Goal: Task Accomplishment & Management: Manage account settings

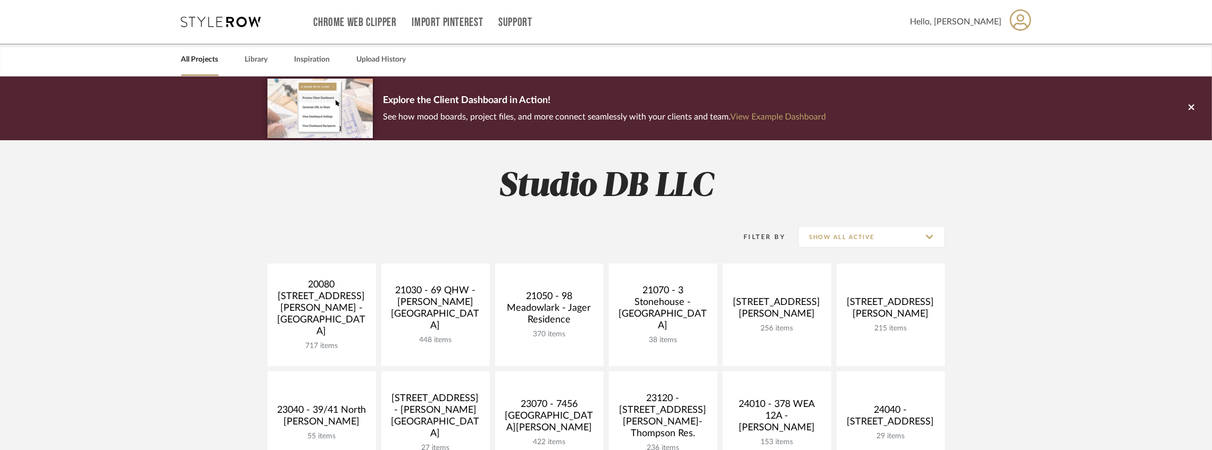
scroll to position [106, 0]
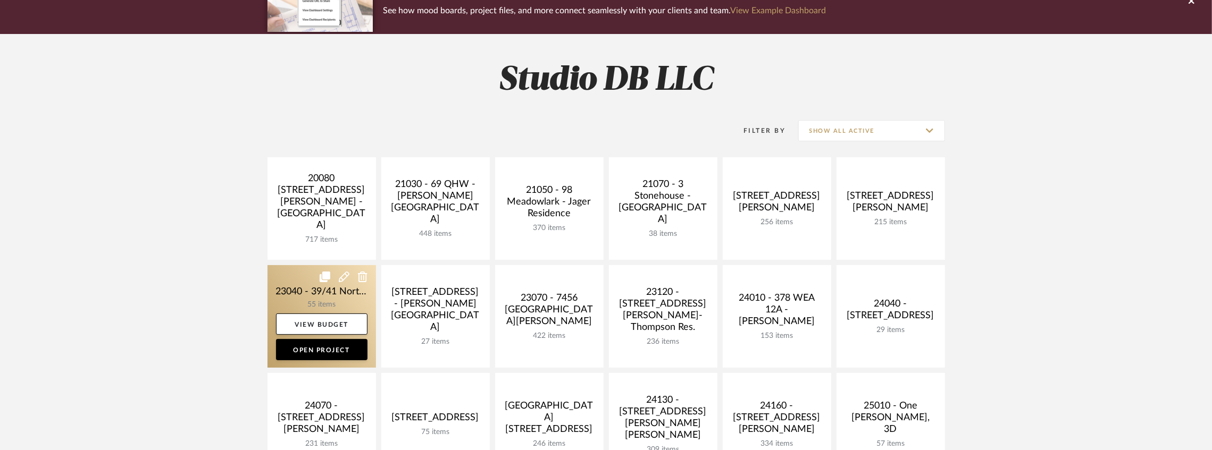
click at [329, 296] on link at bounding box center [321, 316] width 108 height 103
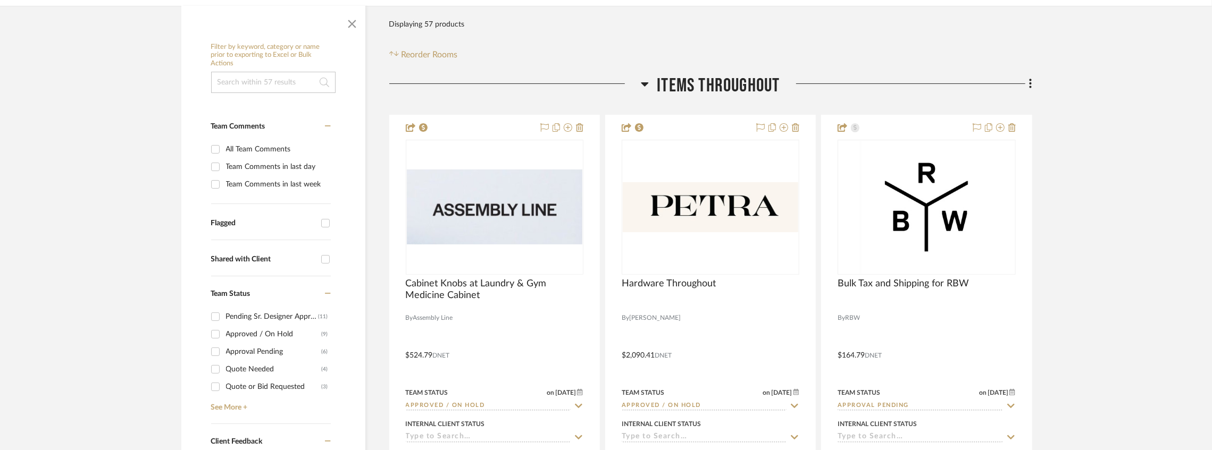
scroll to position [283, 0]
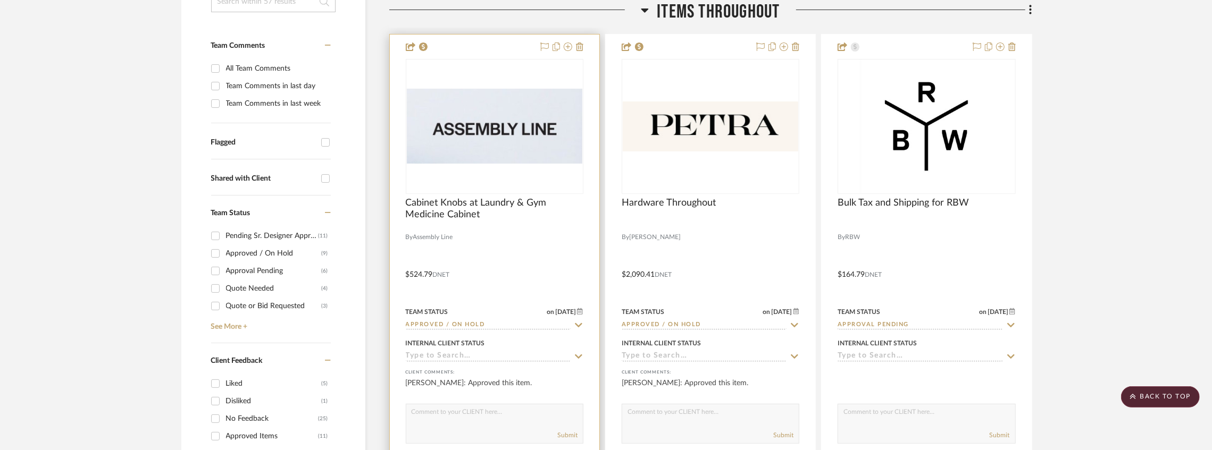
click at [503, 326] on input "Approved / On Hold" at bounding box center [488, 326] width 165 height 10
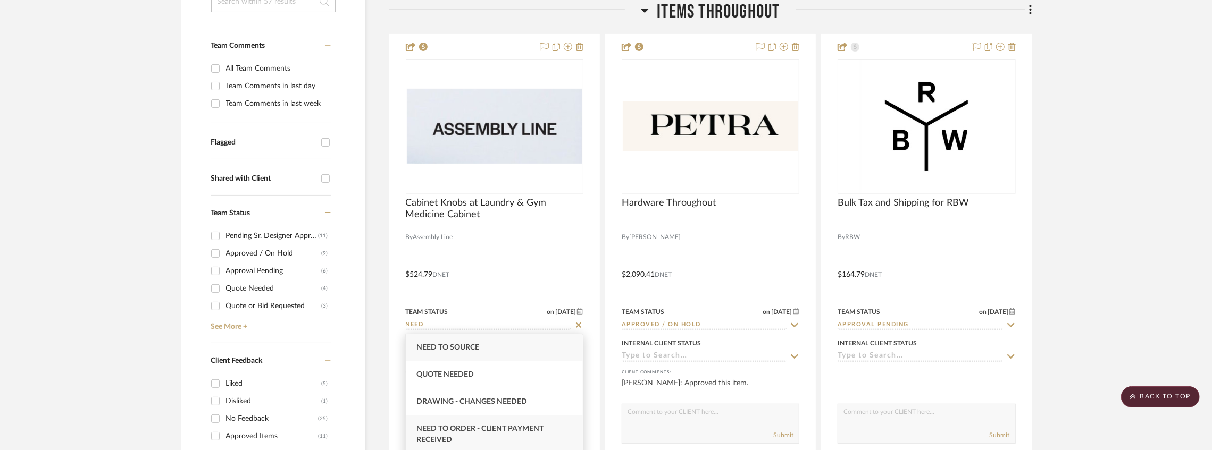
type input "NEED"
click at [519, 430] on span "Need to Order - Client Payment Received" at bounding box center [479, 434] width 127 height 19
type input "[DATE]"
type input "Need to Order - Client Payment Received"
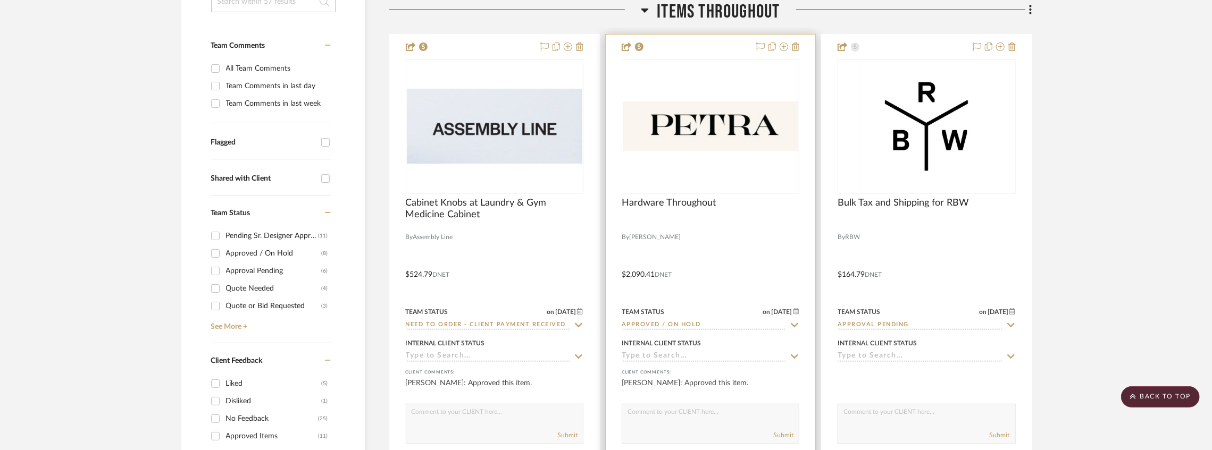
click at [650, 322] on input "Approved / On Hold" at bounding box center [704, 326] width 165 height 10
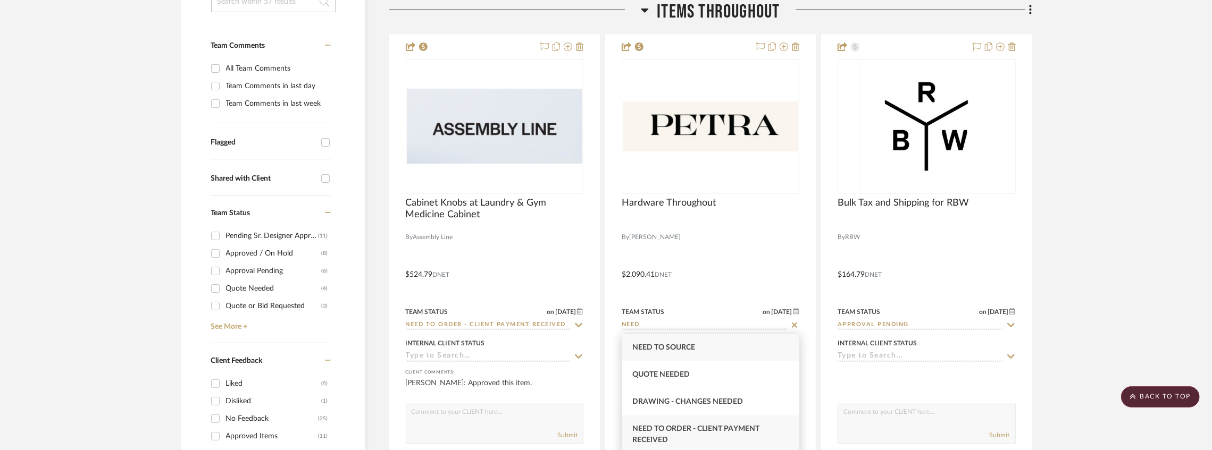
type input "NEED"
click at [716, 433] on span "Need to Order - Client Payment Received" at bounding box center [696, 434] width 127 height 19
type input "[DATE]"
type input "Need to Order - Client Payment Received"
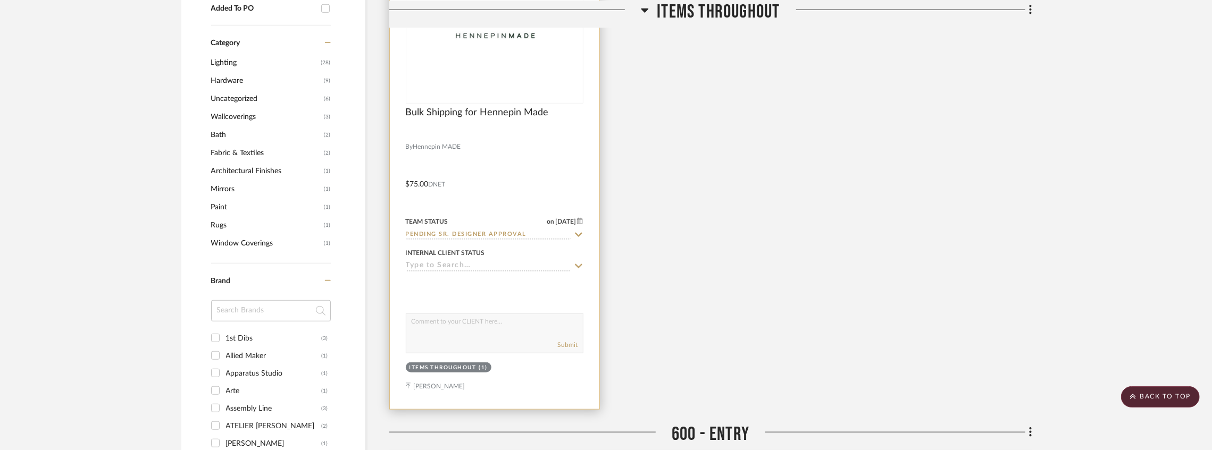
scroll to position [886, 0]
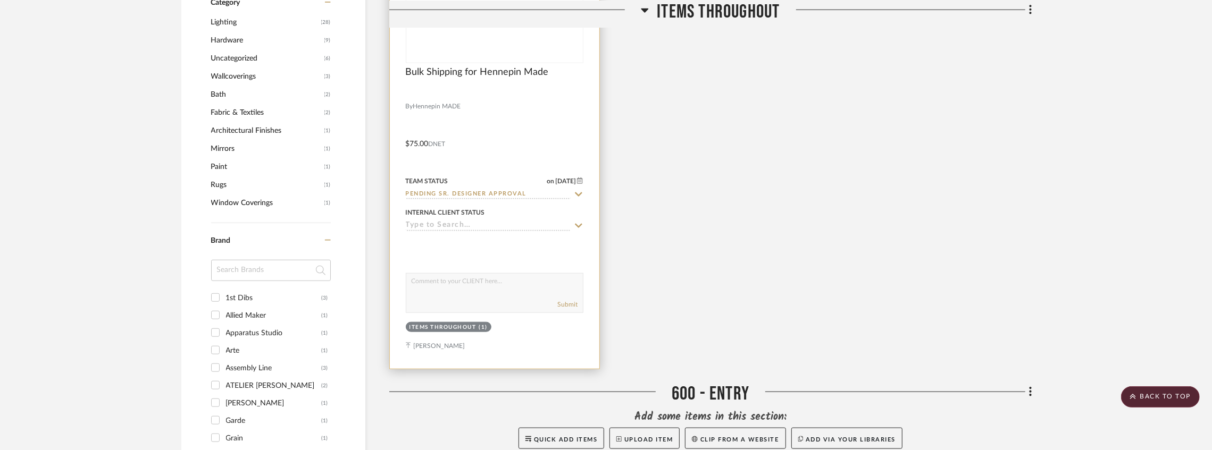
click at [0, 0] on div at bounding box center [0, 0] width 0 height 0
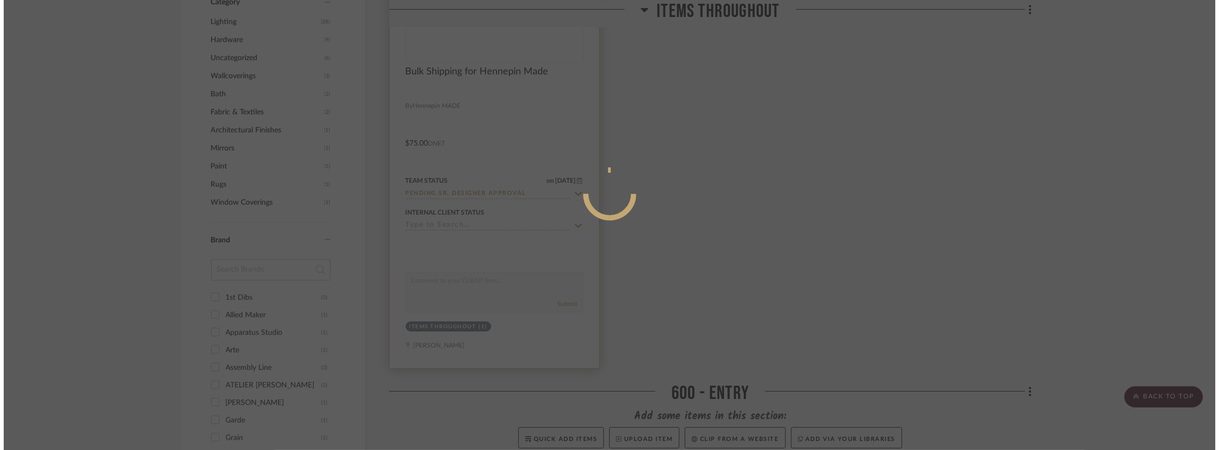
scroll to position [0, 0]
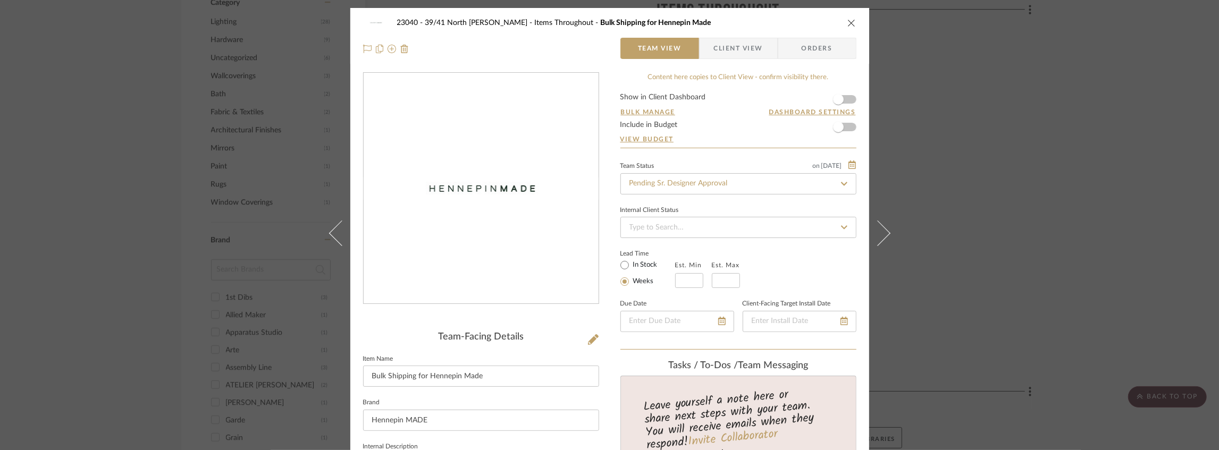
click at [848, 30] on div "23040 - 39/41 North [PERSON_NAME] Items Throughout Bulk Shipping for Hennepin M…" at bounding box center [609, 22] width 493 height 21
click at [848, 24] on icon "close" at bounding box center [852, 23] width 9 height 9
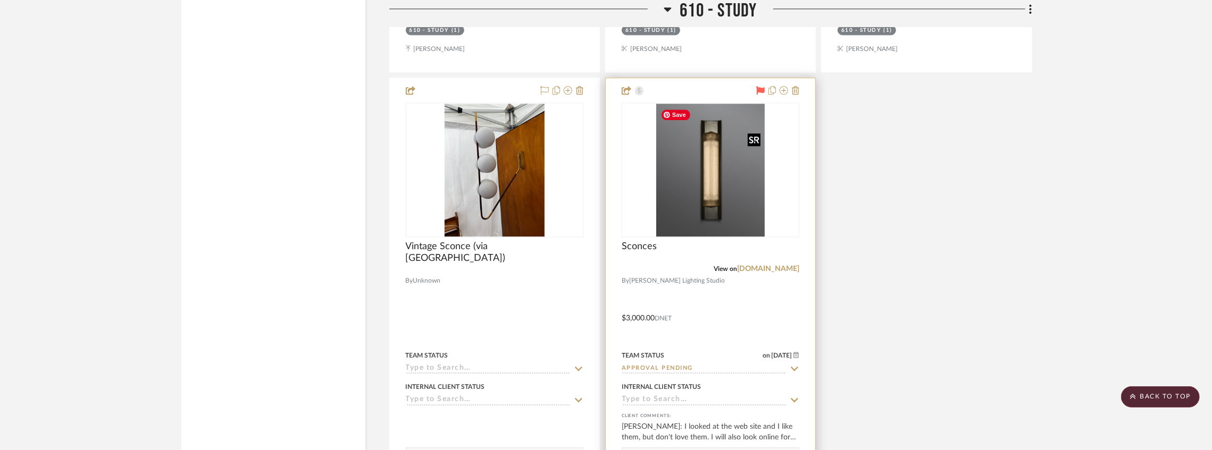
scroll to position [2410, 0]
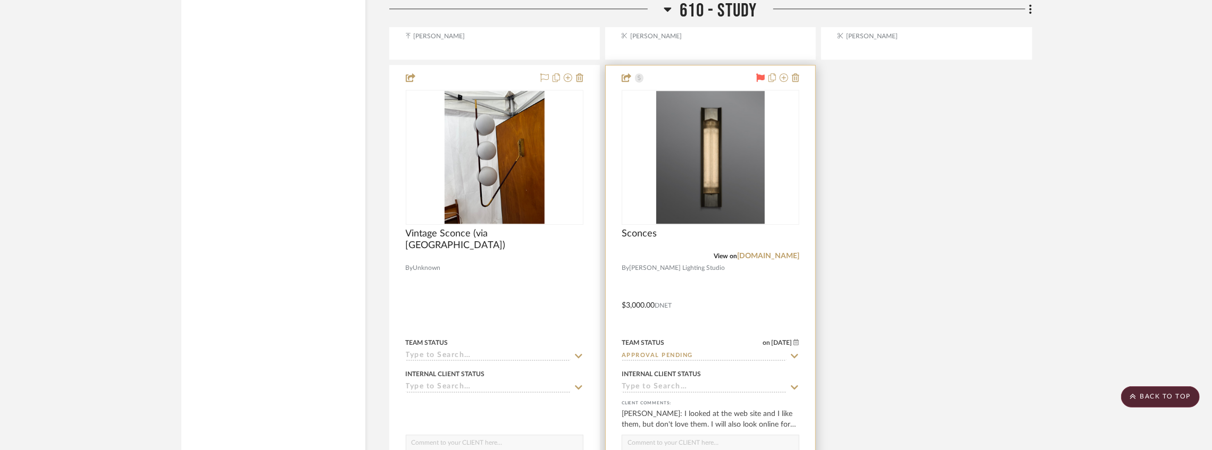
click at [689, 356] on input "Approval Pending" at bounding box center [704, 356] width 165 height 10
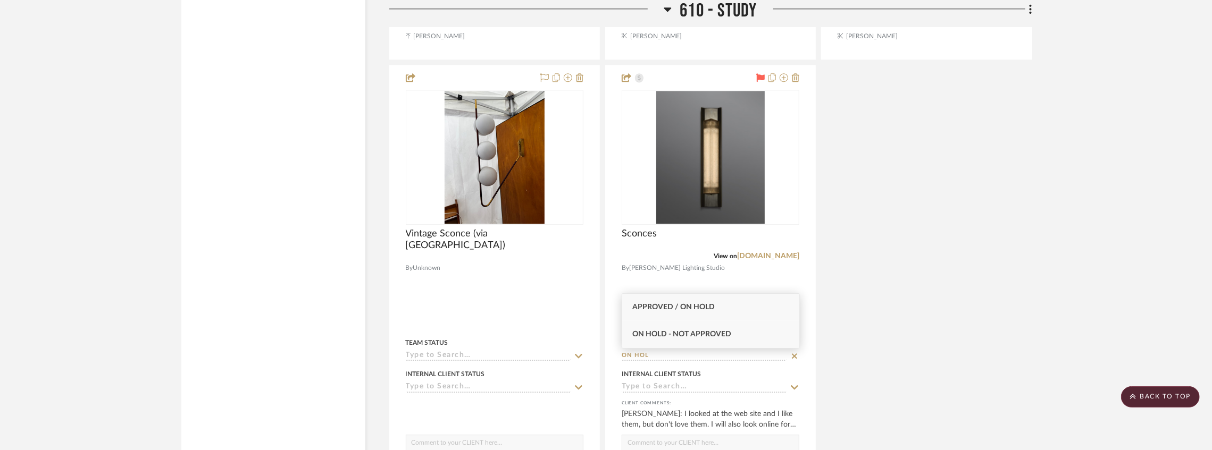
type input "ON HOL"
click at [731, 339] on div "On Hold - Not Approved" at bounding box center [710, 334] width 177 height 27
type input "[DATE]"
type input "On Hold - Not Approved"
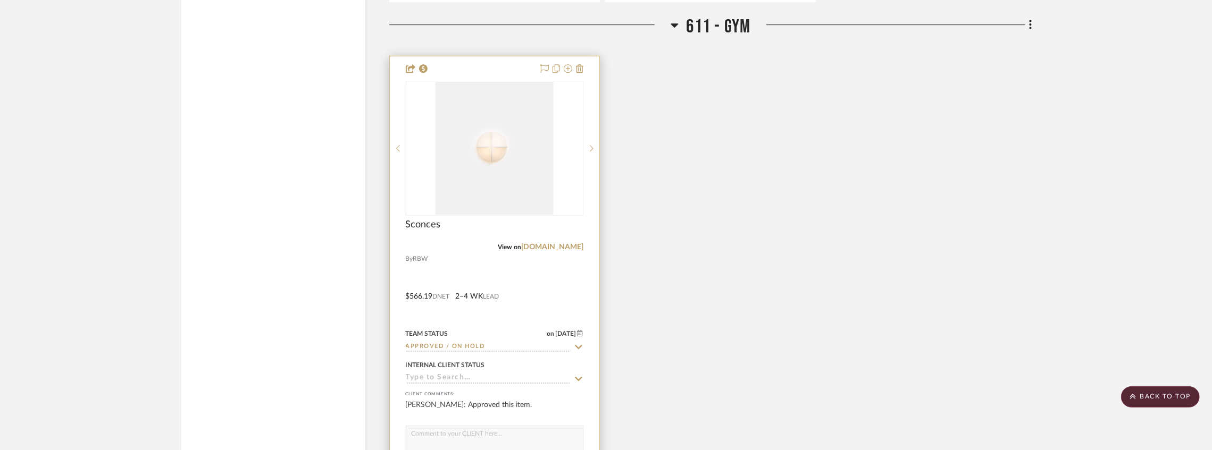
scroll to position [2942, 0]
click at [476, 343] on input "Approved / On Hold" at bounding box center [488, 345] width 165 height 10
type input "Need to Order - Client Payment Received"
type input "[DATE]"
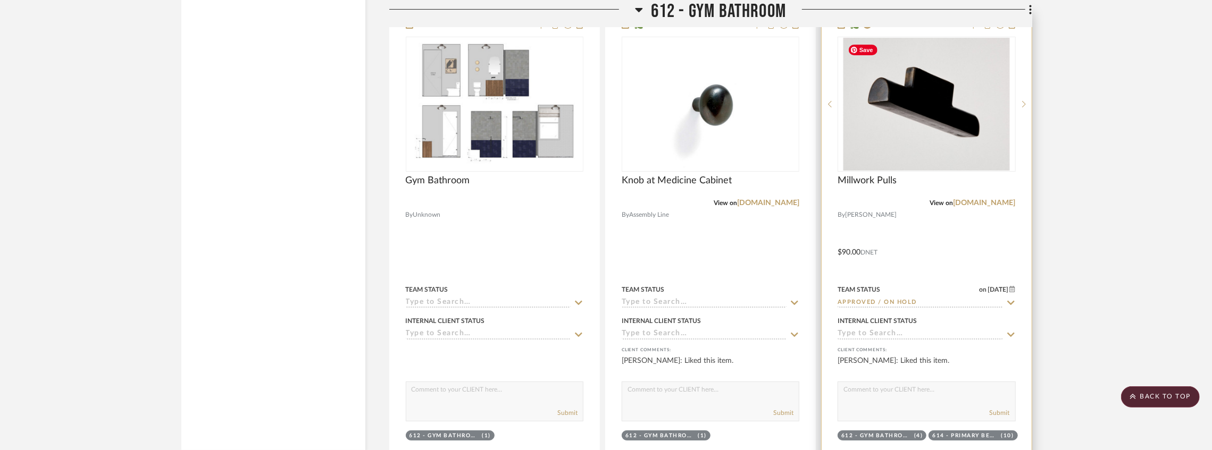
scroll to position [3544, 0]
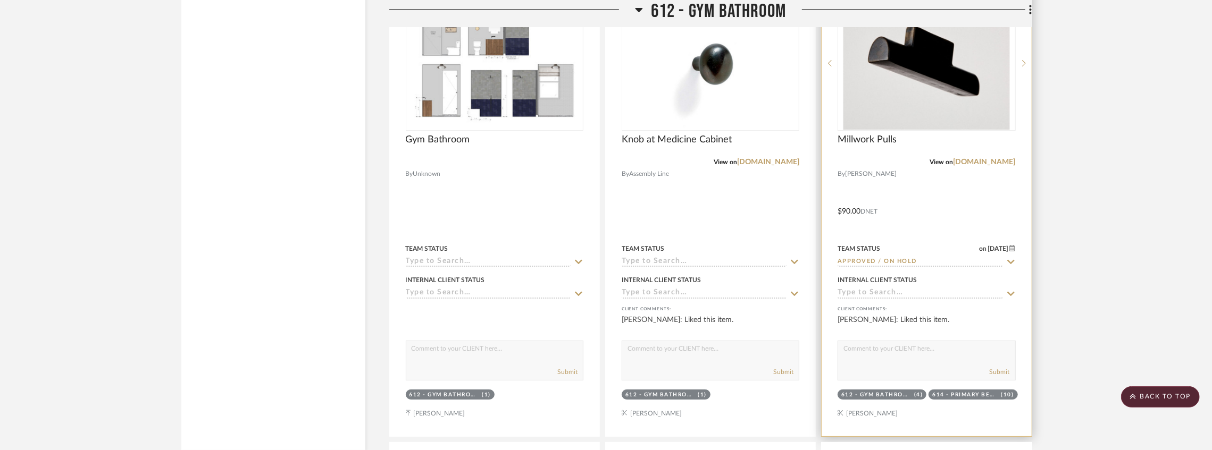
click at [875, 266] on input "Approved / On Hold" at bounding box center [919, 262] width 165 height 10
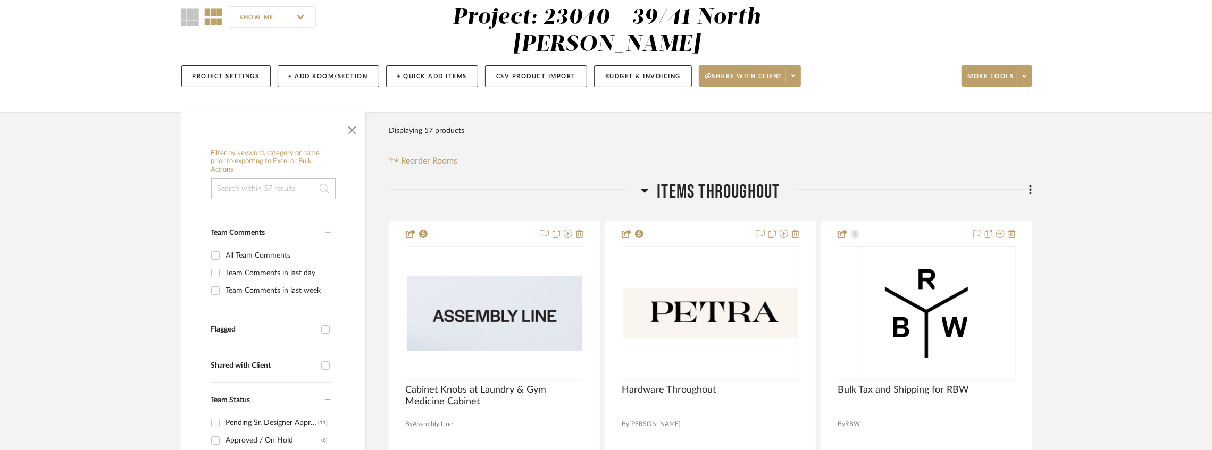
scroll to position [213, 0]
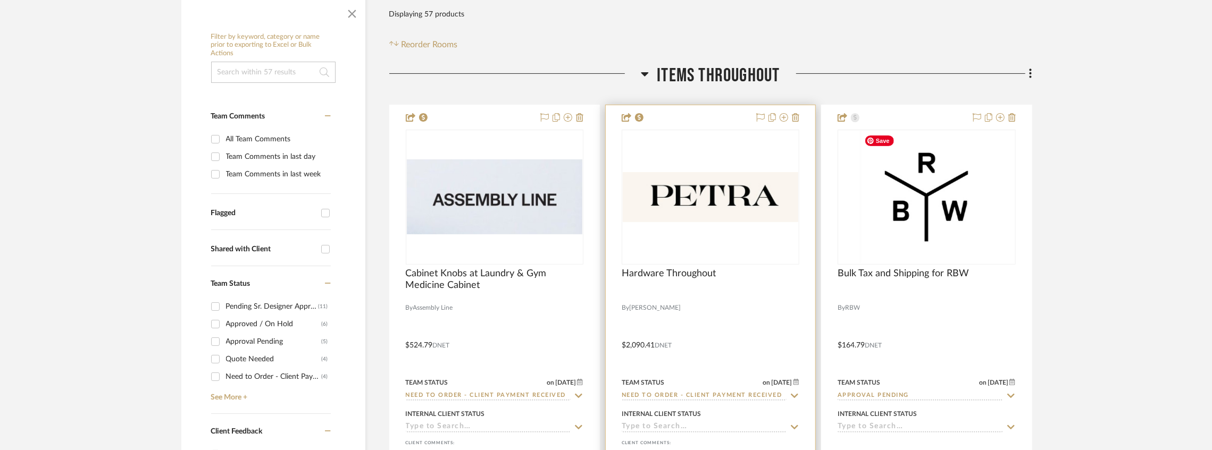
click at [694, 229] on div "0" at bounding box center [710, 197] width 177 height 134
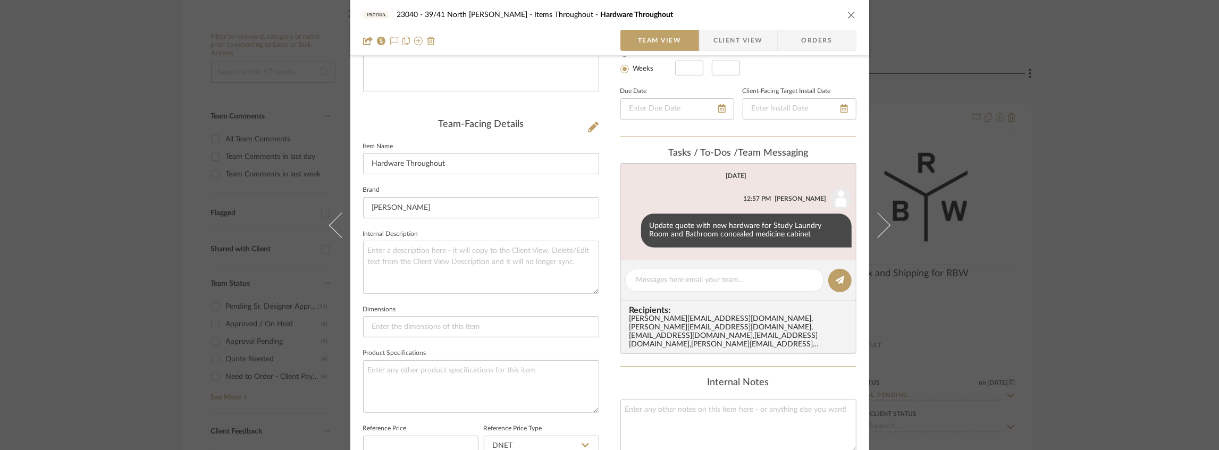
click at [718, 47] on span "Client View" at bounding box center [738, 40] width 49 height 21
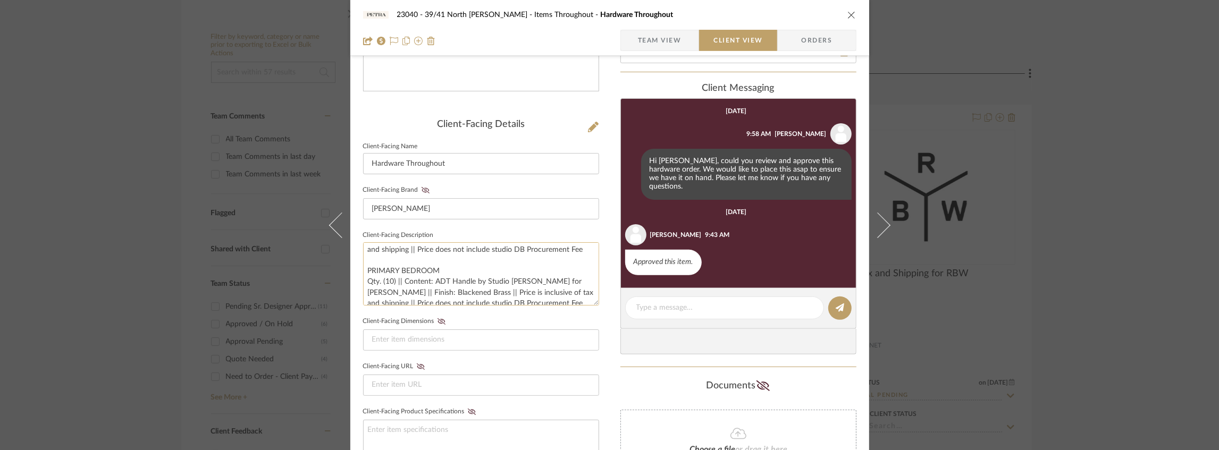
scroll to position [0, 0]
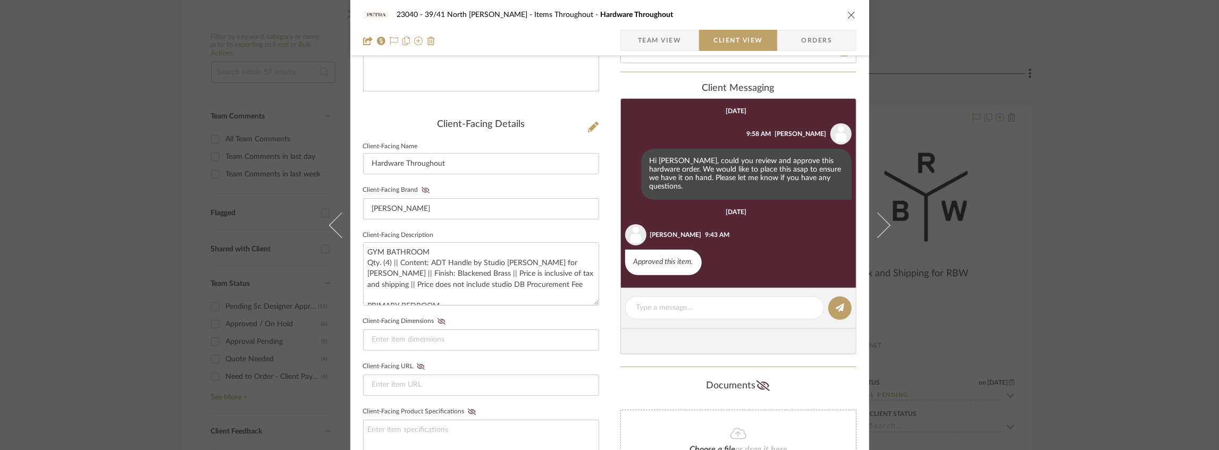
click at [848, 16] on icon "close" at bounding box center [852, 15] width 9 height 9
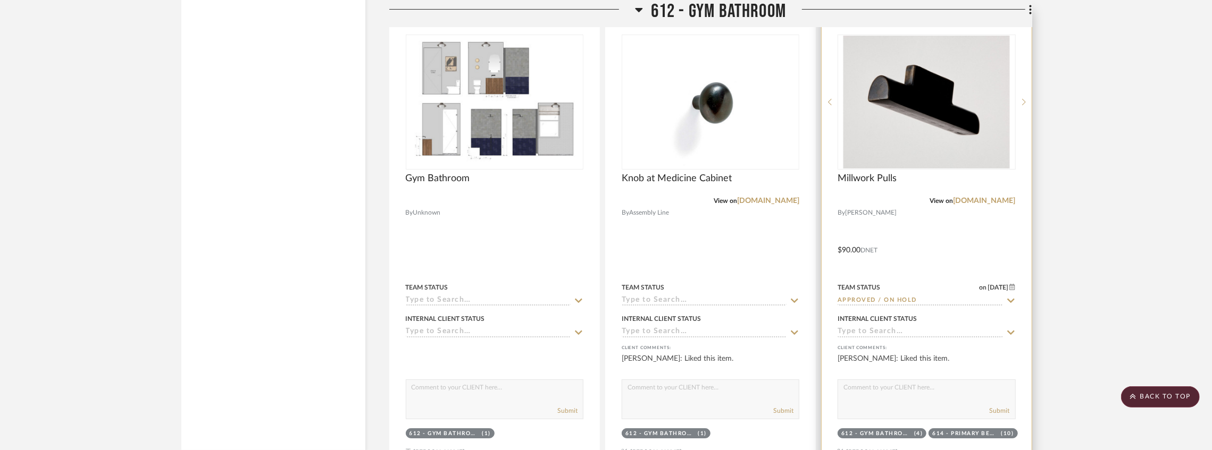
scroll to position [3473, 0]
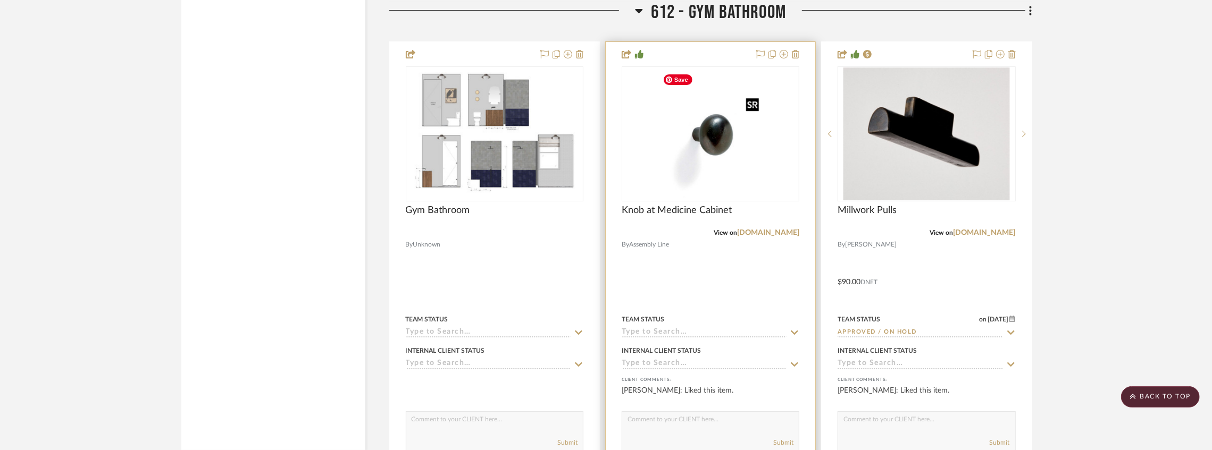
click at [709, 166] on img "0" at bounding box center [710, 134] width 104 height 133
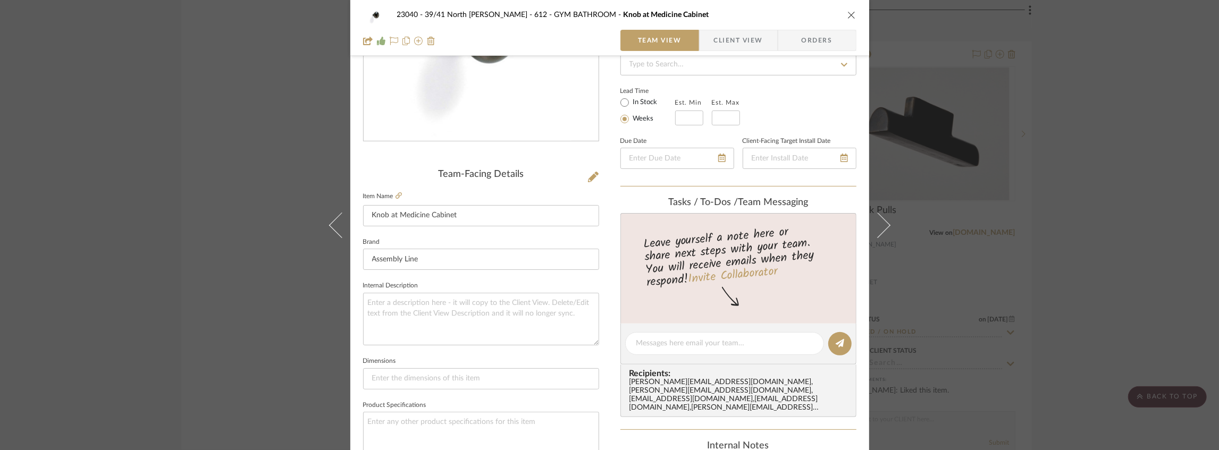
scroll to position [248, 0]
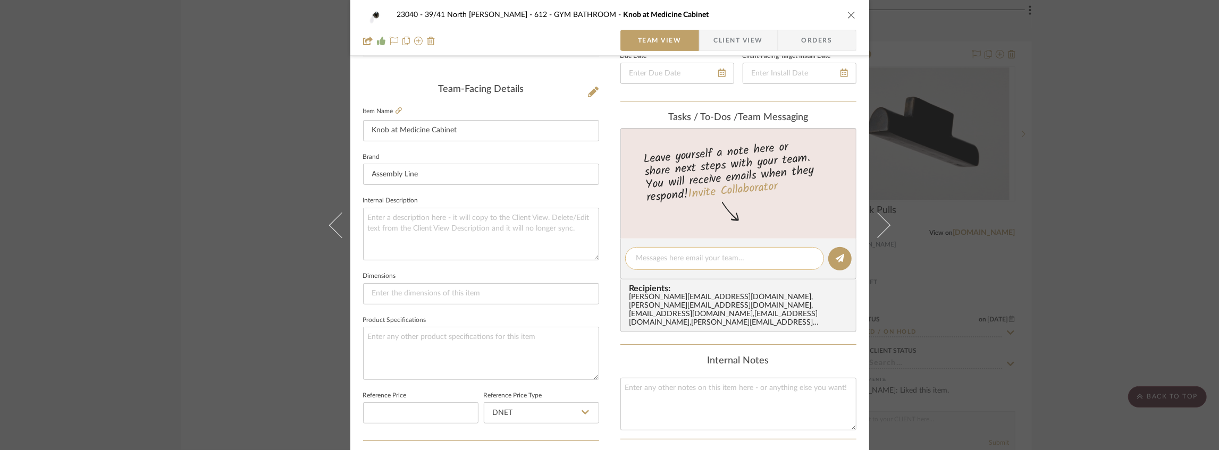
click at [655, 256] on textarea at bounding box center [724, 258] width 177 height 11
type textarea "s"
click at [655, 256] on textarea "SEE BULK ORDER ABOVEIN" at bounding box center [724, 258] width 177 height 11
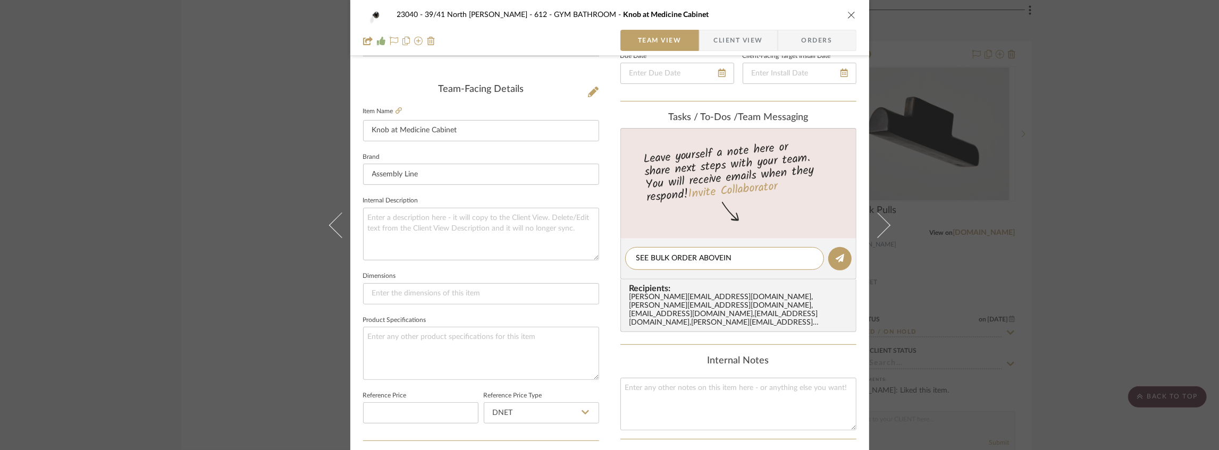
type textarea "SEE BULK ORDER ABOVEIN"
click at [1076, 236] on div "23040 - 39/41 North [PERSON_NAME] 612 - GYM BATHROOM Knob at Medicine Cabinet T…" at bounding box center [609, 225] width 1219 height 450
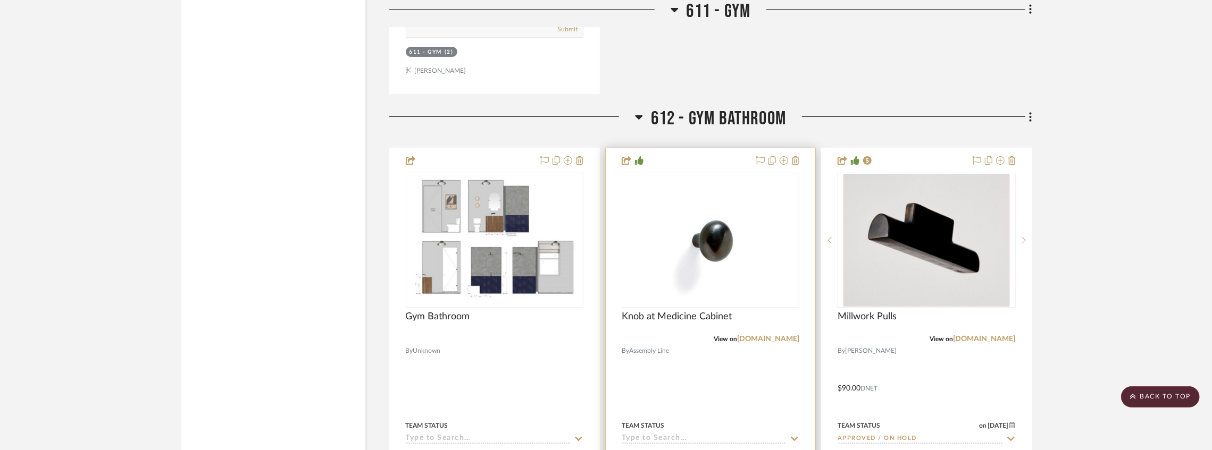
scroll to position [3509, 0]
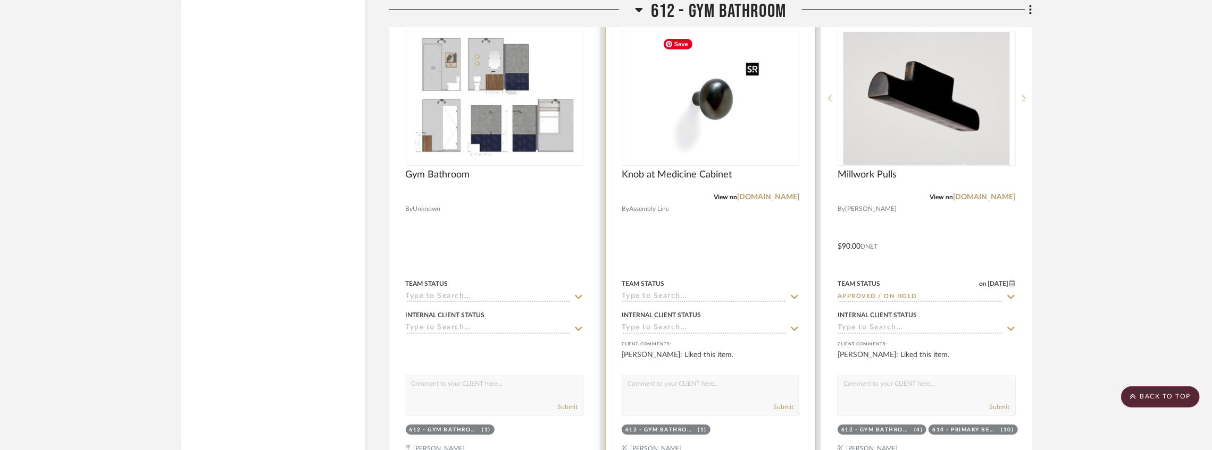
click at [707, 97] on img "0" at bounding box center [710, 98] width 104 height 133
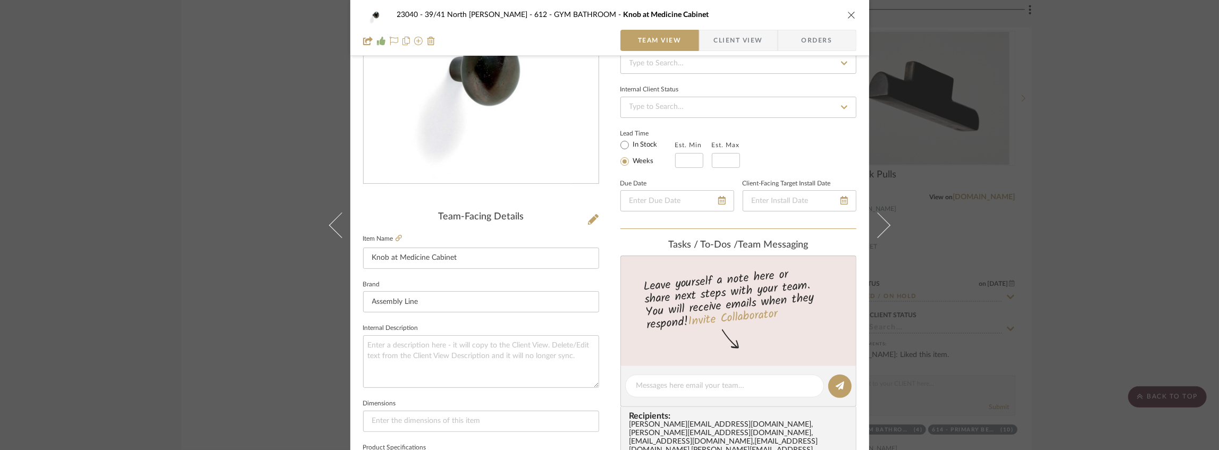
scroll to position [177, 0]
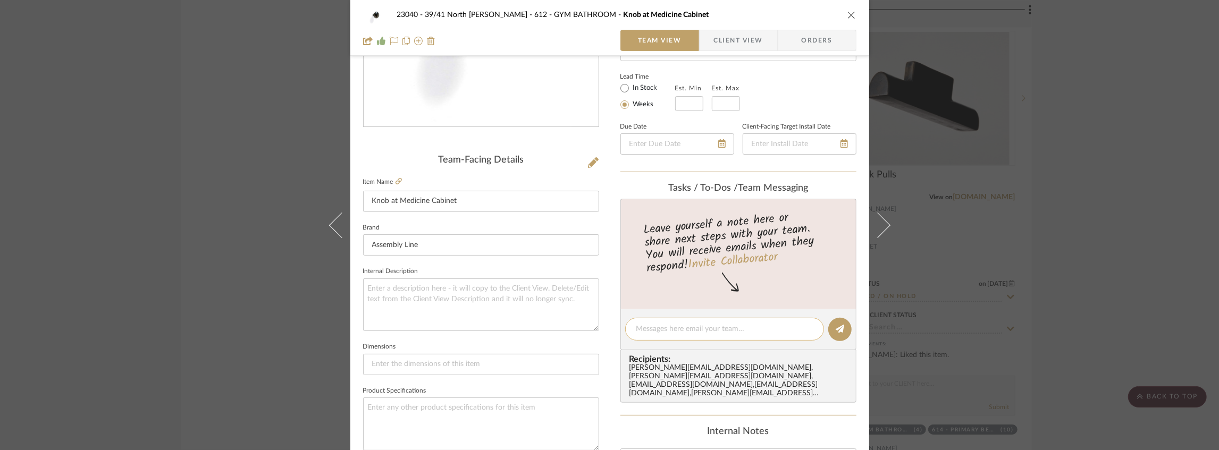
click at [658, 331] on textarea at bounding box center [724, 329] width 177 height 11
paste textarea "SEE BULK ORDER ABOVEIN"
drag, startPoint x: 733, startPoint y: 328, endPoint x: 648, endPoint y: 330, distance: 85.6
click at [648, 330] on textarea "SEE BULK ORDER ABOVEIN" at bounding box center [724, 329] width 177 height 11
click at [670, 329] on textarea "SEE "ITEMS THROUGHOUT" FOR BULK ORDER" at bounding box center [724, 329] width 177 height 11
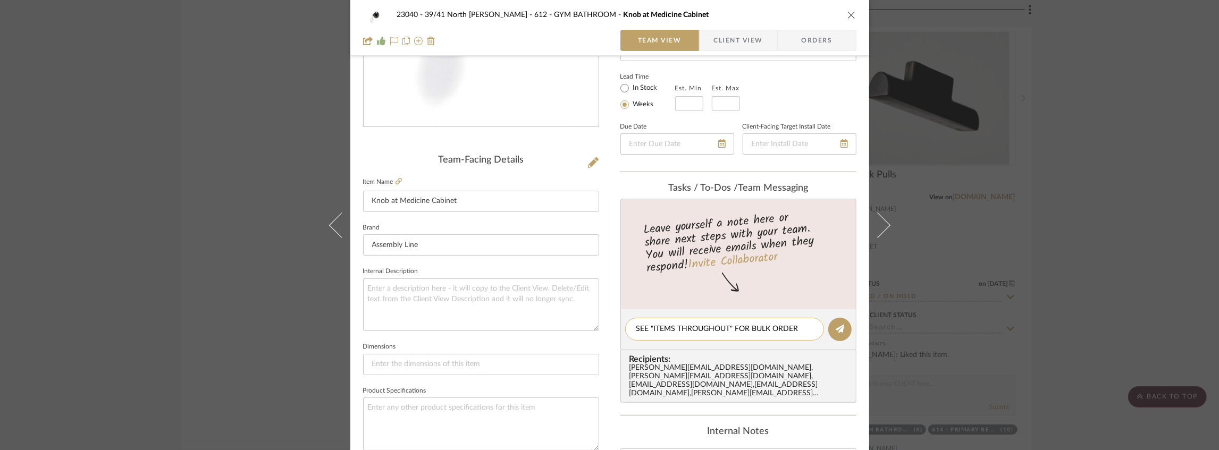
click at [670, 329] on textarea "SEE "ITEMS THROUGHOUT" FOR BULK ORDER" at bounding box center [724, 329] width 177 height 11
type textarea "SEE "ITEMS THROUGHOUT" FOR BULK ORDER"
click at [838, 328] on icon at bounding box center [840, 329] width 9 height 9
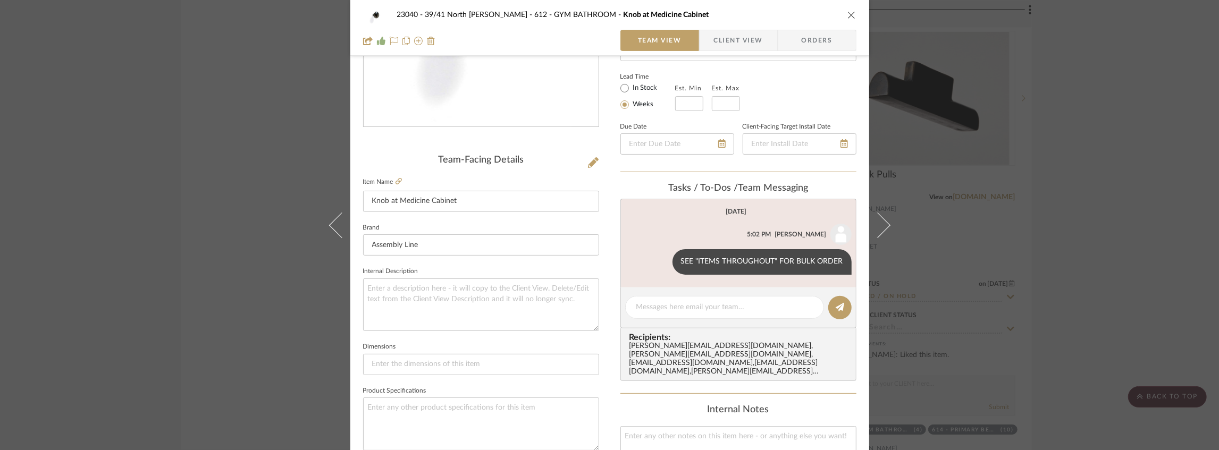
click at [846, 10] on div "23040 - 39/41 North [PERSON_NAME] 612 - GYM BATHROOM Knob at Medicine Cabinet" at bounding box center [609, 14] width 493 height 21
click at [848, 15] on icon "close" at bounding box center [852, 15] width 9 height 9
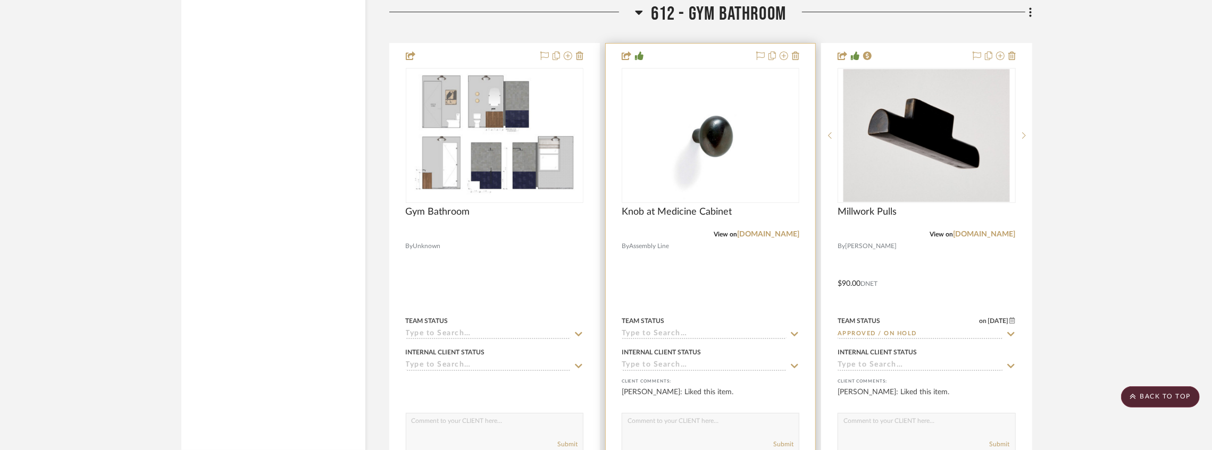
scroll to position [3438, 0]
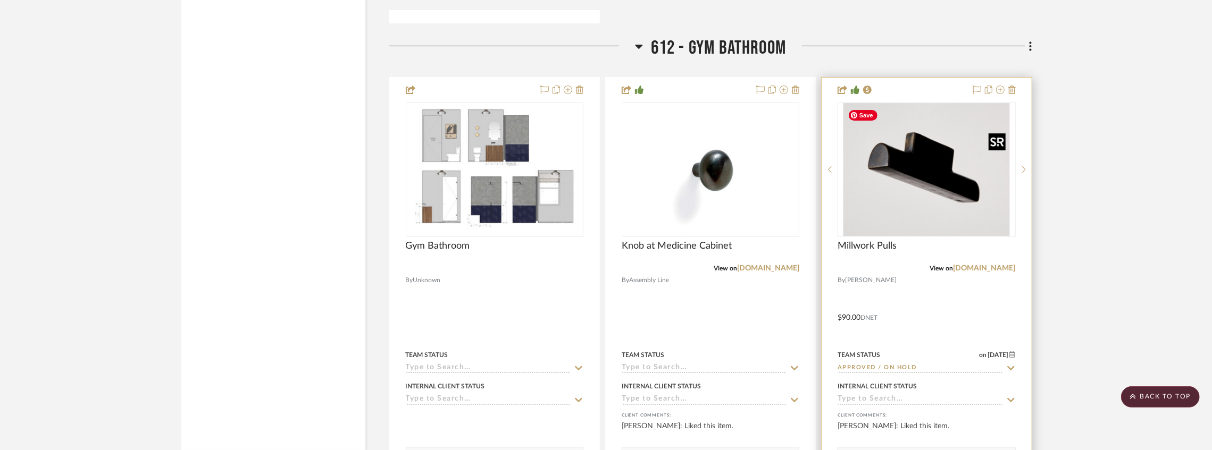
click at [867, 180] on img "0" at bounding box center [926, 169] width 166 height 133
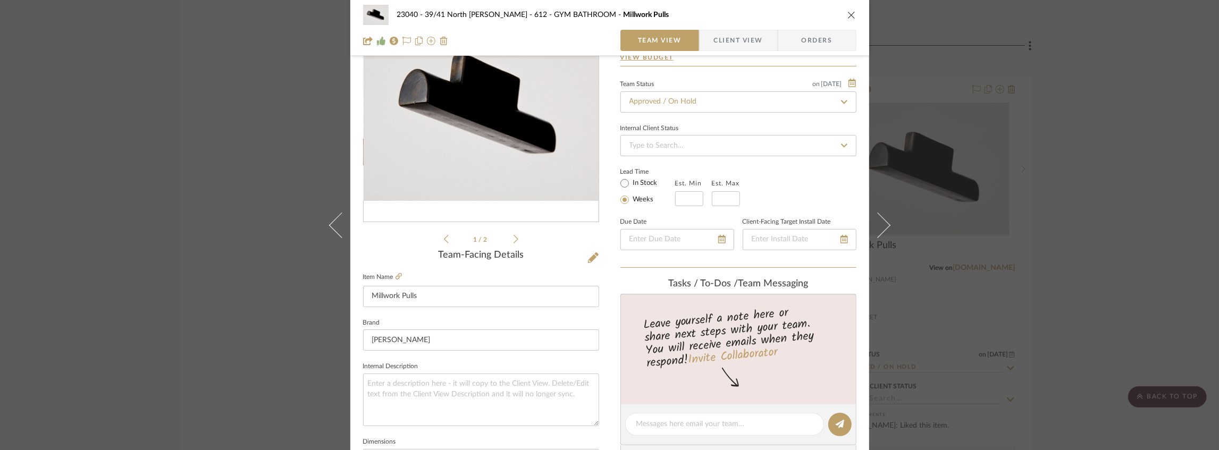
scroll to position [106, 0]
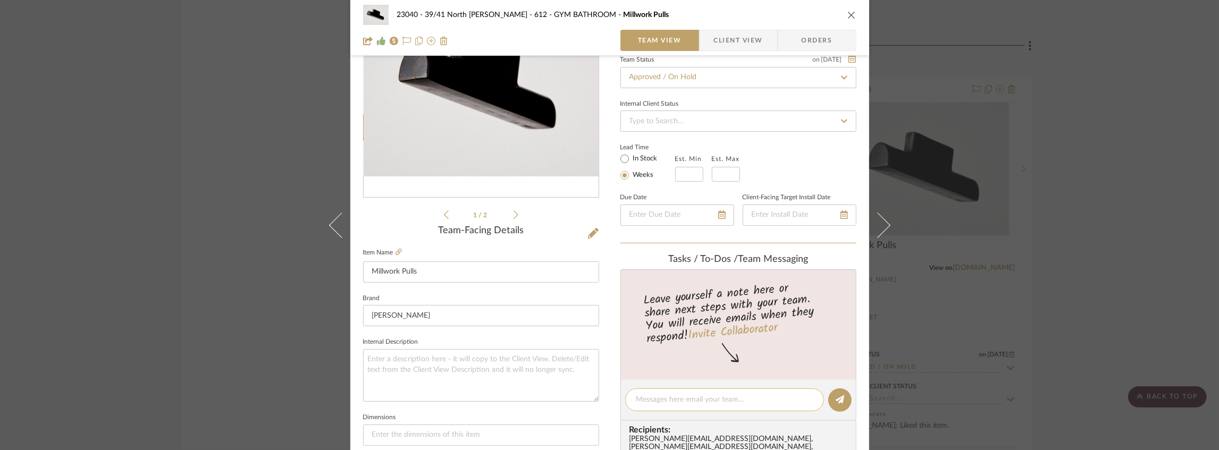
click at [648, 400] on textarea at bounding box center [724, 400] width 177 height 11
paste textarea "SEE "ITEMS THROUGHOUT" FOR BULK ORDER"
type textarea "SEE "ITEMS THROUGHOUT" FOR BULK ORDER"
click at [836, 402] on icon at bounding box center [840, 400] width 9 height 9
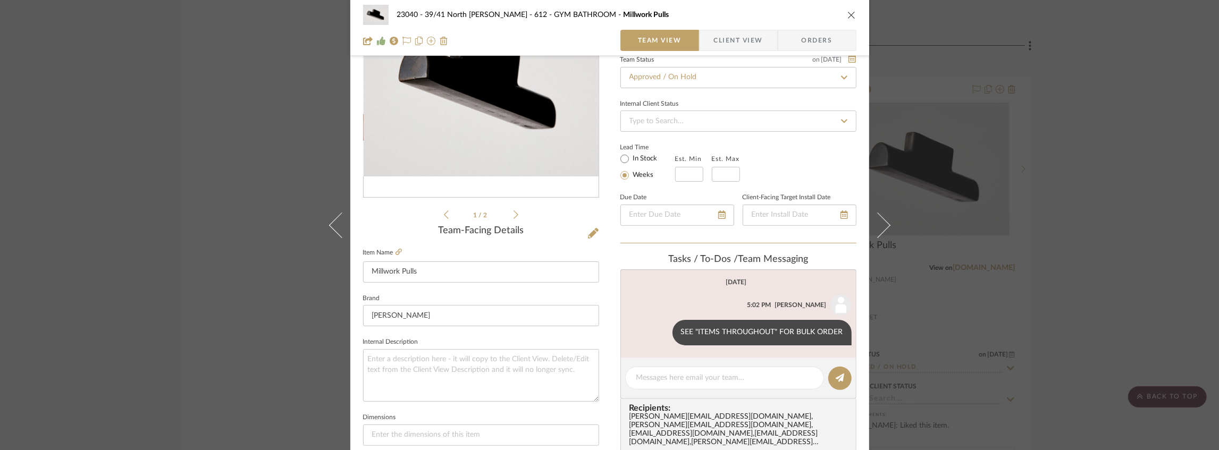
click at [1061, 249] on div "23040 - 39/41 North [PERSON_NAME] 612 - GYM BATHROOM Millwork Pulls Team View C…" at bounding box center [609, 225] width 1219 height 450
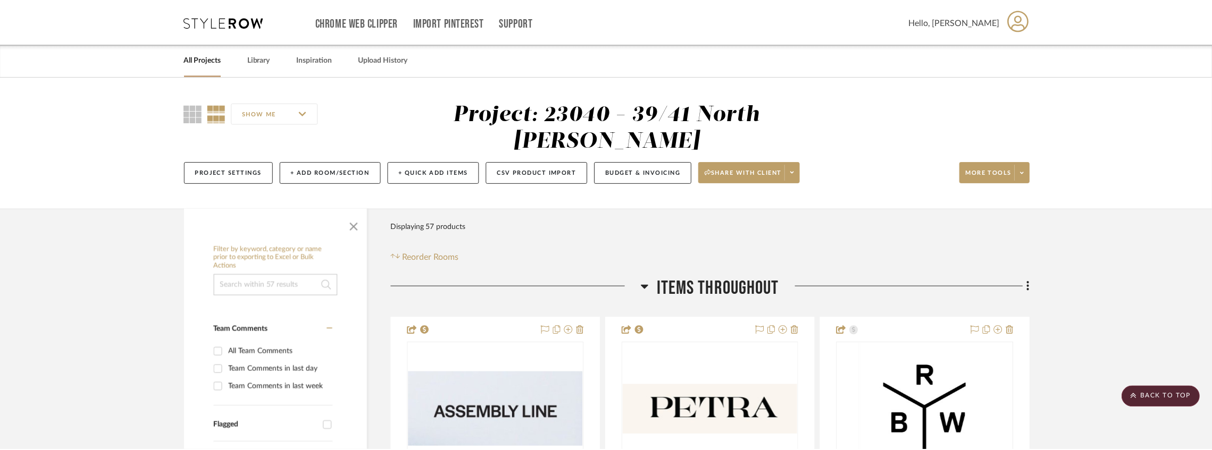
scroll to position [3438, 0]
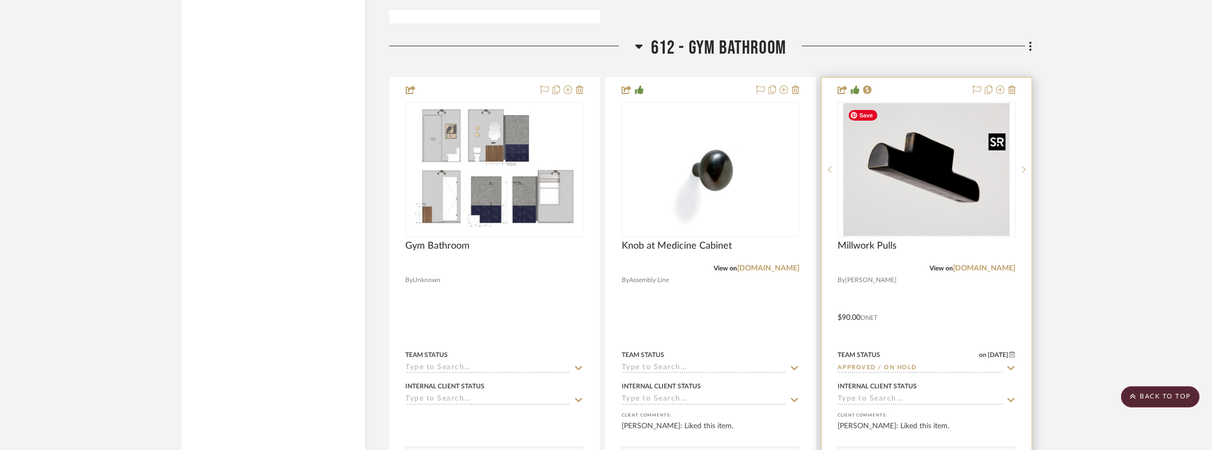
click at [939, 203] on img "0" at bounding box center [926, 169] width 166 height 133
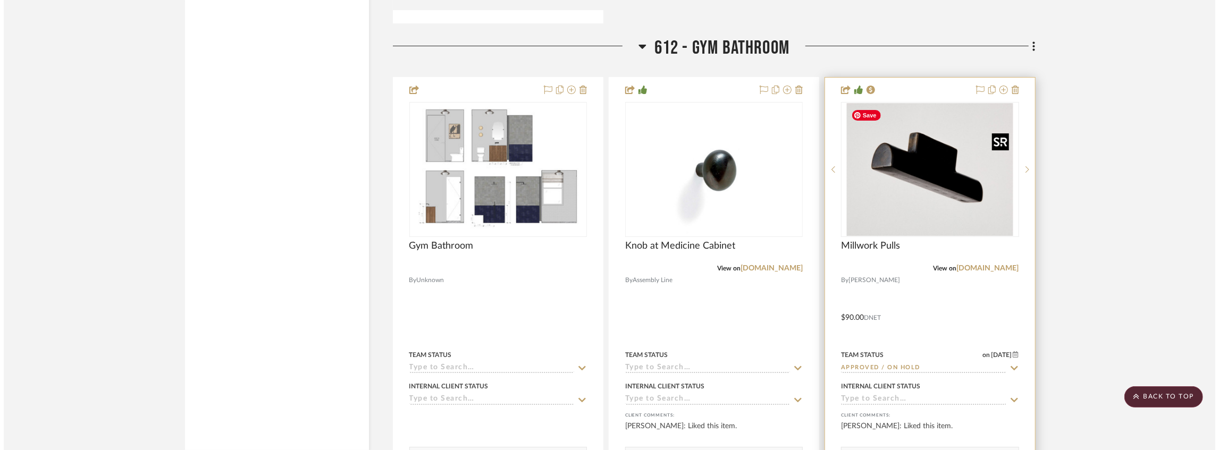
scroll to position [0, 0]
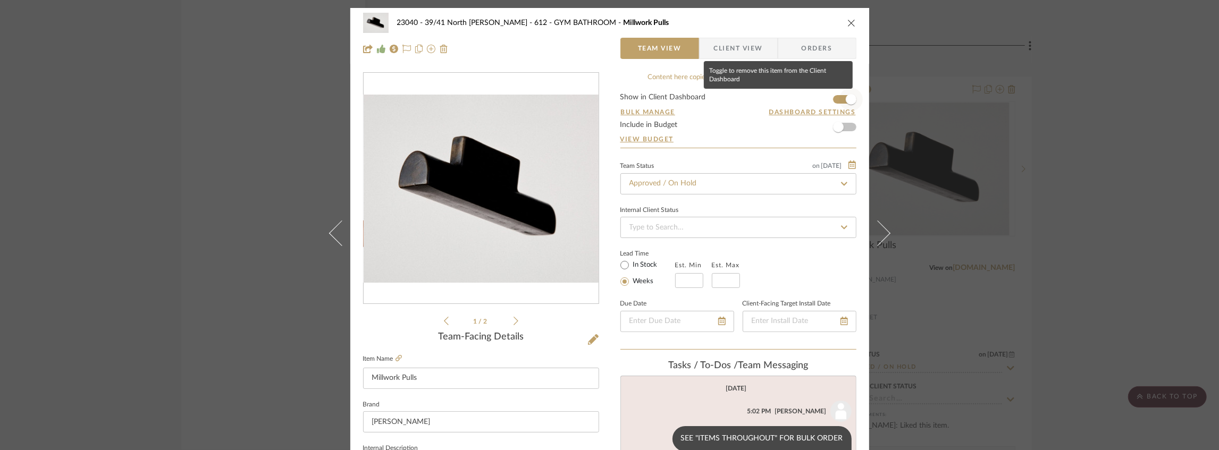
click at [840, 97] on span "button" at bounding box center [851, 99] width 23 height 23
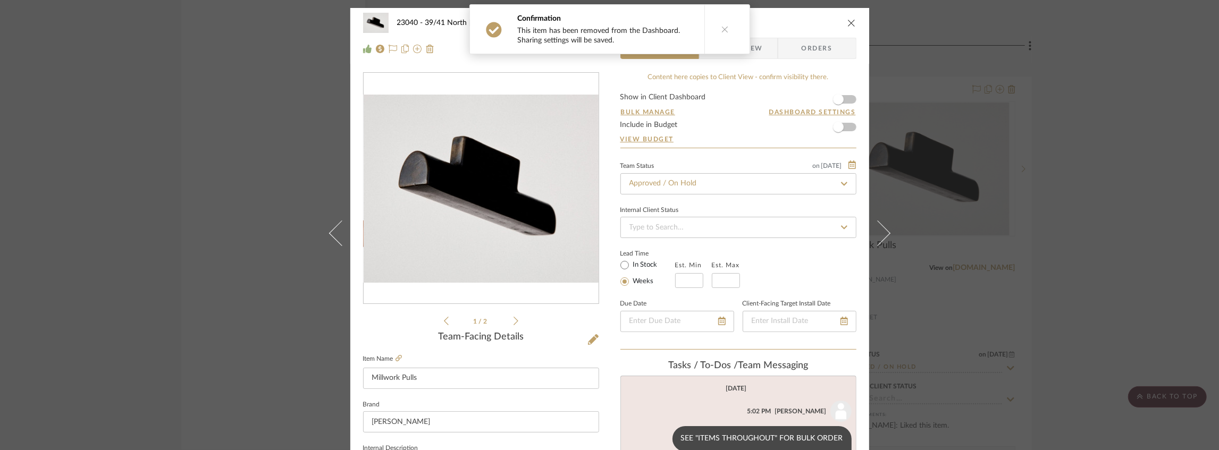
click at [848, 24] on icon "close" at bounding box center [852, 23] width 9 height 9
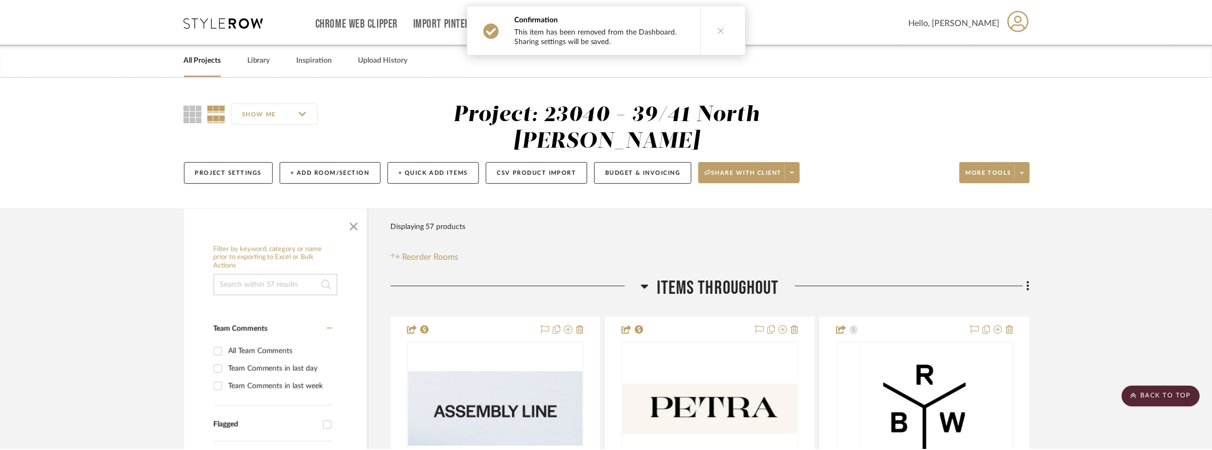
scroll to position [3438, 0]
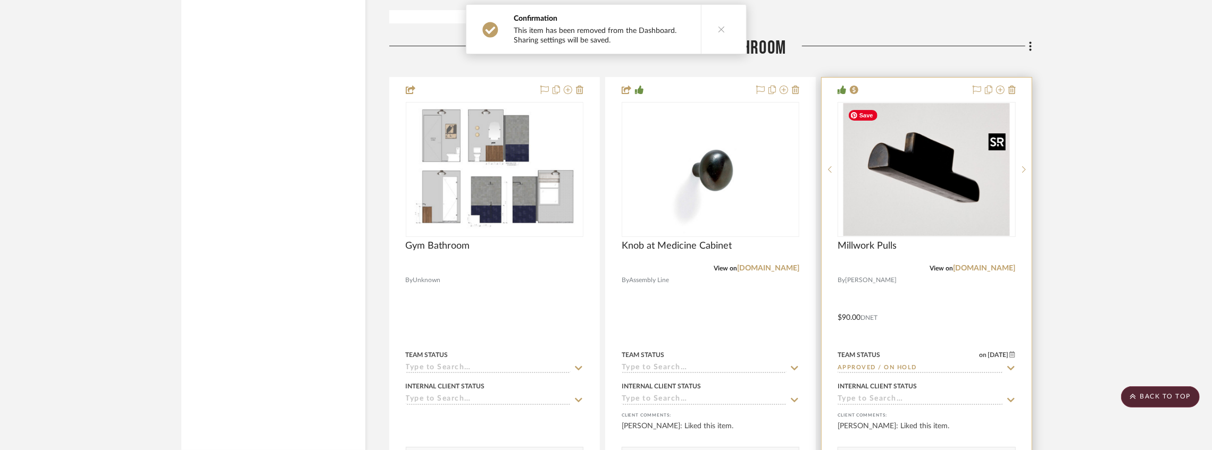
click at [895, 164] on img "0" at bounding box center [926, 169] width 166 height 133
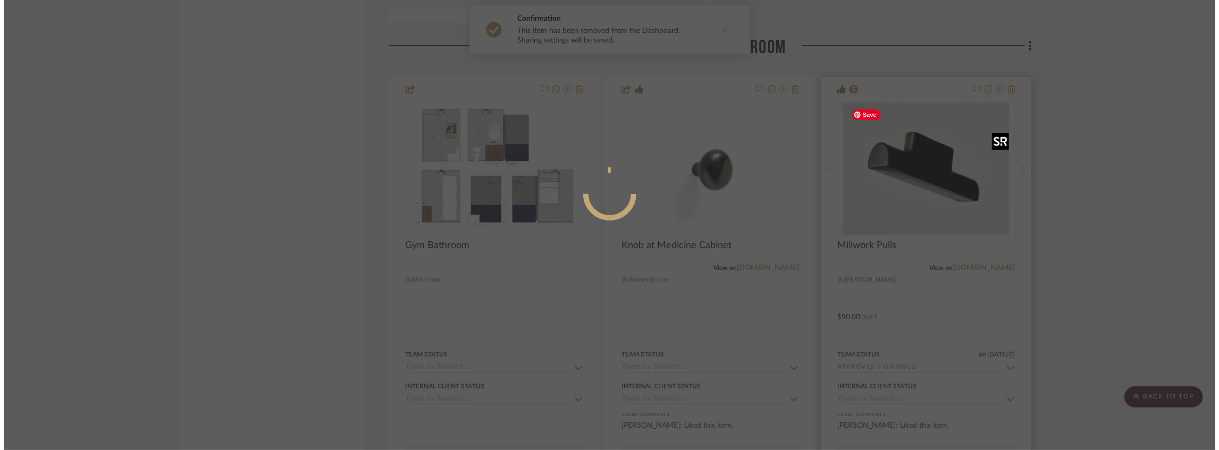
scroll to position [0, 0]
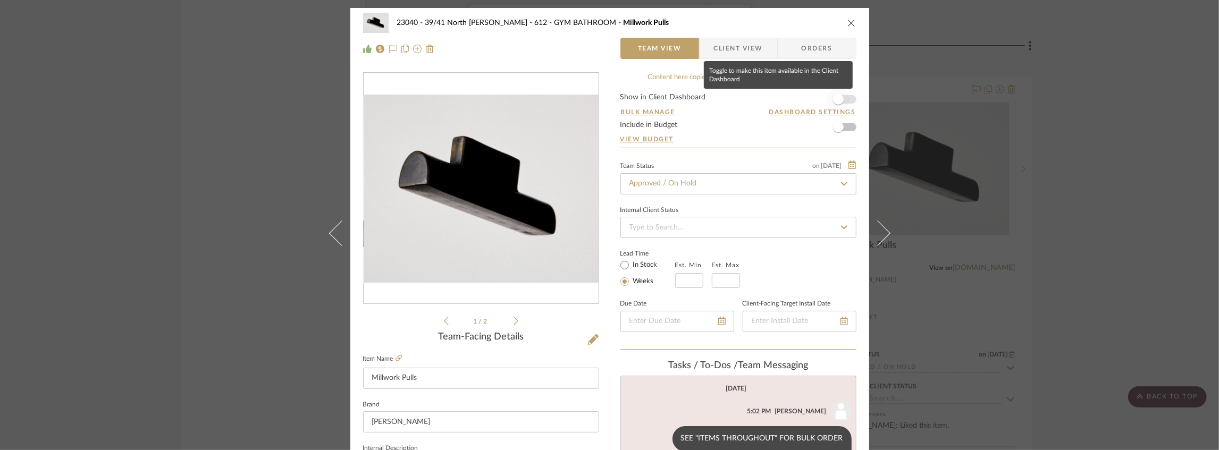
click at [842, 99] on span "button" at bounding box center [838, 99] width 23 height 23
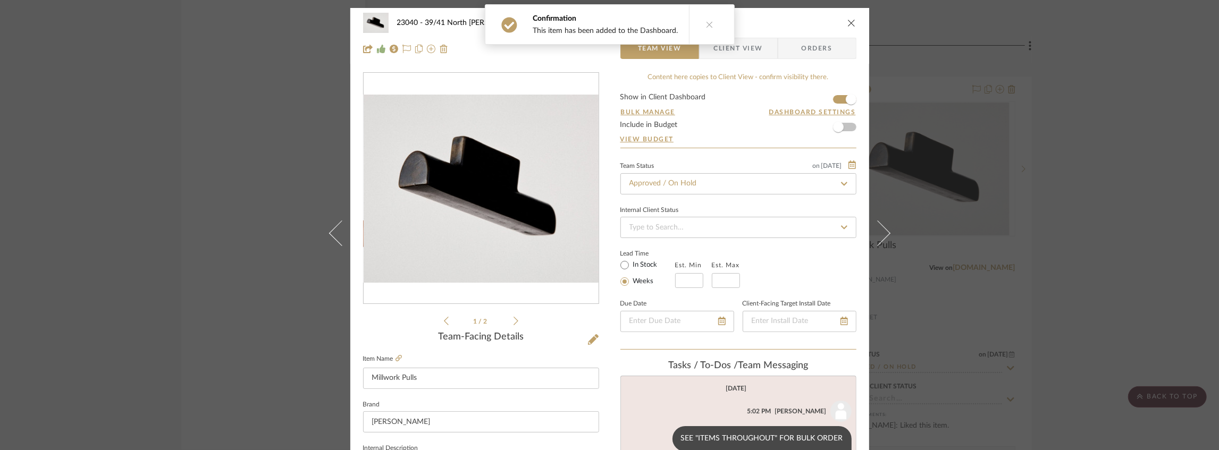
click at [724, 46] on div "Confirmation This item has been added to the Dashboard." at bounding box center [610, 24] width 258 height 49
click at [721, 53] on span "Client View" at bounding box center [738, 48] width 49 height 21
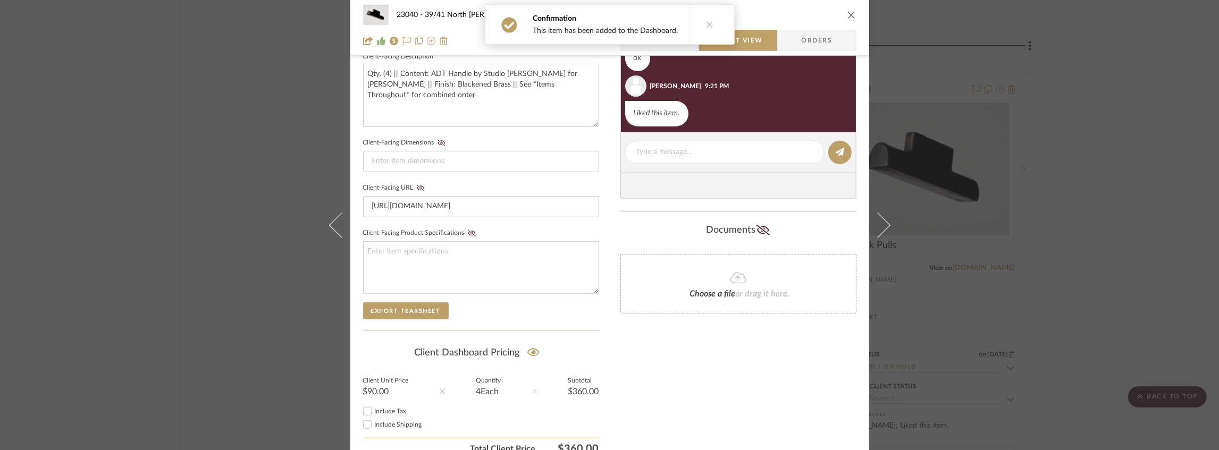
scroll to position [439, 0]
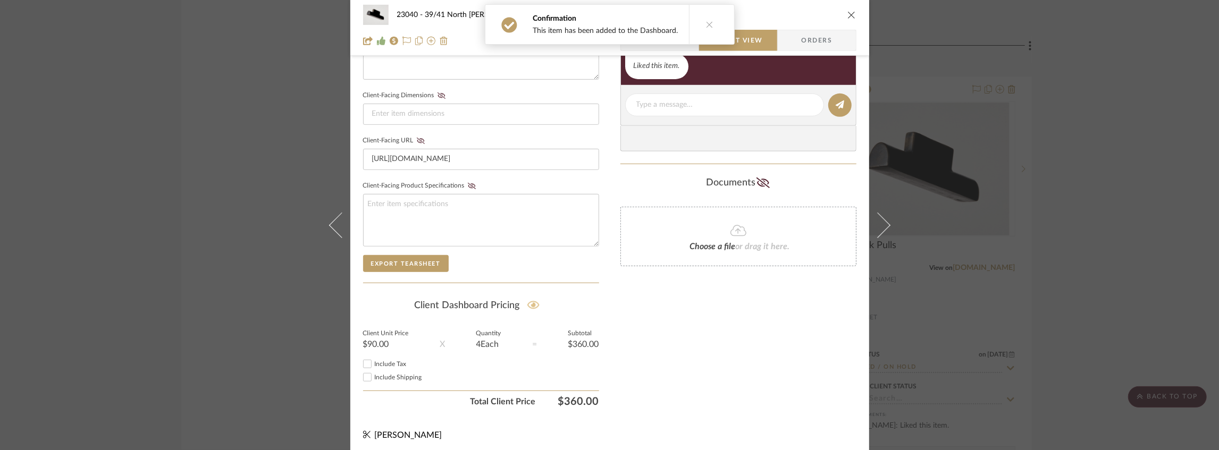
click at [537, 304] on button at bounding box center [533, 306] width 14 height 17
click at [848, 15] on icon "close" at bounding box center [852, 15] width 9 height 9
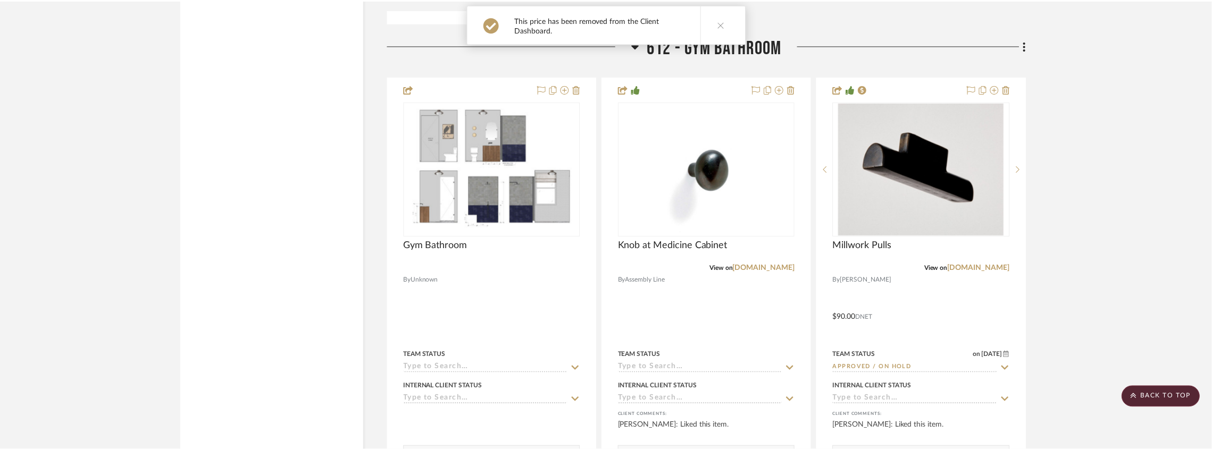
scroll to position [3438, 0]
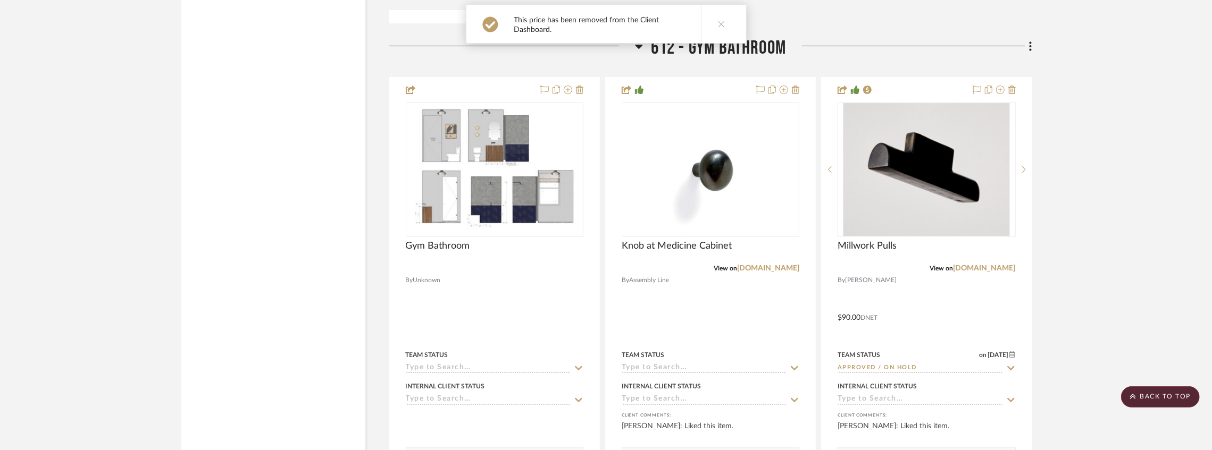
click at [720, 22] on icon at bounding box center [721, 23] width 7 height 7
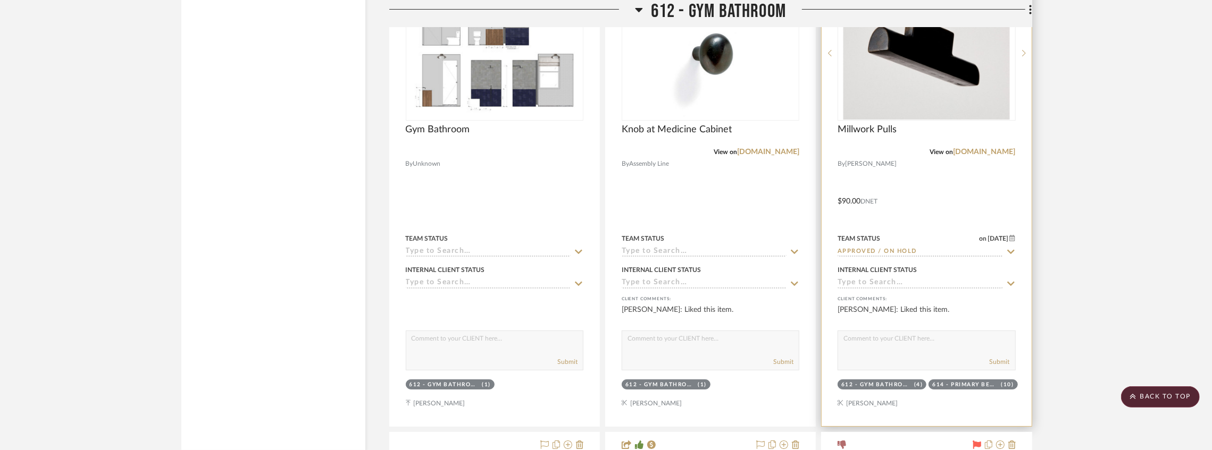
scroll to position [3544, 0]
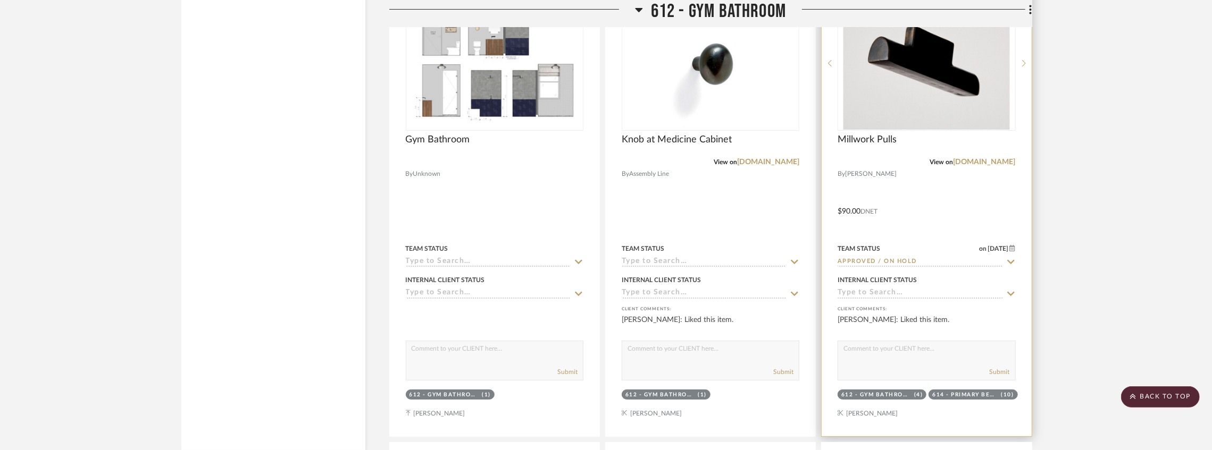
click at [1009, 266] on icon at bounding box center [1011, 262] width 10 height 9
click at [1011, 265] on icon at bounding box center [1011, 262] width 10 height 9
type input "[DATE]"
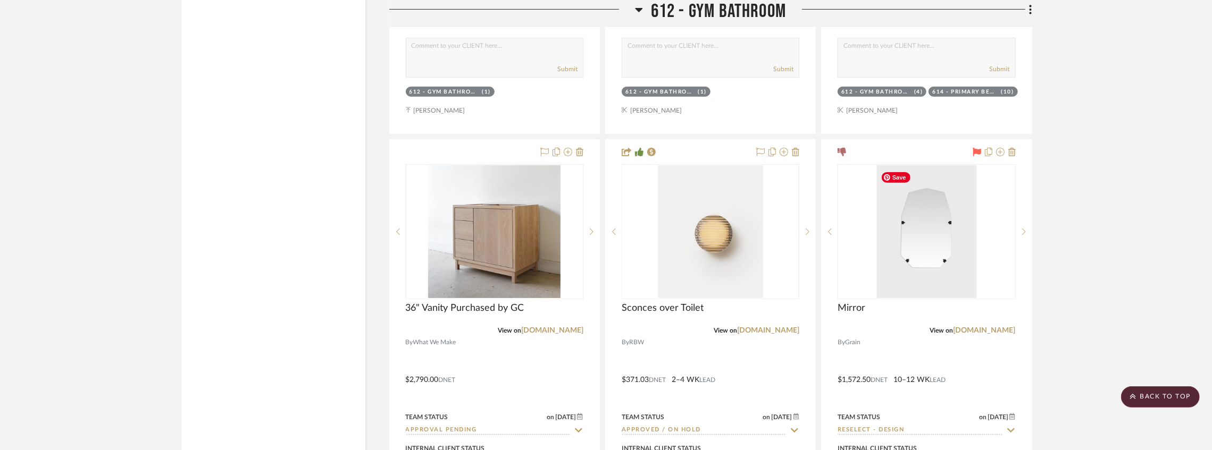
scroll to position [3899, 0]
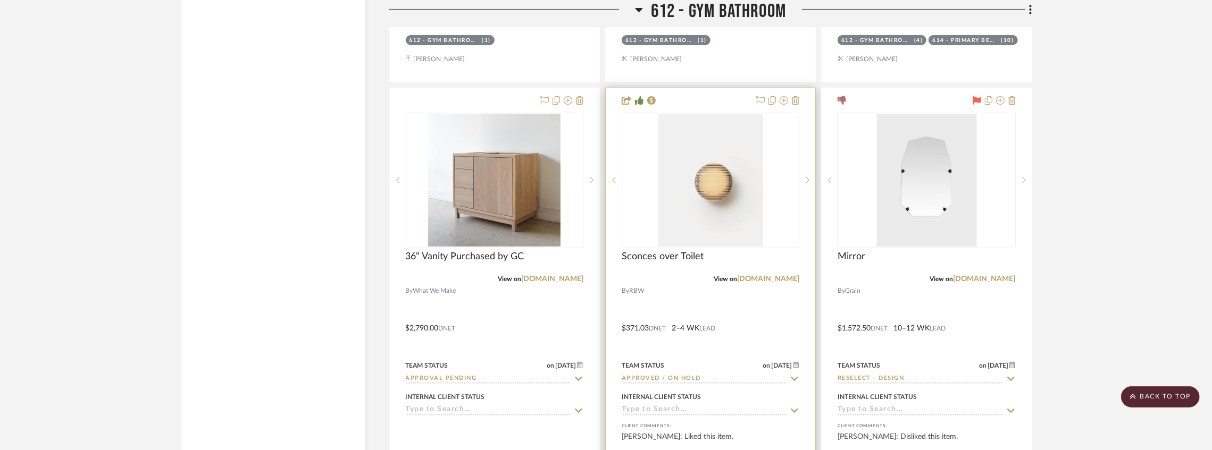
click at [714, 379] on input "Approved / On Hold" at bounding box center [704, 379] width 165 height 10
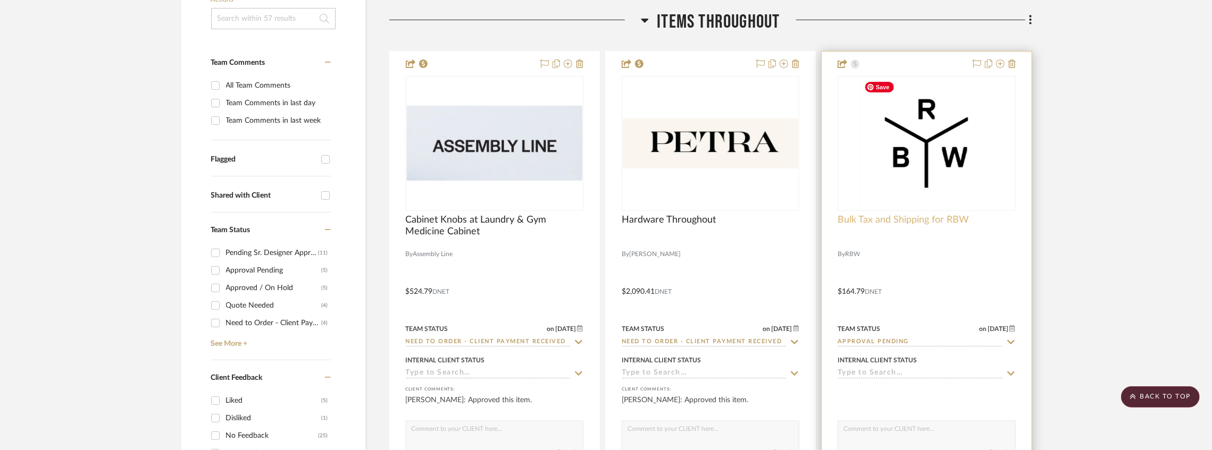
scroll to position [144, 0]
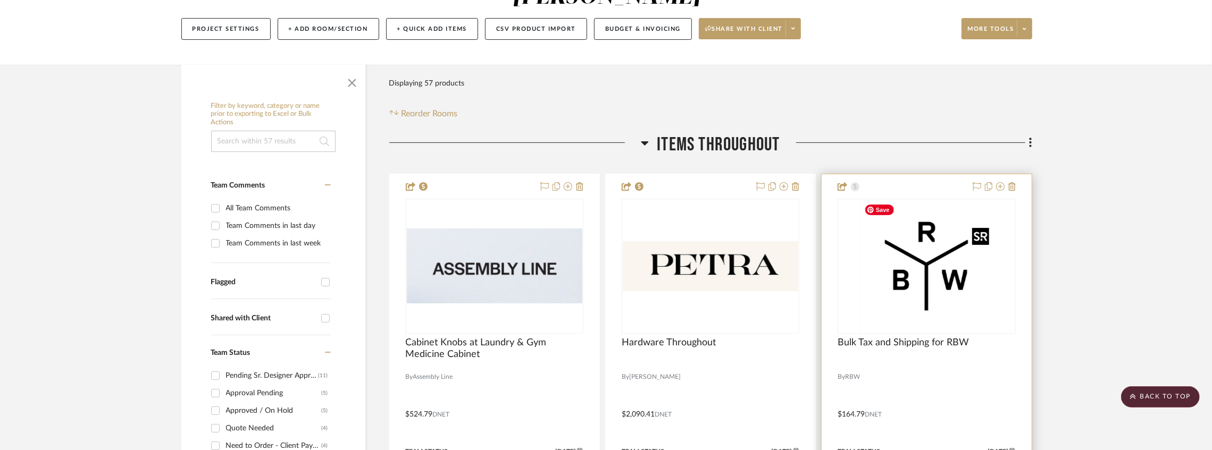
click at [925, 234] on img "0" at bounding box center [926, 266] width 133 height 133
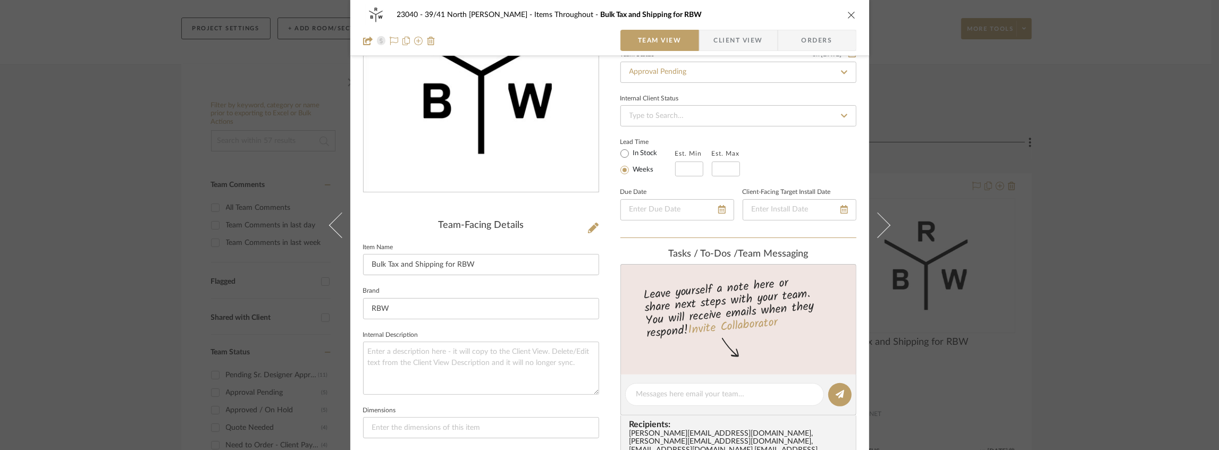
scroll to position [213, 0]
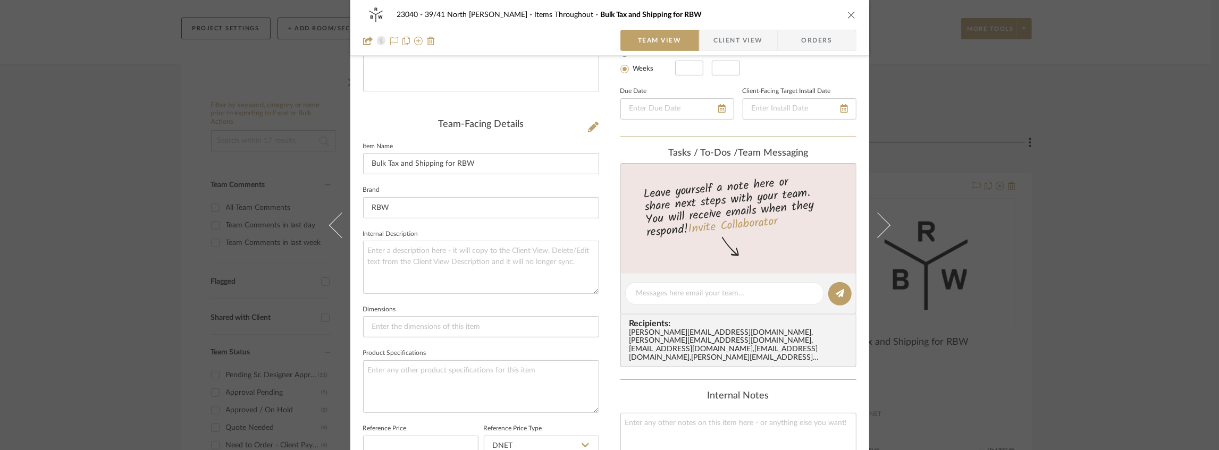
click at [744, 39] on span "Client View" at bounding box center [738, 40] width 49 height 21
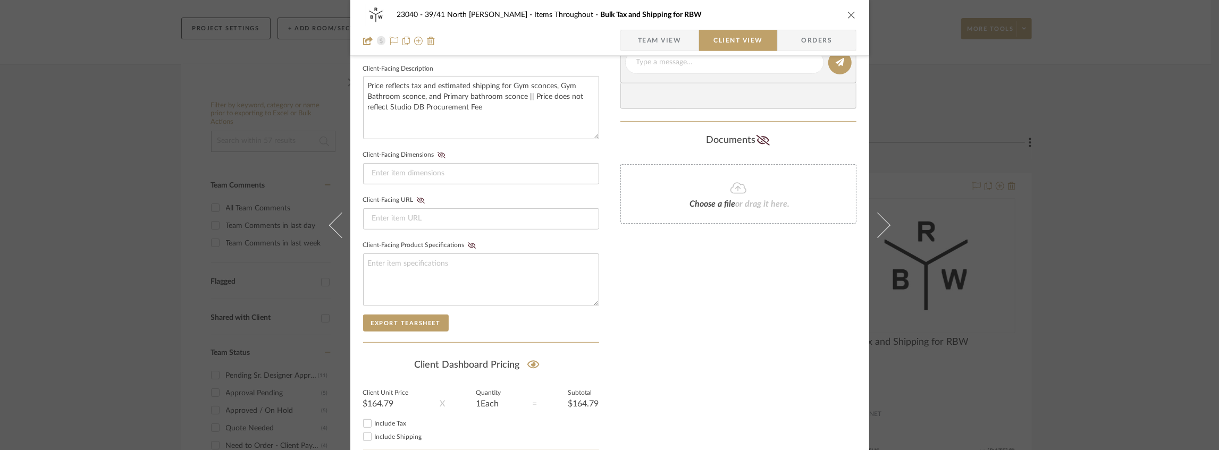
scroll to position [425, 0]
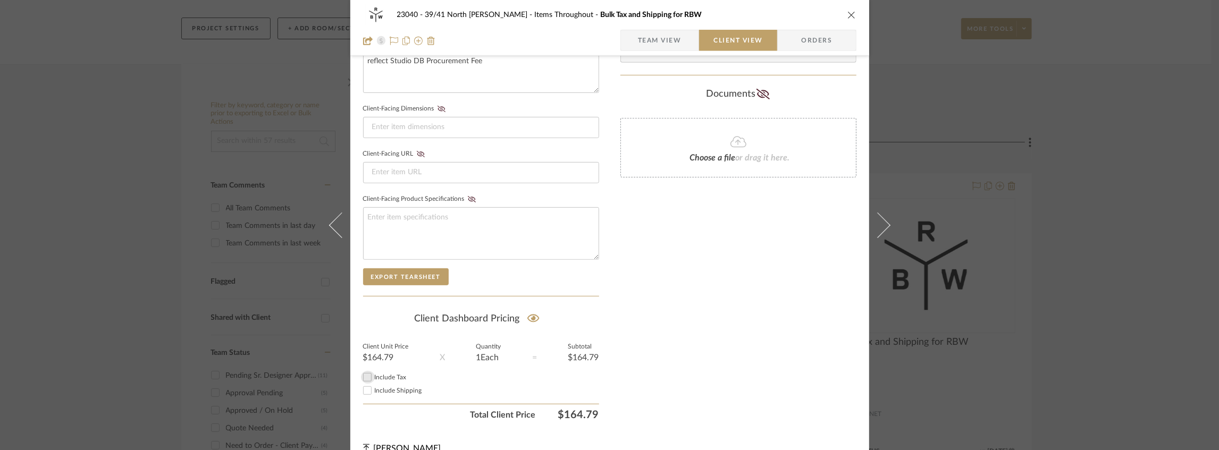
click at [368, 375] on input "Include Tax" at bounding box center [367, 377] width 13 height 13
checkbox input "false"
click at [383, 388] on span "Include Shipping" at bounding box center [398, 391] width 47 height 6
click at [374, 387] on input "Include Shipping" at bounding box center [367, 390] width 13 height 13
checkbox input "false"
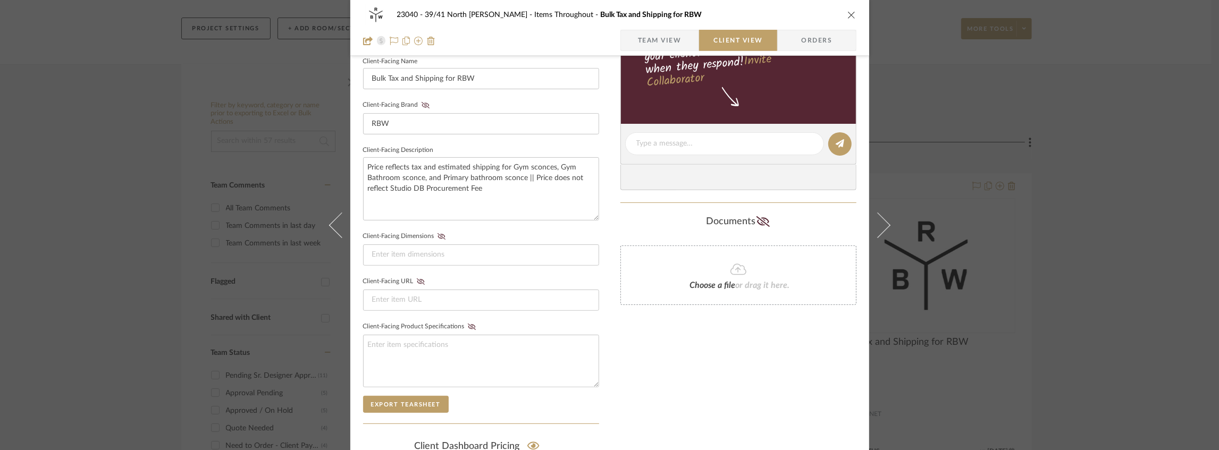
scroll to position [213, 0]
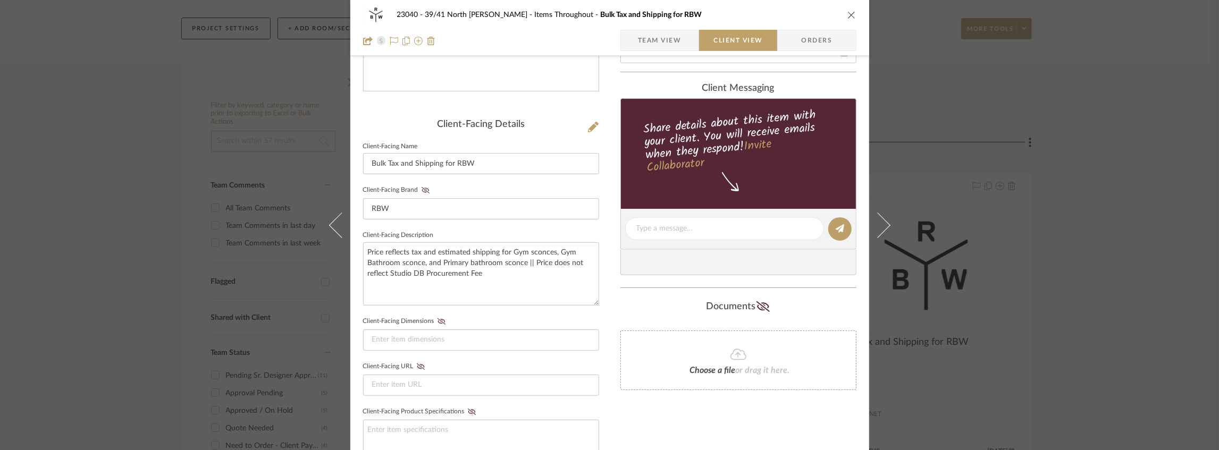
click at [850, 15] on icon "close" at bounding box center [852, 15] width 9 height 9
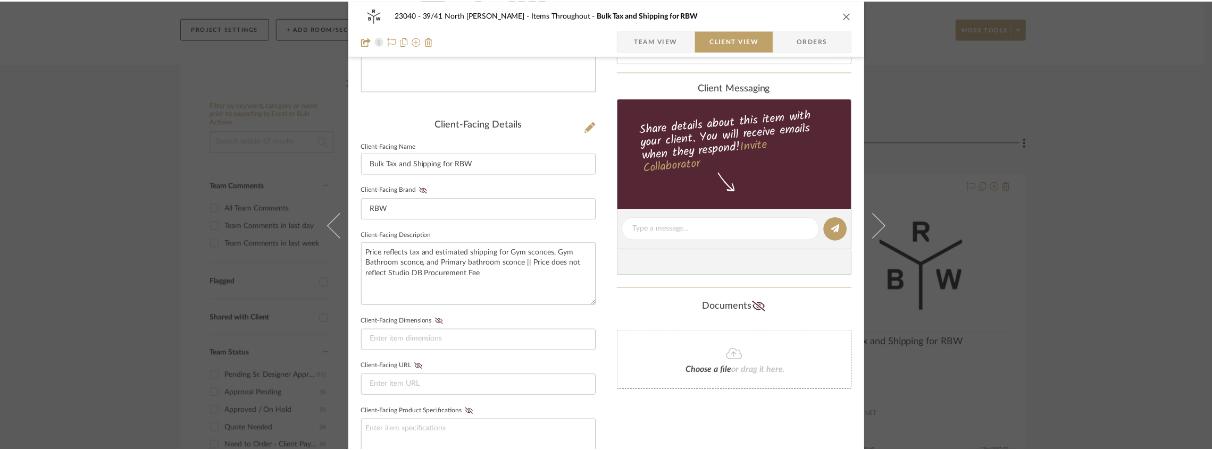
scroll to position [144, 0]
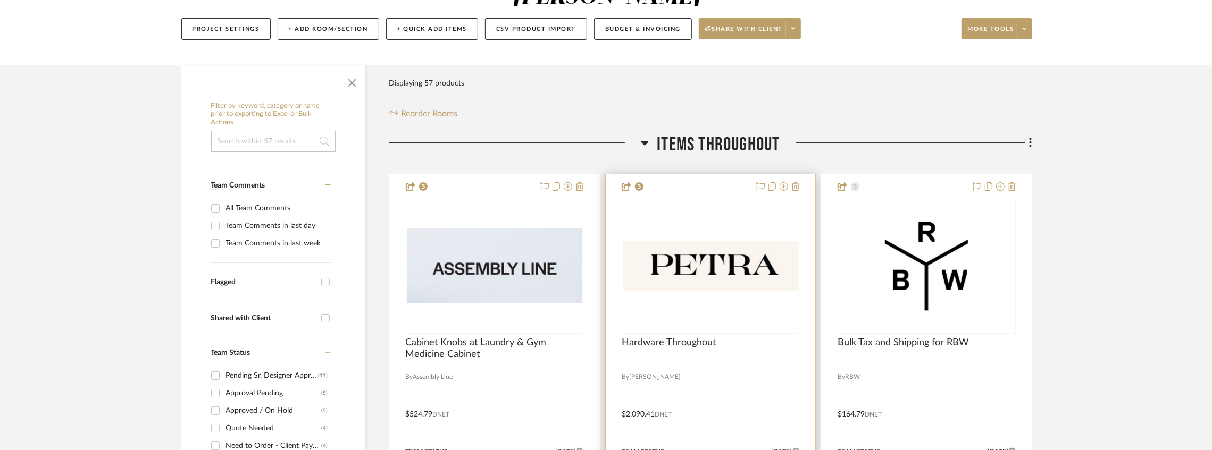
click at [691, 237] on div "0" at bounding box center [710, 266] width 177 height 134
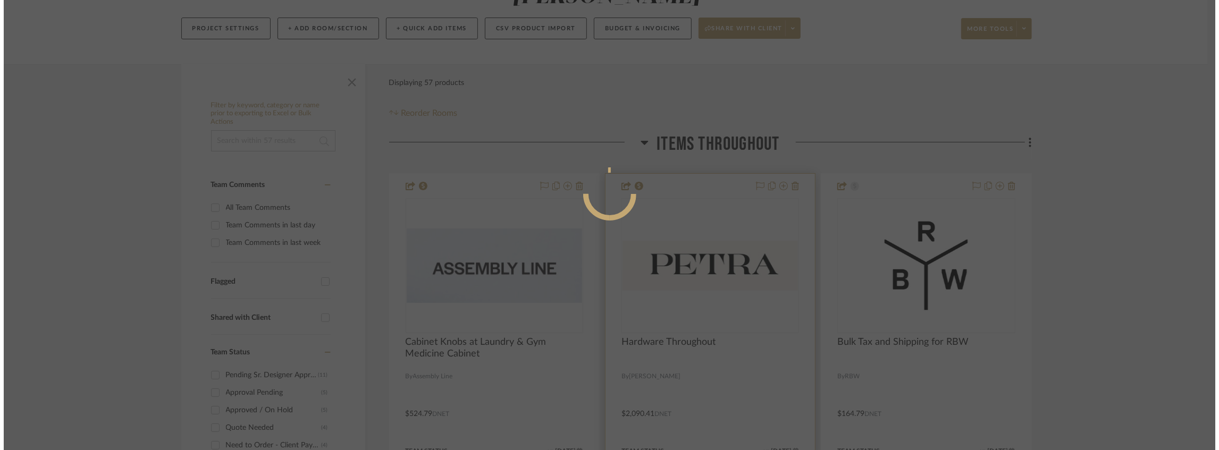
scroll to position [0, 0]
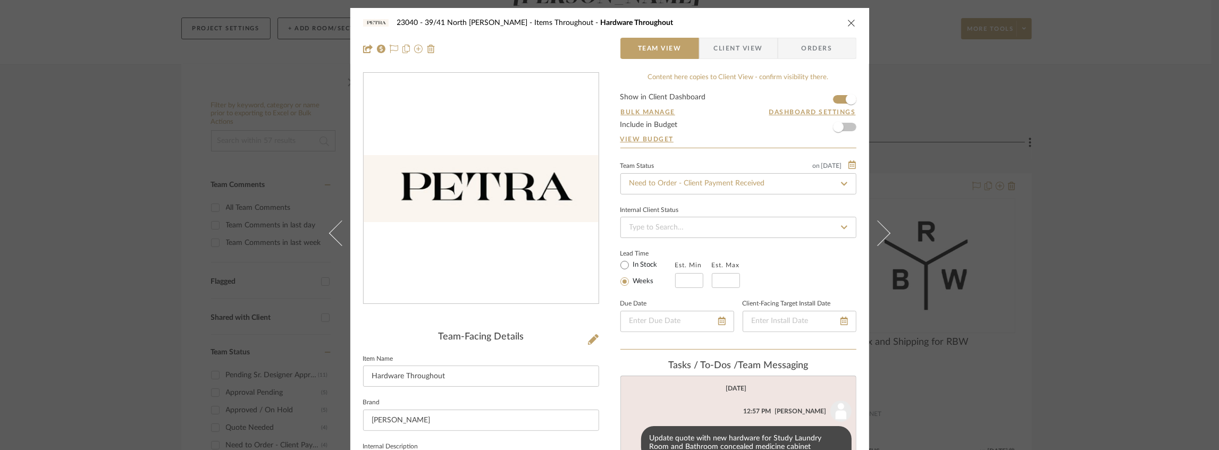
click at [720, 52] on span "Client View" at bounding box center [738, 48] width 49 height 21
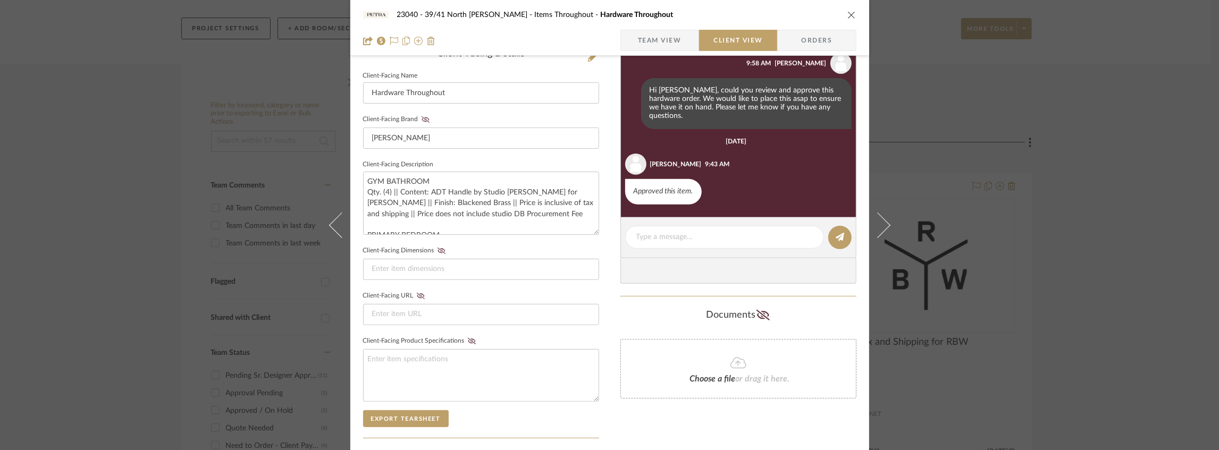
click at [850, 22] on div "23040 - 39/41 North [PERSON_NAME] Items Throughout Hardware Throughout" at bounding box center [609, 14] width 493 height 21
click at [848, 13] on icon "close" at bounding box center [852, 15] width 9 height 9
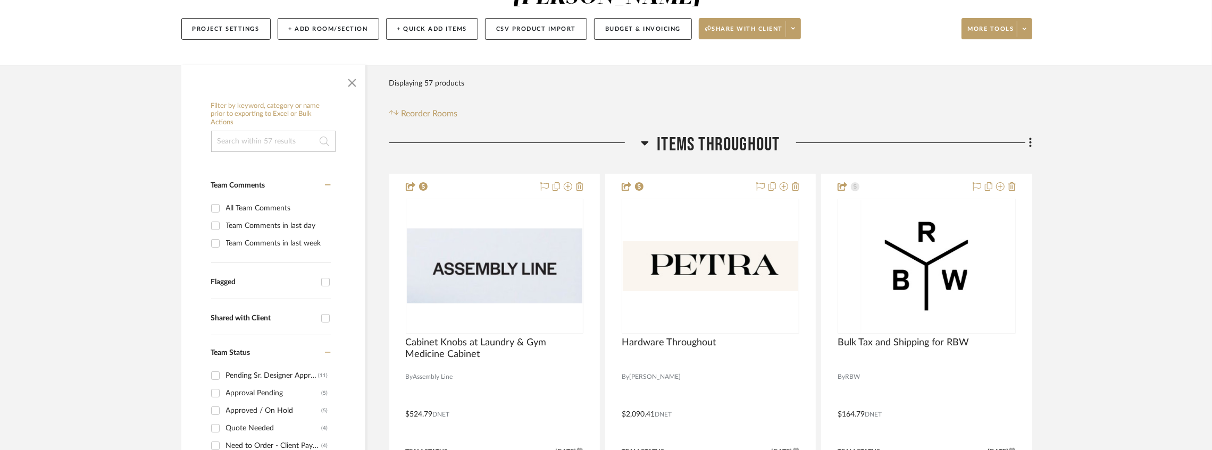
scroll to position [321, 0]
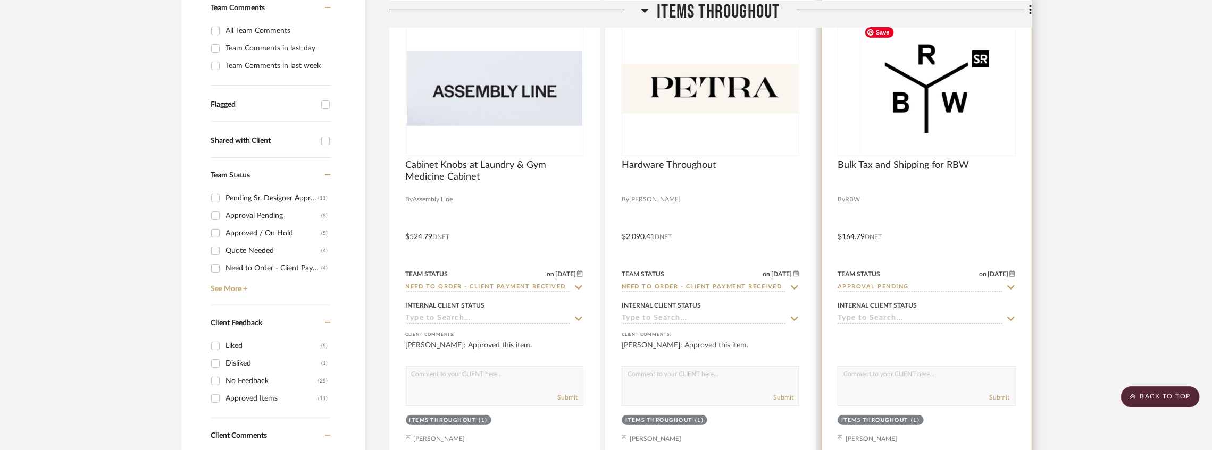
click at [970, 135] on img "0" at bounding box center [926, 88] width 133 height 133
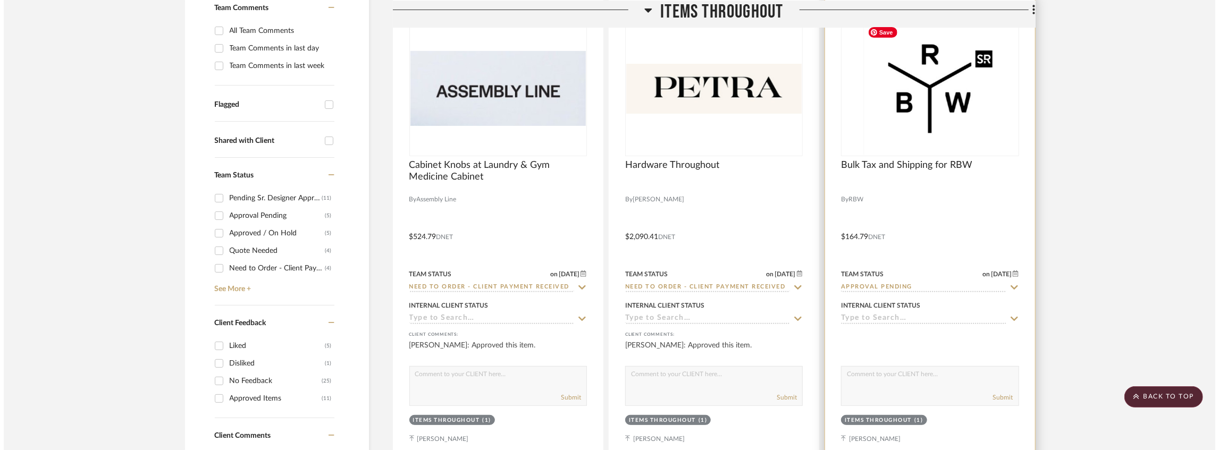
scroll to position [0, 0]
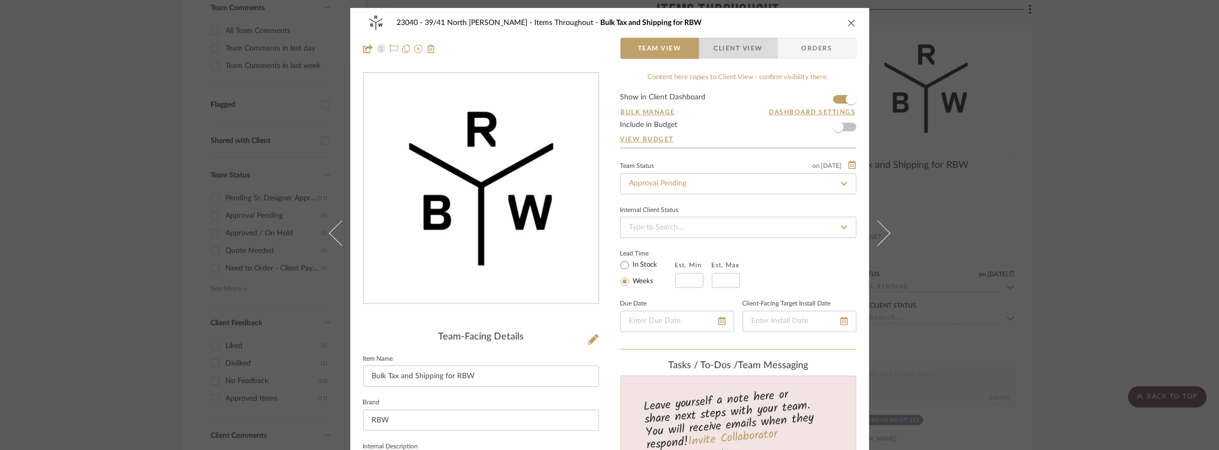
click at [732, 54] on span "Client View" at bounding box center [738, 48] width 49 height 21
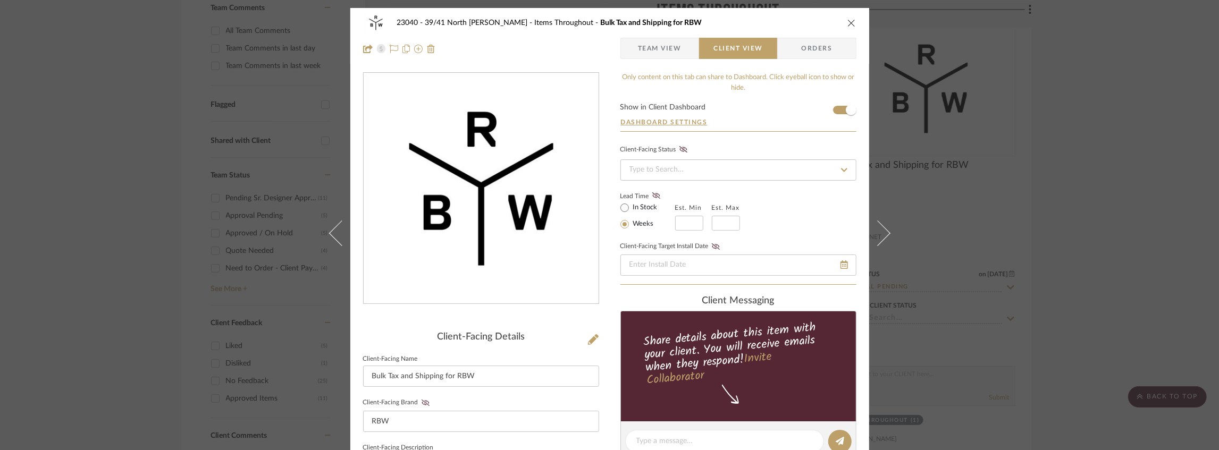
click at [848, 24] on icon "close" at bounding box center [852, 23] width 9 height 9
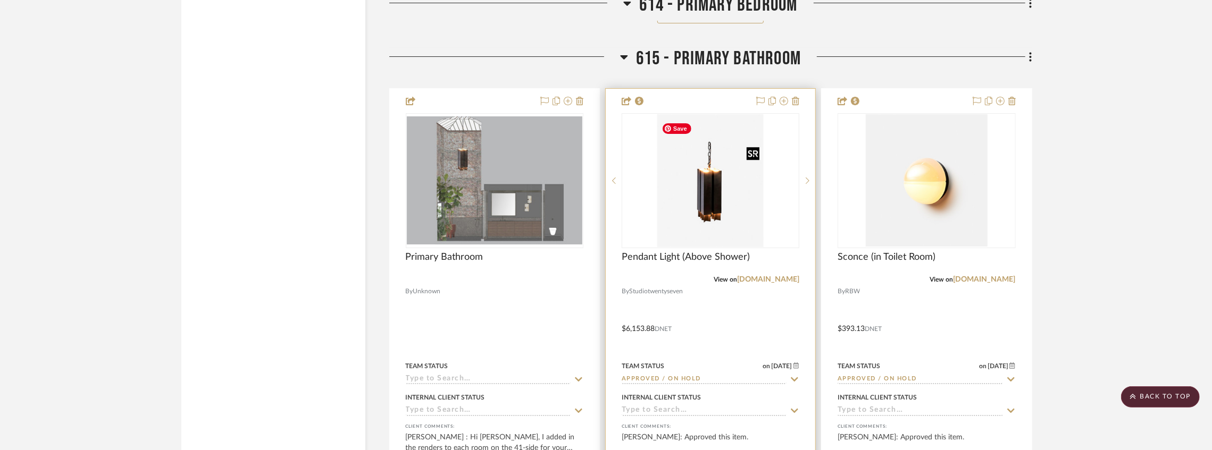
scroll to position [6985, 0]
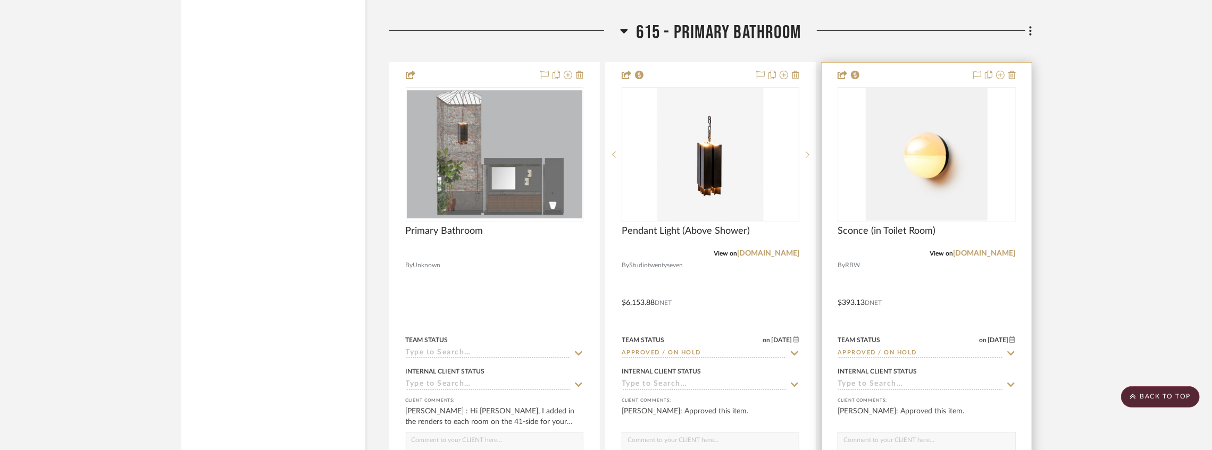
click at [865, 357] on input "Approved / On Hold" at bounding box center [919, 354] width 165 height 10
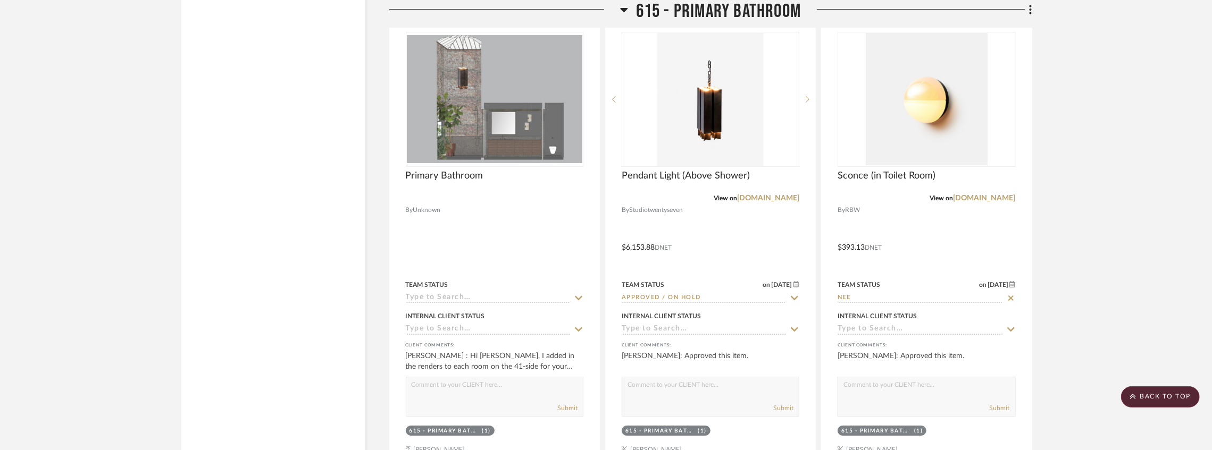
scroll to position [7055, 0]
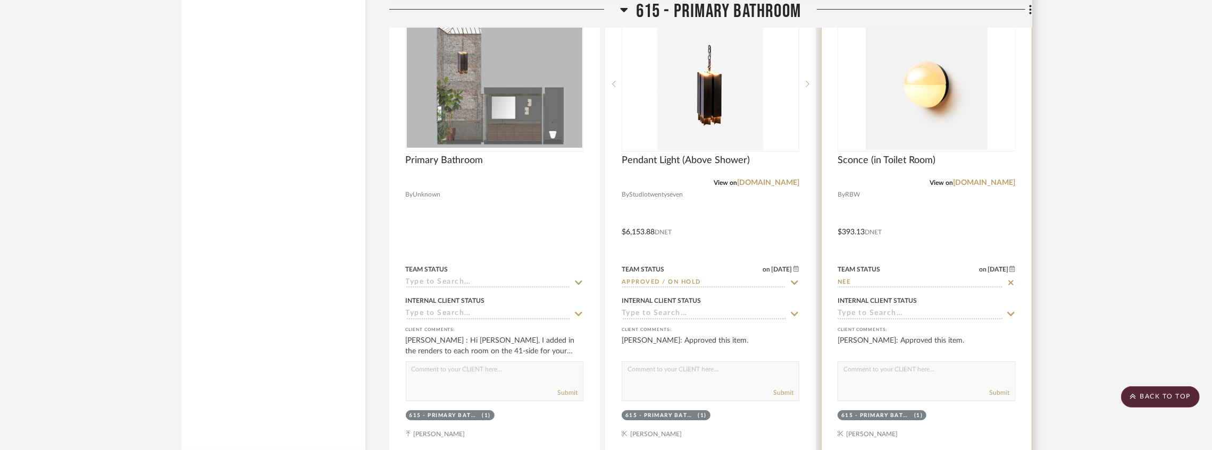
click at [854, 284] on input "NEE" at bounding box center [919, 283] width 165 height 10
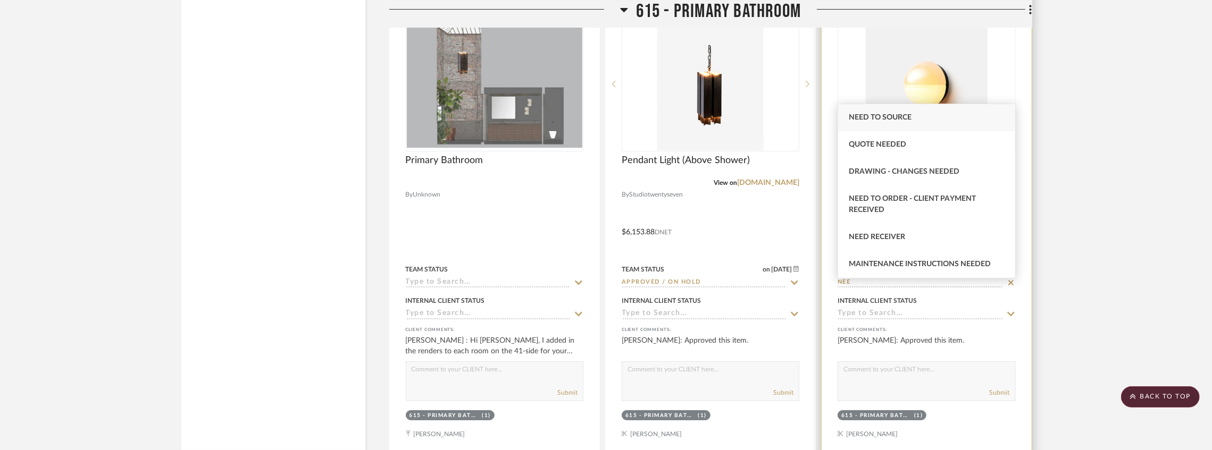
type input "D"
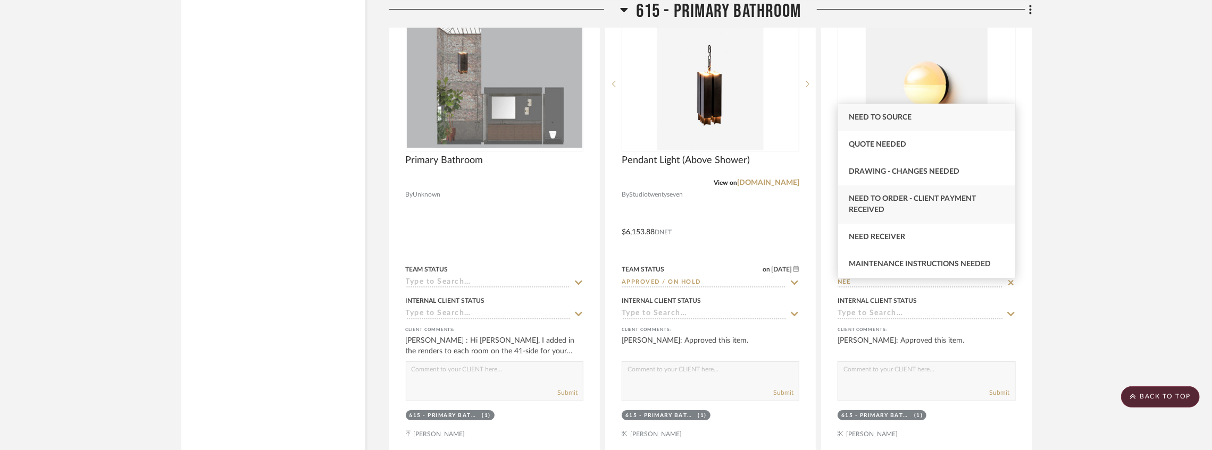
type input "NEE"
click at [902, 202] on span "Need to Order - Client Payment Received" at bounding box center [912, 204] width 127 height 19
type input "[DATE]"
type input "Need to Order - Client Payment Received"
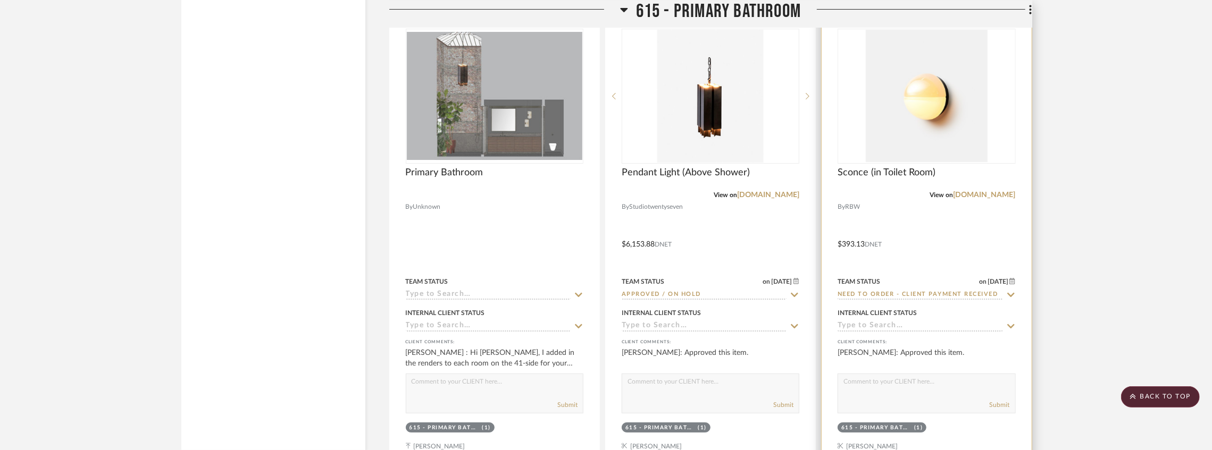
scroll to position [6985, 0]
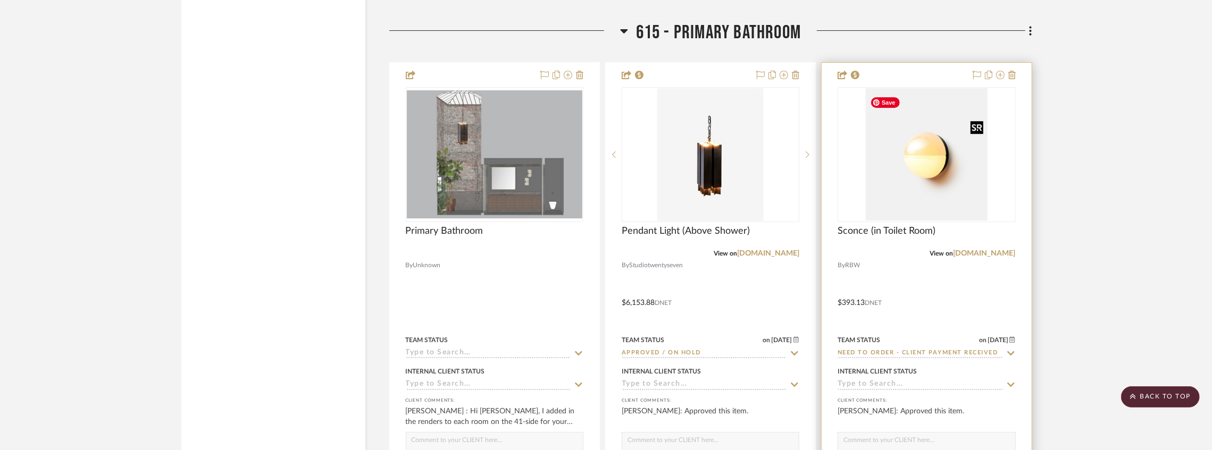
click at [924, 195] on img "0" at bounding box center [927, 154] width 122 height 133
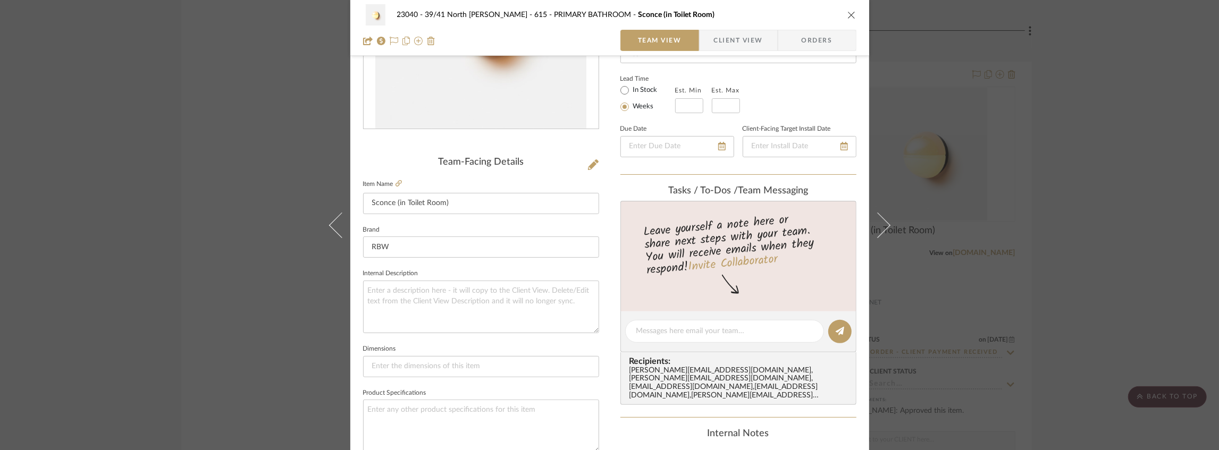
scroll to position [213, 0]
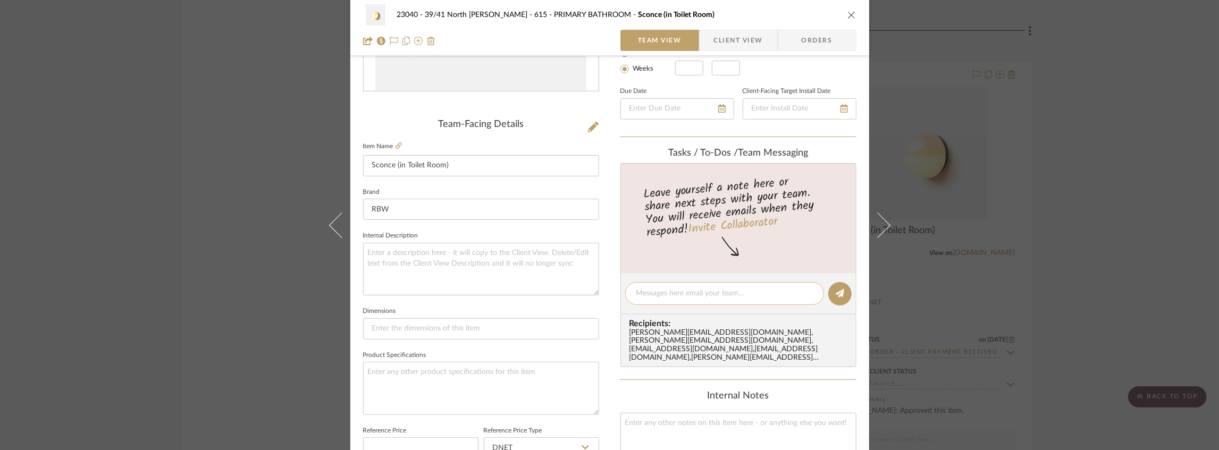
click at [660, 297] on textarea at bounding box center [724, 293] width 177 height 11
paste textarea "SEE "ITEMS THROUGHOUT" FOR BULK ORDER"
drag, startPoint x: 800, startPoint y: 295, endPoint x: 791, endPoint y: 295, distance: 9.1
click at [791, 295] on textarea "SEE "ITEMS THROUGHOUT" FOR BULK ORDER" at bounding box center [724, 293] width 177 height 11
click at [796, 295] on textarea "SEE "ITEMS THROUGHOUT" FOR BULK ORDER" at bounding box center [724, 293] width 177 height 11
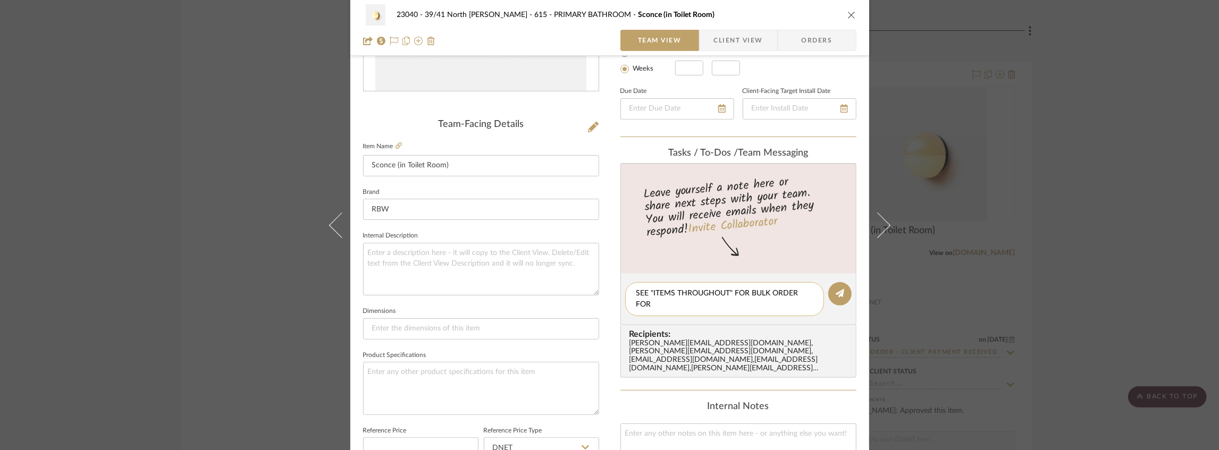
scroll to position [0, 0]
click at [648, 301] on textarea "SEE "ITEMS THROUGHOUT" FOR BULK ORDER FOR TAX AND SHIPPING" at bounding box center [724, 299] width 177 height 22
click at [747, 303] on textarea "SEE "ITEMS THROUGHOUT" FOR BULK ORDER FOR COMBINED TAX AND SHIPPING" at bounding box center [724, 299] width 177 height 22
drag, startPoint x: 774, startPoint y: 306, endPoint x: 578, endPoint y: 286, distance: 197.3
click at [578, 286] on div "23040 - 39/41 North [PERSON_NAME] 615 - PRIMARY BATHROOM Sconce (in Toilet Room…" at bounding box center [609, 286] width 519 height 982
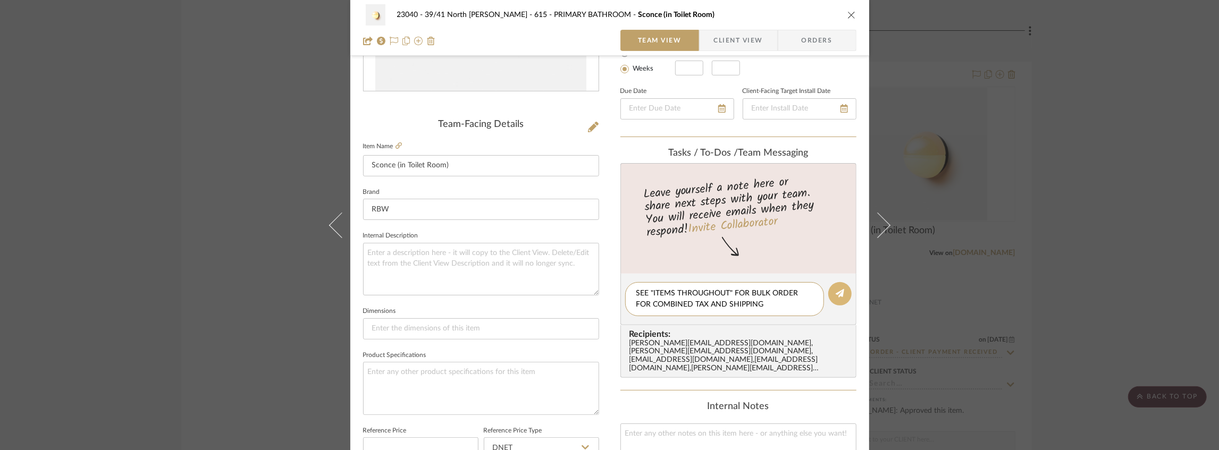
type textarea "SEE "ITEMS THROUGHOUT" FOR BULK ORDER FOR COMBINED TAX AND SHIPPING"
click at [837, 293] on icon at bounding box center [840, 293] width 9 height 9
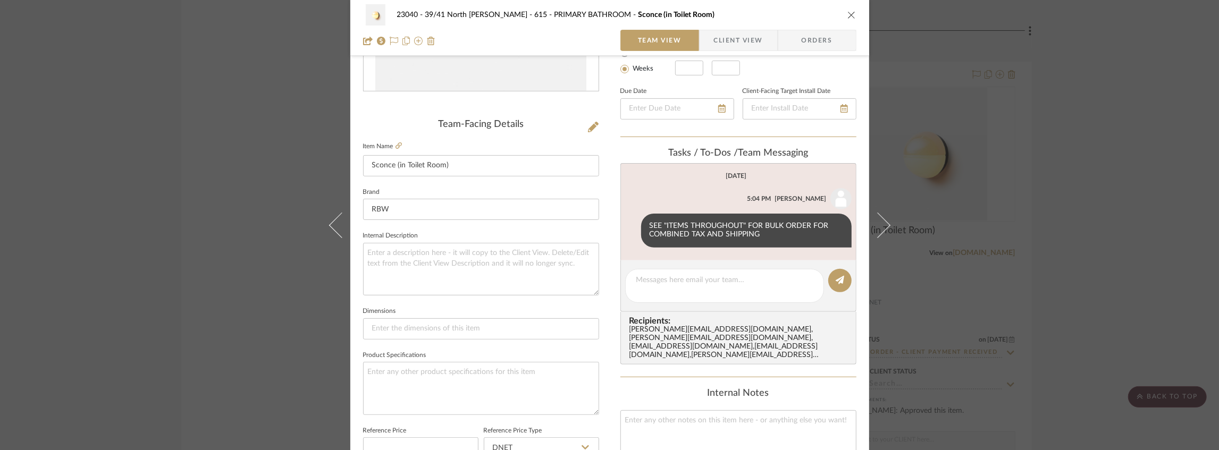
click at [850, 14] on icon "close" at bounding box center [852, 15] width 9 height 9
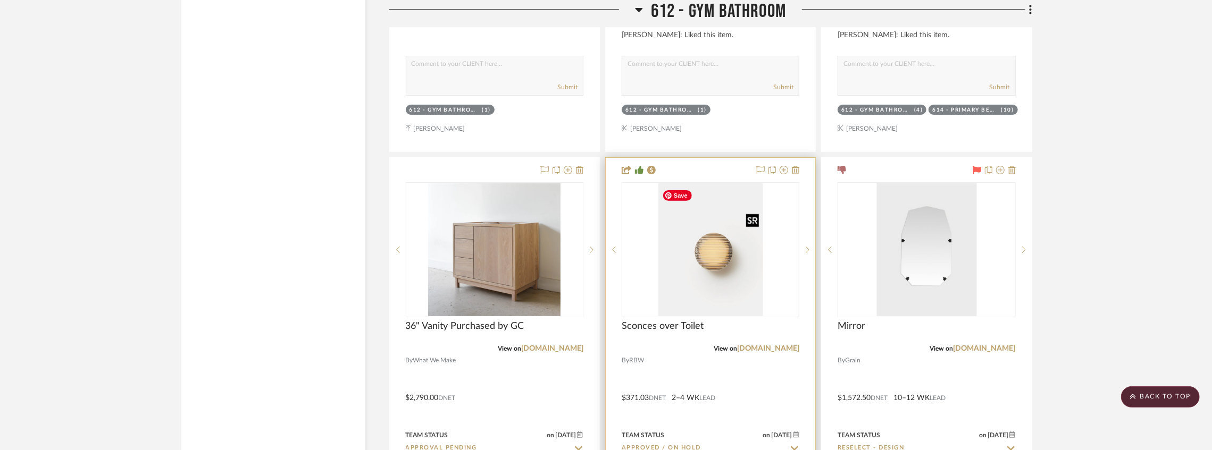
scroll to position [3865, 0]
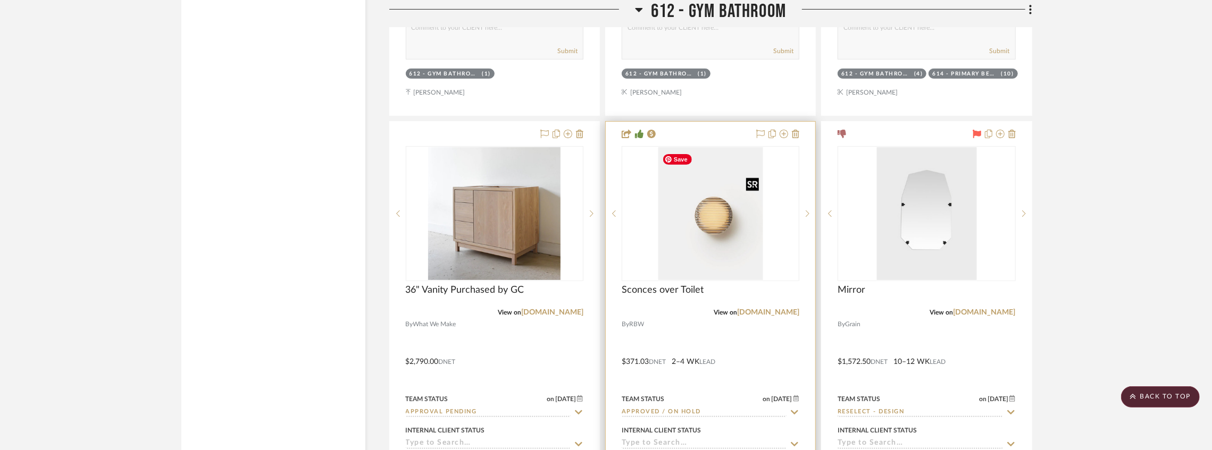
click at [710, 250] on img "0" at bounding box center [710, 213] width 105 height 133
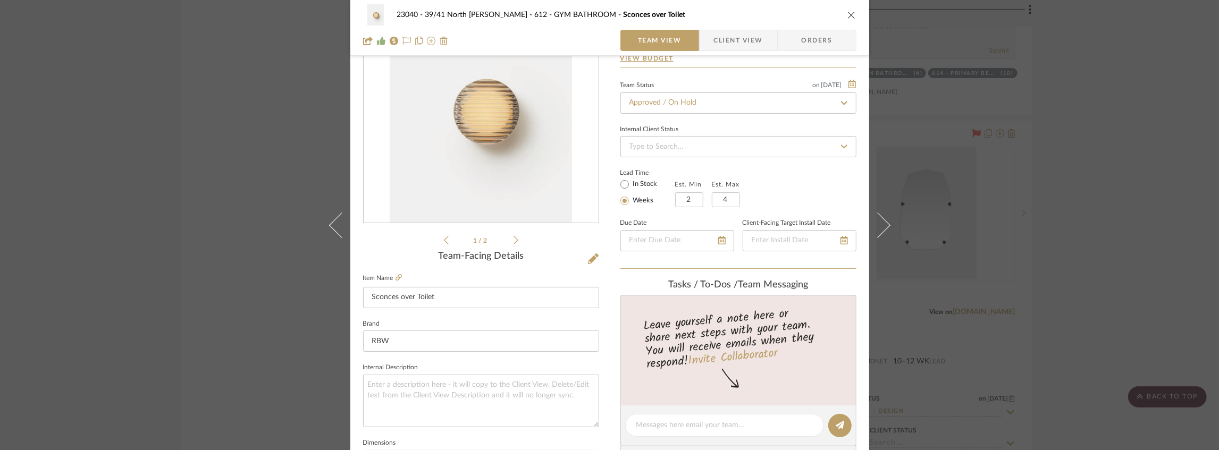
scroll to position [141, 0]
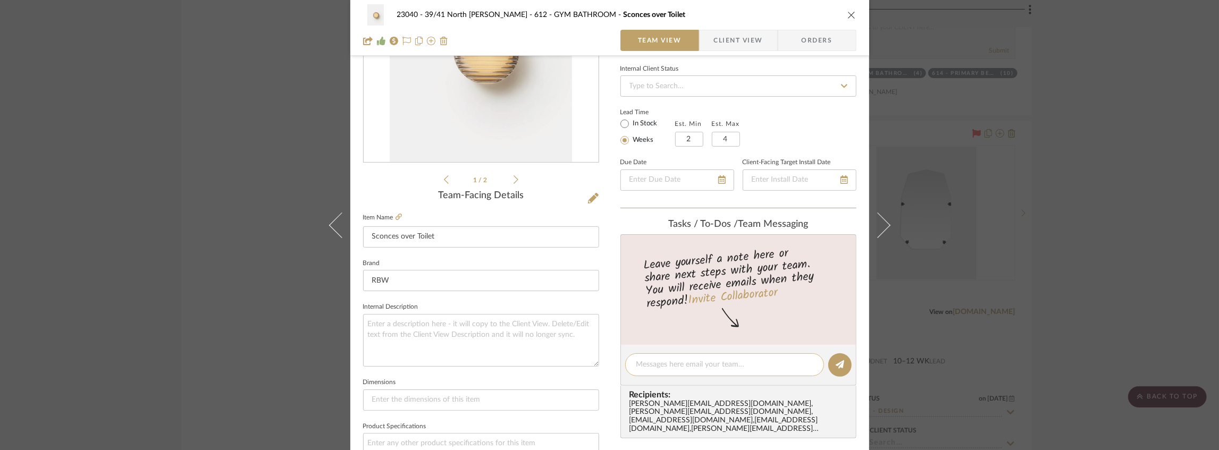
click at [666, 367] on textarea at bounding box center [724, 364] width 177 height 11
paste textarea "SEE "ITEMS THROUGHOUT" FOR BULK ORDER FOR COMBINED TAX AND SHIPPING"
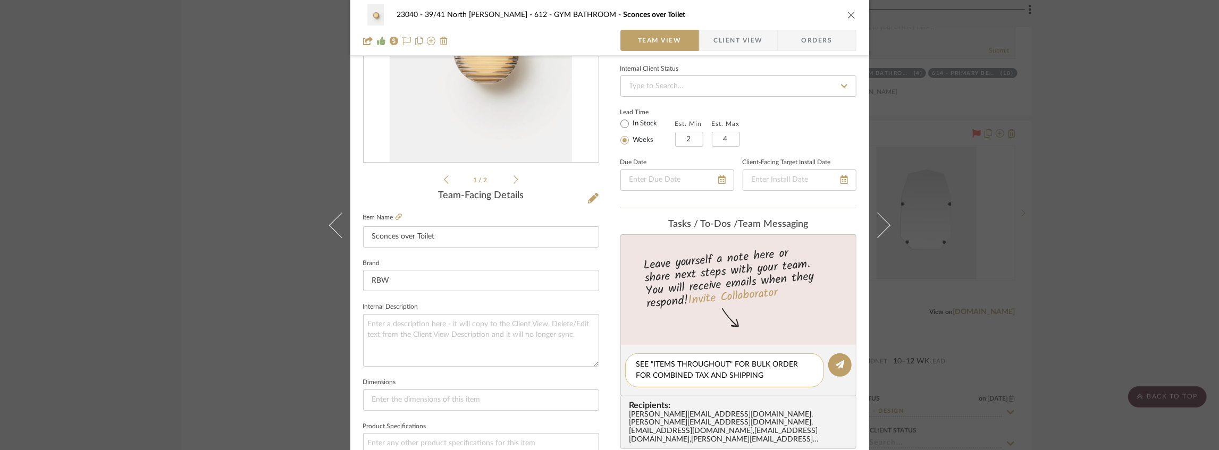
scroll to position [0, 0]
type textarea "SEE "ITEMS THROUGHOUT" FOR BULK ORDER FOR COMBINED TAX AND SHIPPING"
click at [830, 366] on button at bounding box center [839, 365] width 23 height 23
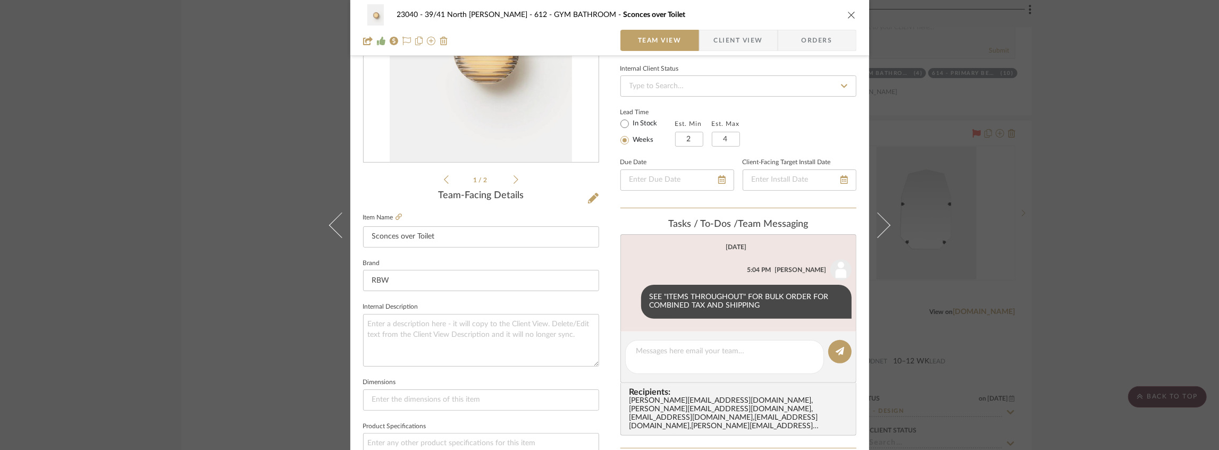
click at [849, 15] on icon "close" at bounding box center [852, 15] width 9 height 9
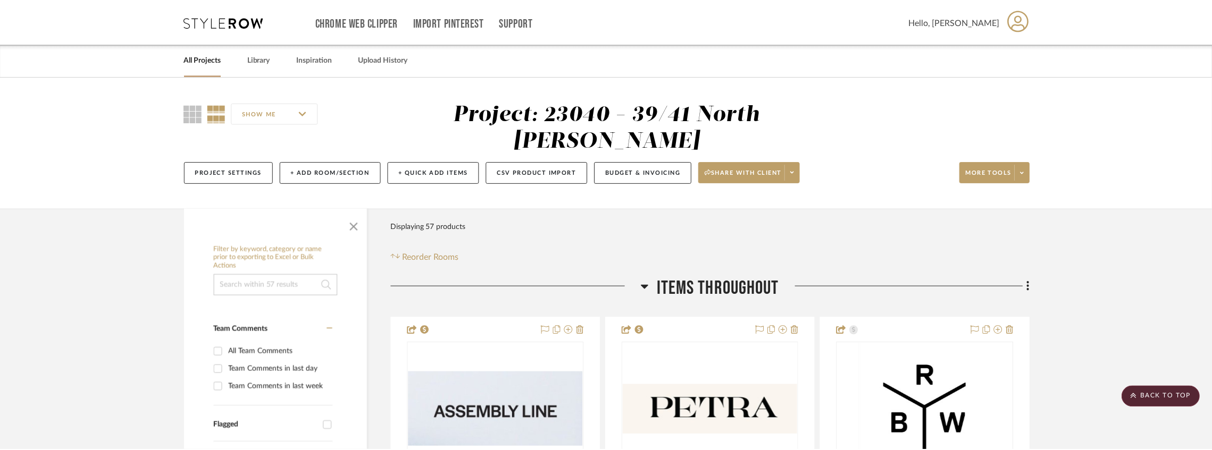
scroll to position [3865, 0]
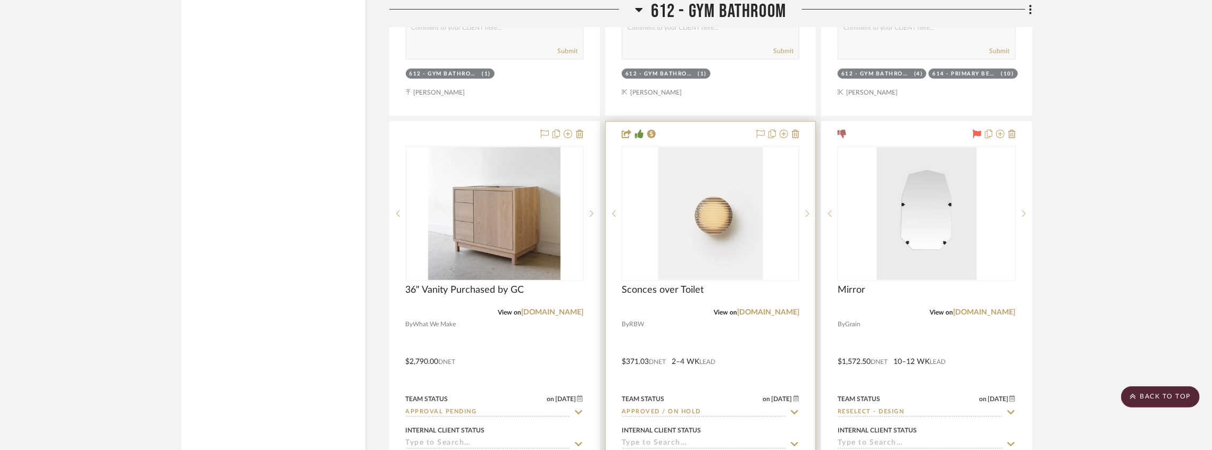
click at [651, 415] on input "Approved / On Hold" at bounding box center [704, 413] width 165 height 10
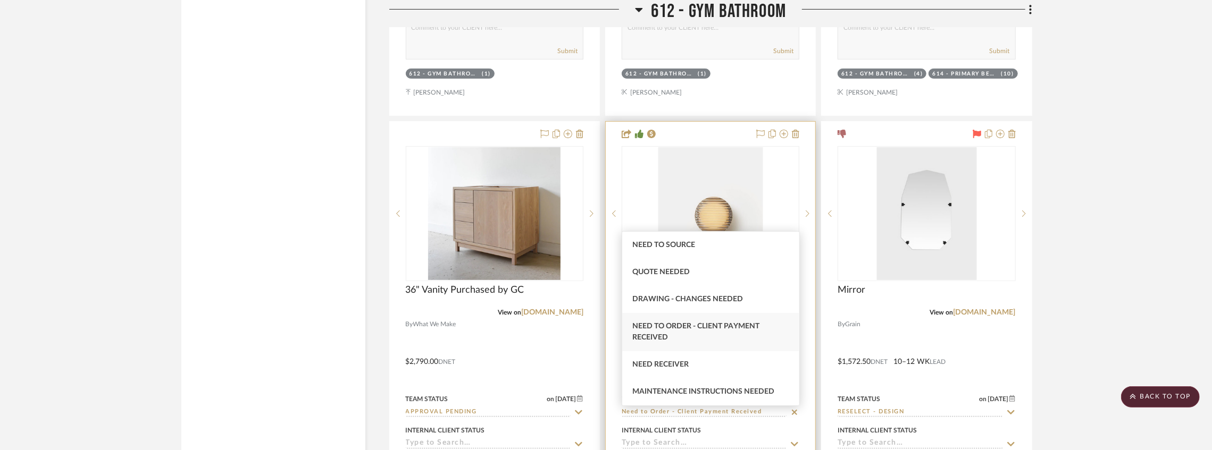
type input "Need to Order - Client Payment Received"
type input "[DATE]"
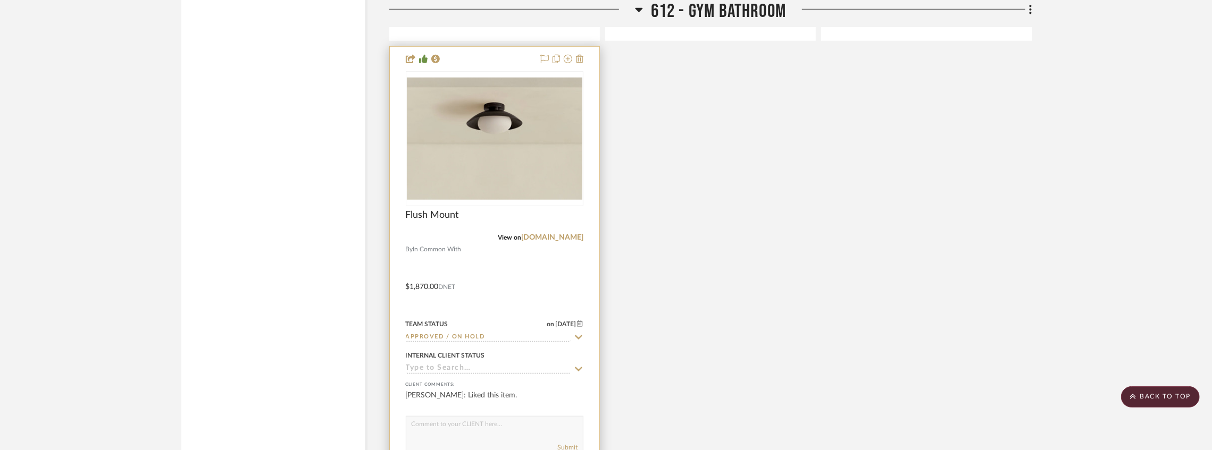
scroll to position [4433, 0]
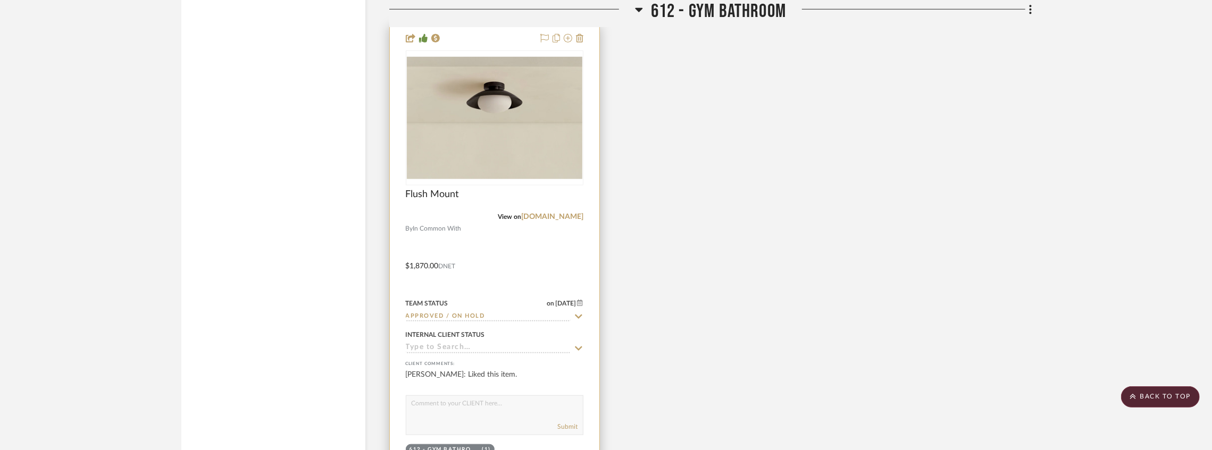
click at [443, 318] on input "Approved / On Hold" at bounding box center [488, 317] width 165 height 10
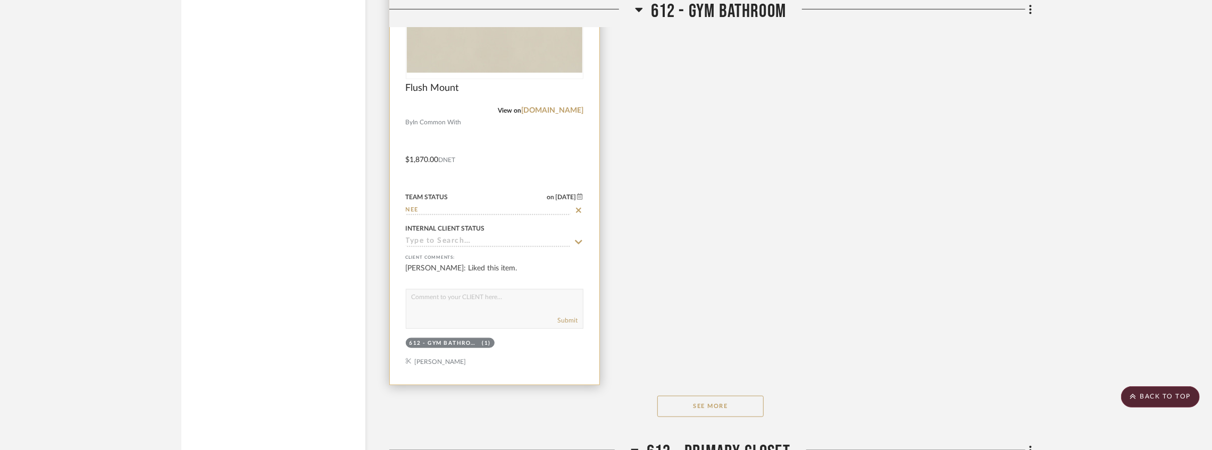
scroll to position [4514, 0]
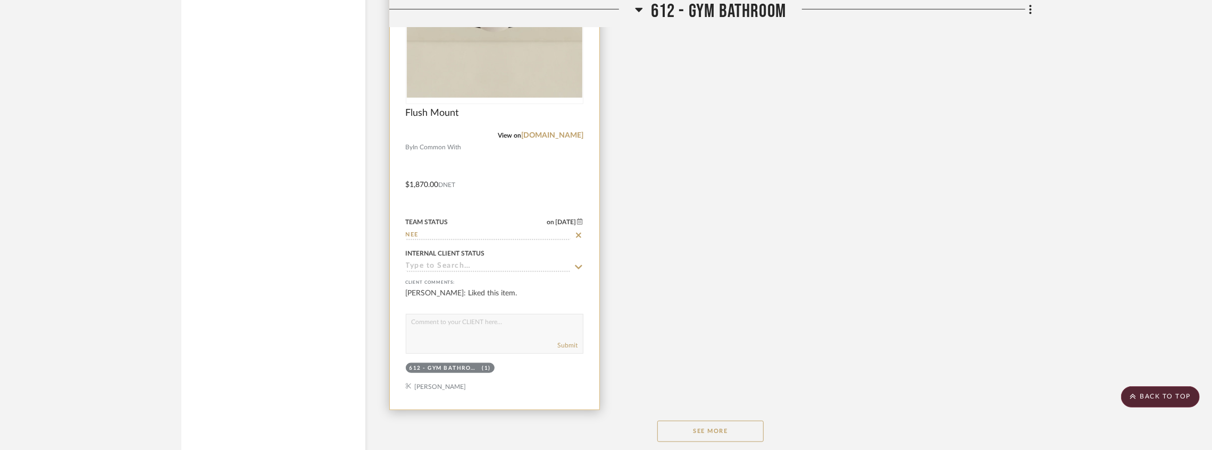
type input "NEE"
click at [498, 215] on div at bounding box center [494, 177] width 209 height 465
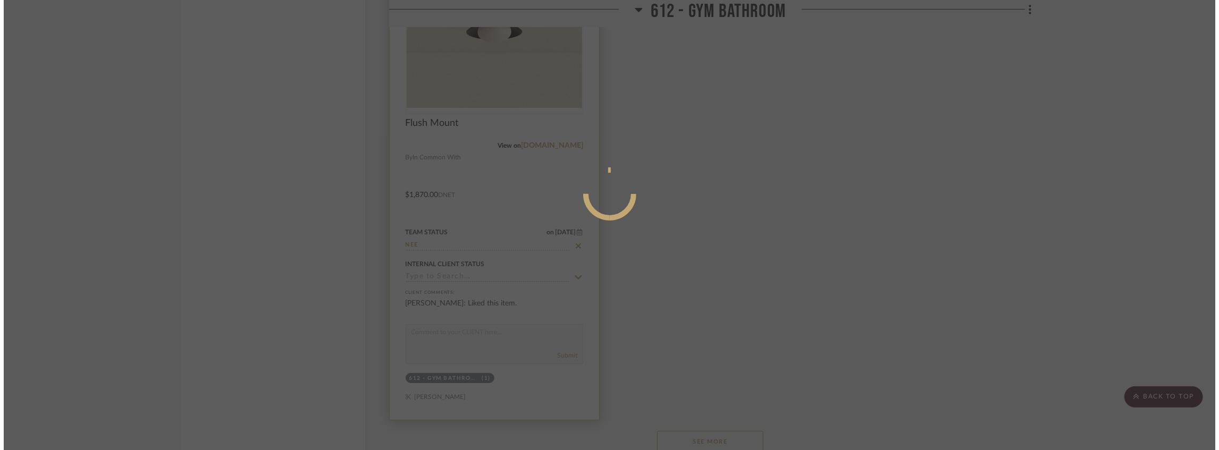
scroll to position [0, 0]
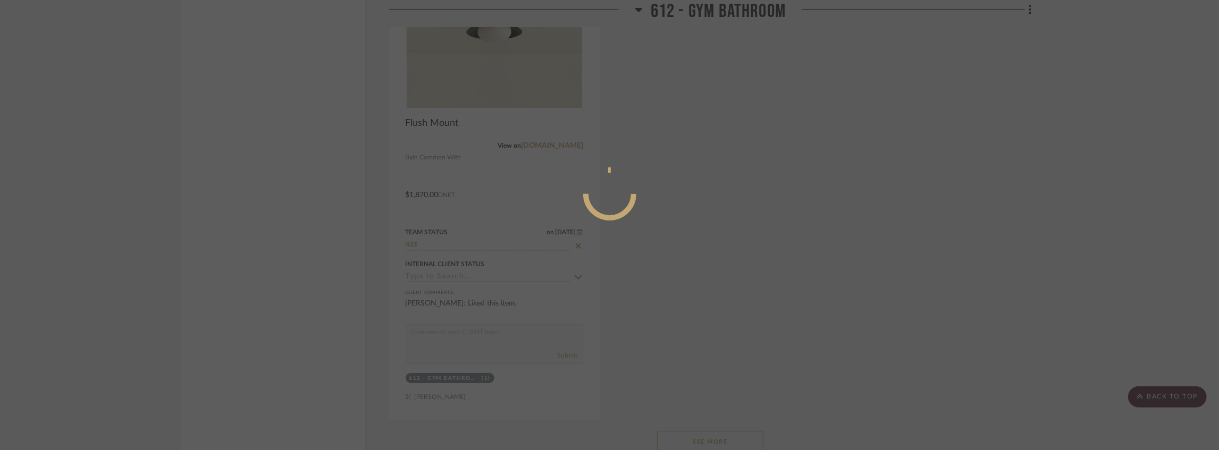
type input "[DATE]"
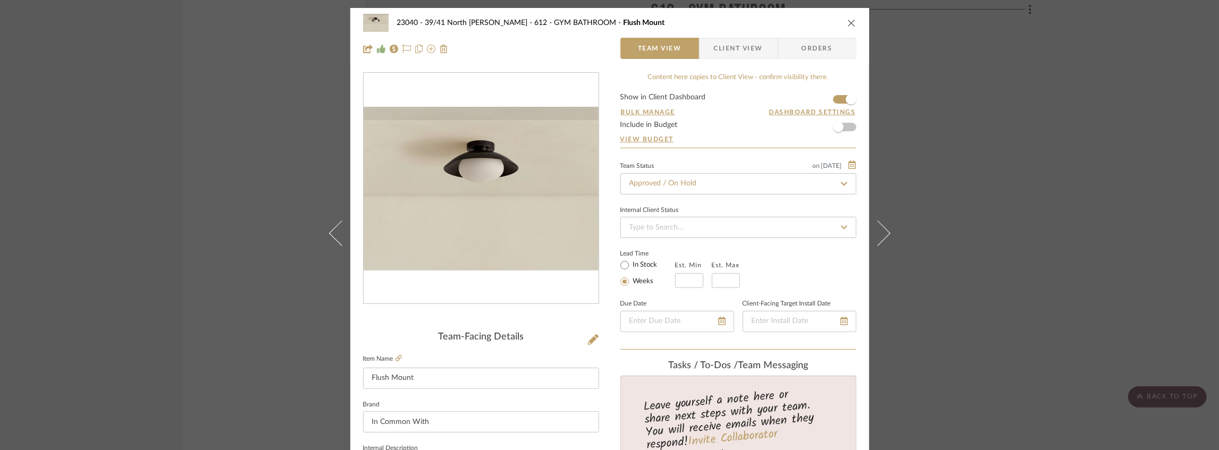
click at [938, 139] on div "23040 - 39/41 North [PERSON_NAME] 612 - GYM BATHROOM Flush Mount Team View Clie…" at bounding box center [609, 225] width 1219 height 450
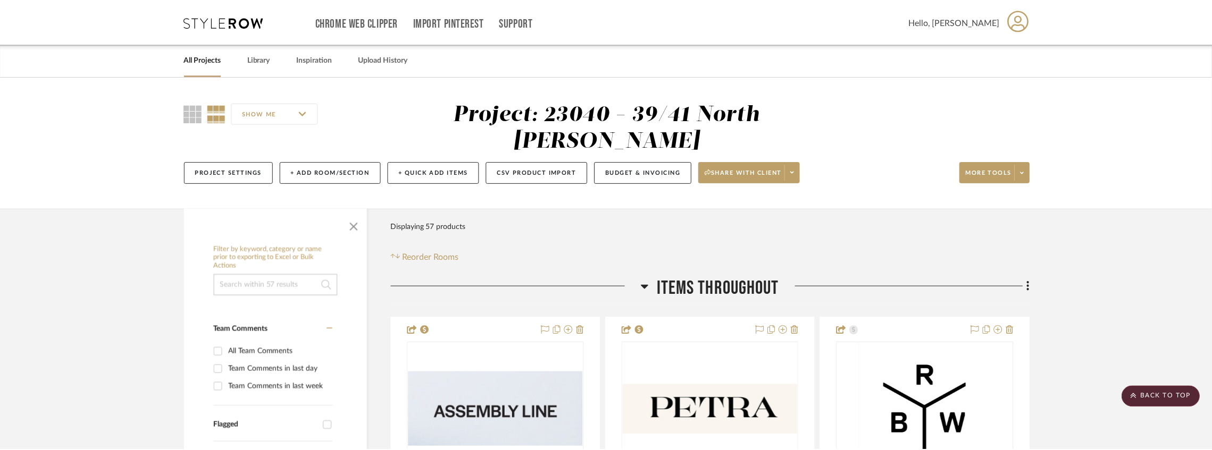
scroll to position [4503, 0]
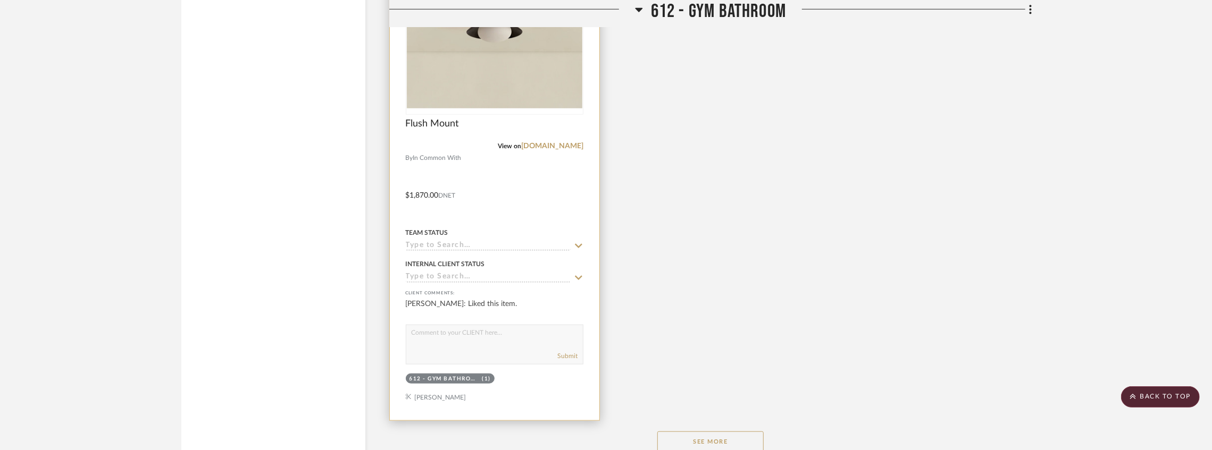
click at [455, 250] on input at bounding box center [488, 246] width 165 height 10
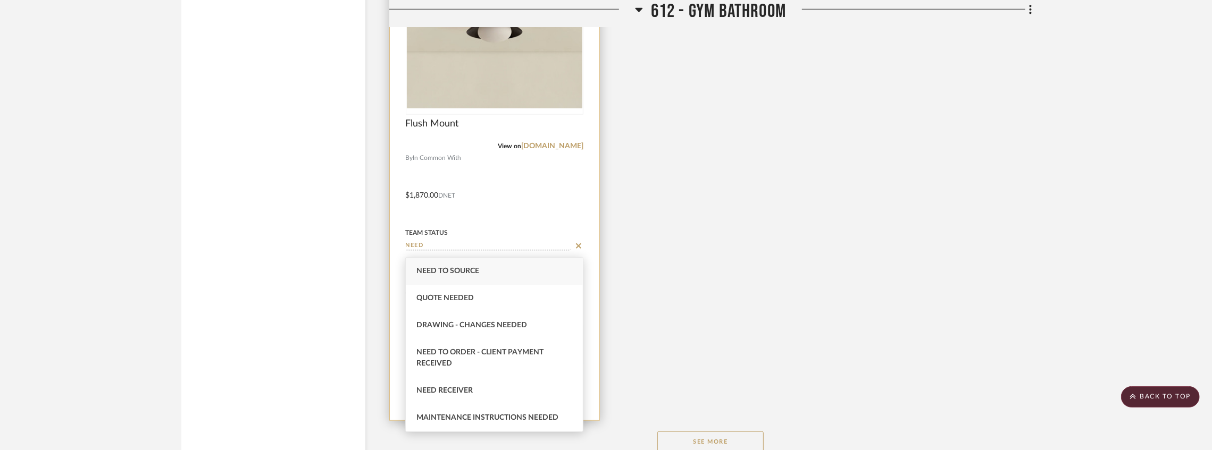
click at [474, 363] on div "Need to Order - Client Payment Received" at bounding box center [494, 358] width 177 height 38
type input "Need to Order - Client Payment Received"
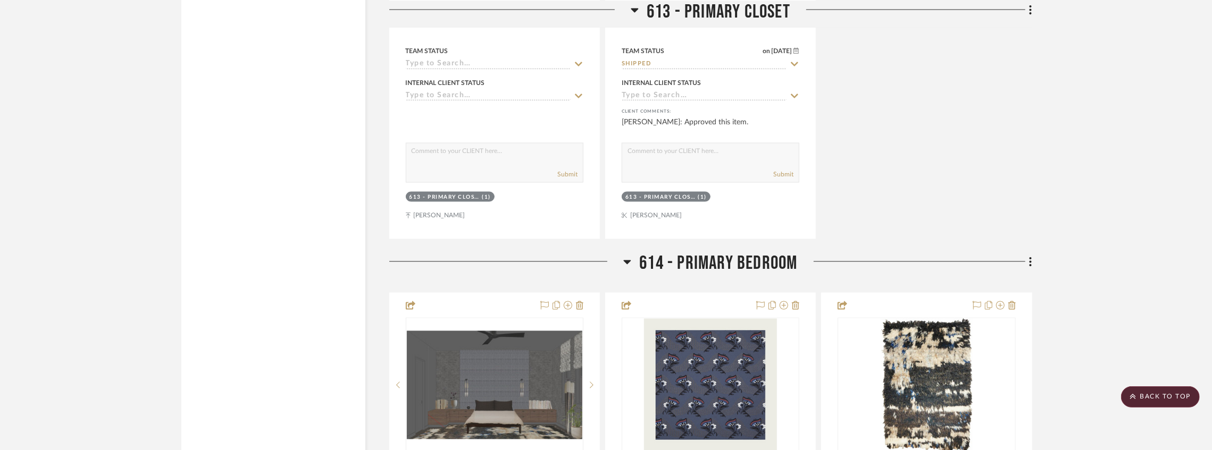
scroll to position [5425, 0]
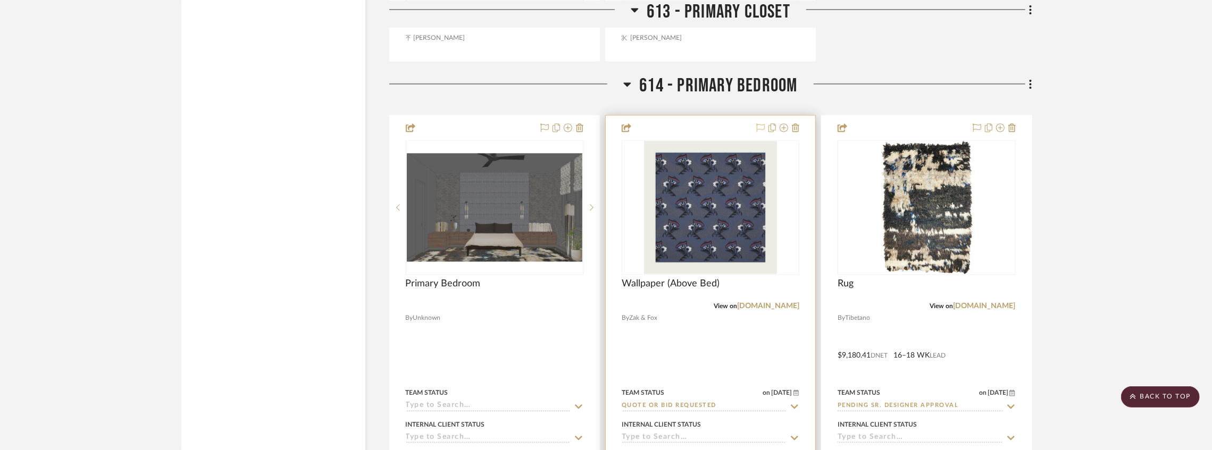
click at [760, 132] on icon at bounding box center [760, 128] width 9 height 9
click at [917, 255] on img "0" at bounding box center [926, 207] width 92 height 133
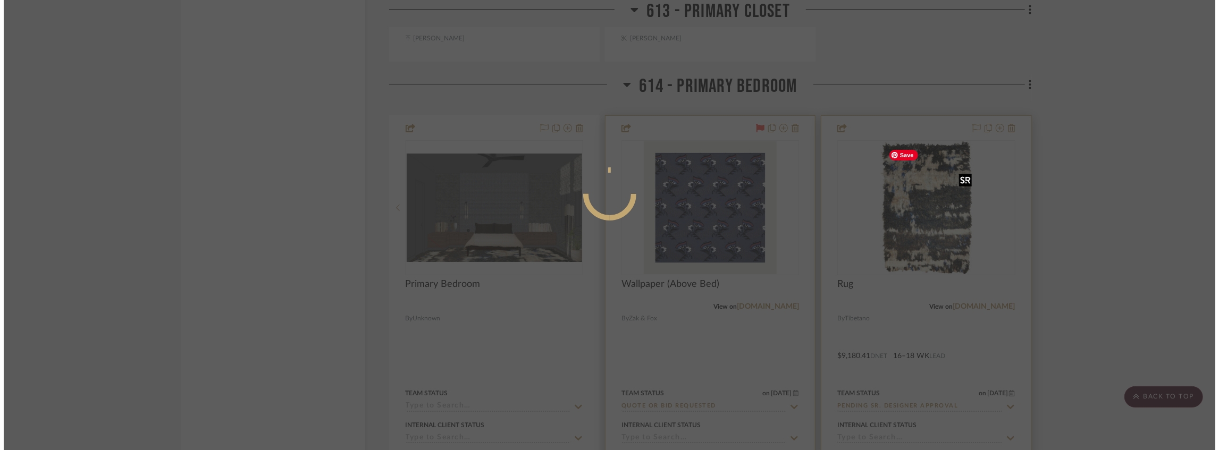
scroll to position [0, 0]
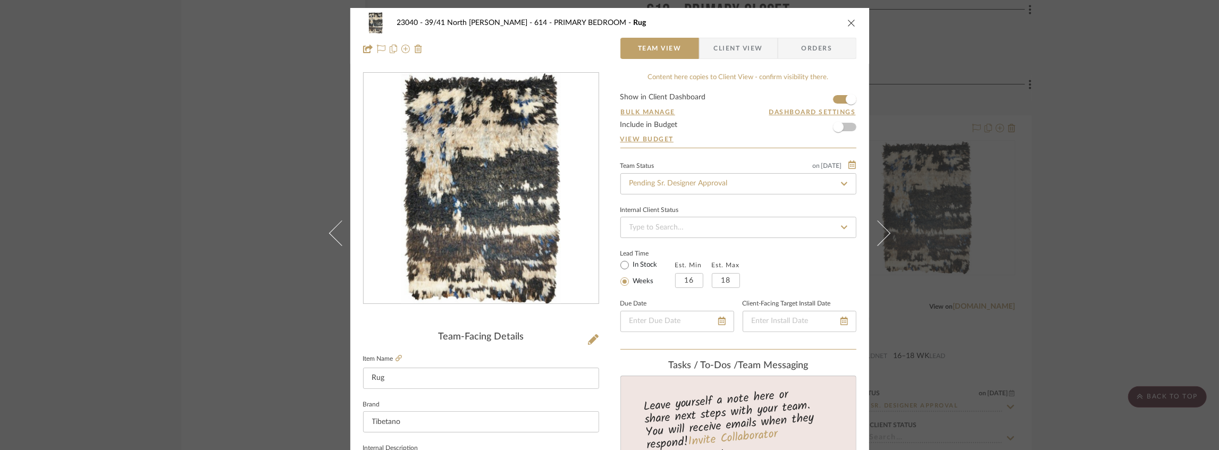
click at [738, 40] on span "Client View" at bounding box center [738, 48] width 49 height 21
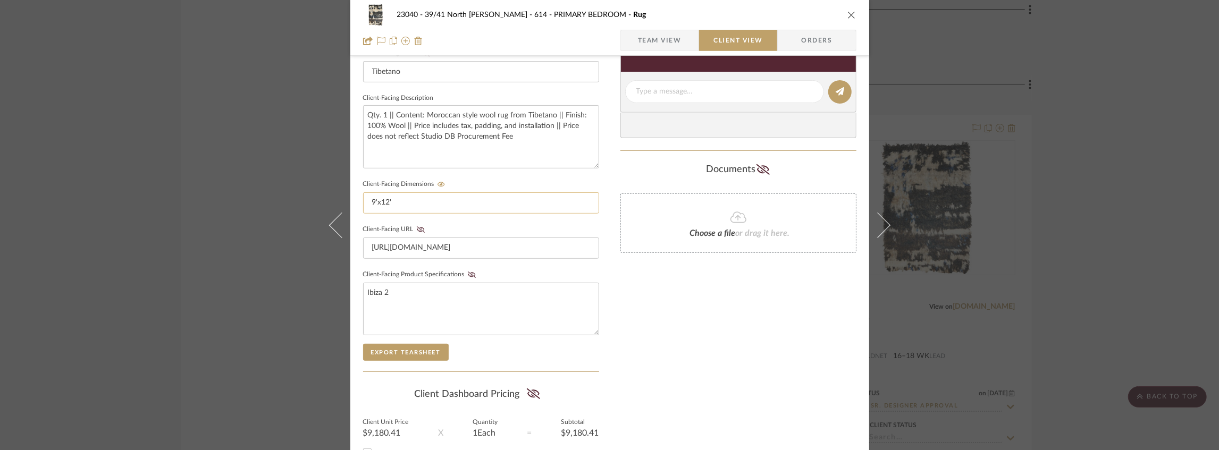
scroll to position [439, 0]
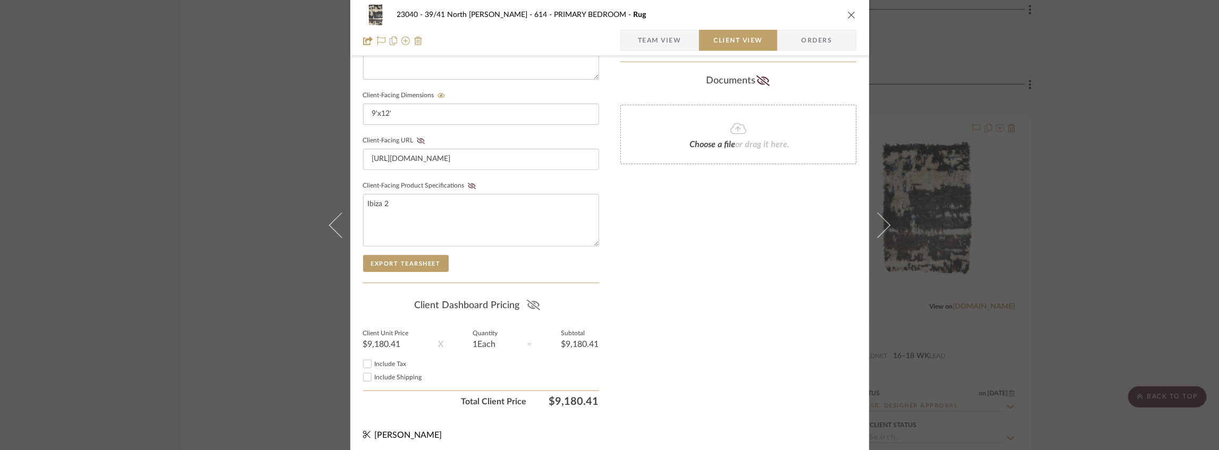
click at [528, 301] on icon at bounding box center [533, 305] width 13 height 11
click at [381, 361] on span "Include Tax" at bounding box center [391, 364] width 32 height 6
click at [374, 359] on input "Include Tax" at bounding box center [367, 364] width 13 height 13
checkbox input "false"
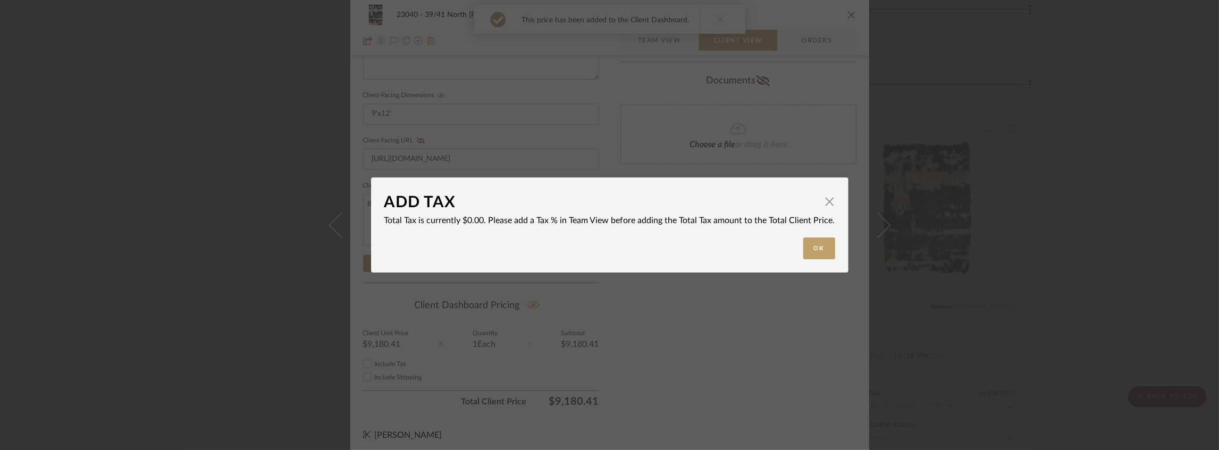
click at [387, 373] on div "ADD TAX × Total Tax is currently $0.00. Please add a Tax % in Team View before …" at bounding box center [609, 225] width 1219 height 450
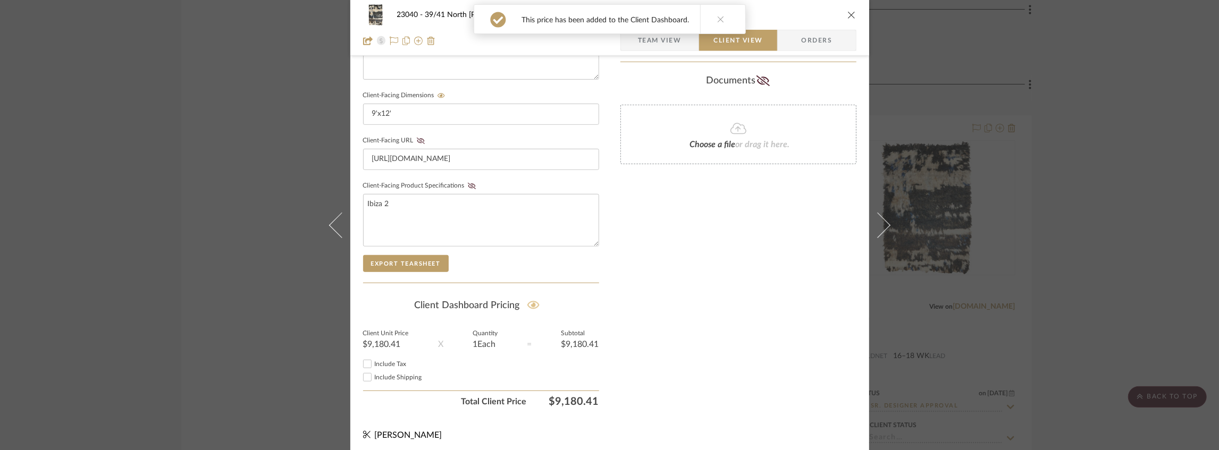
click at [397, 375] on span "Include Shipping" at bounding box center [398, 377] width 47 height 6
click at [374, 375] on input "Include Shipping" at bounding box center [367, 377] width 13 height 13
checkbox input "false"
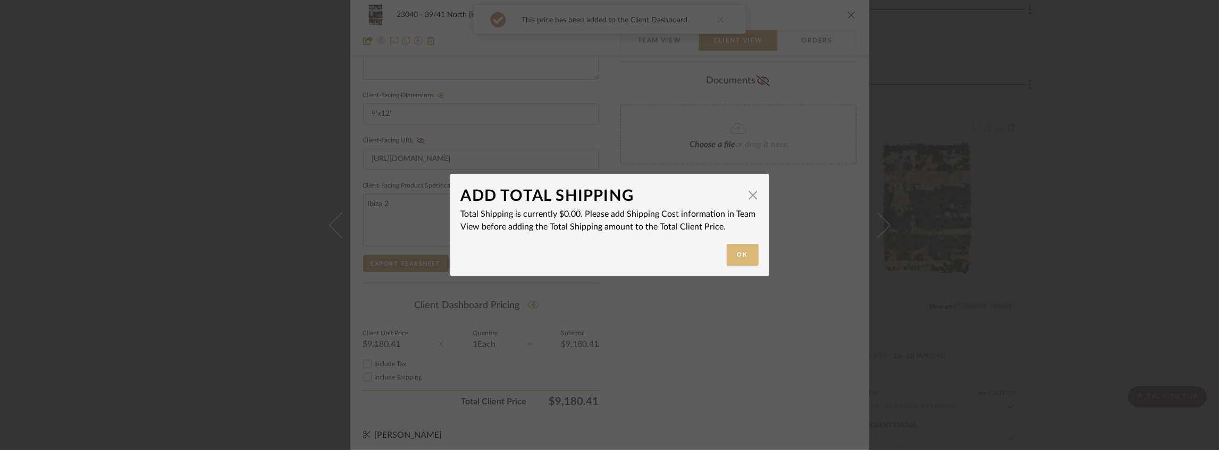
click at [735, 255] on button "Ok" at bounding box center [743, 255] width 32 height 22
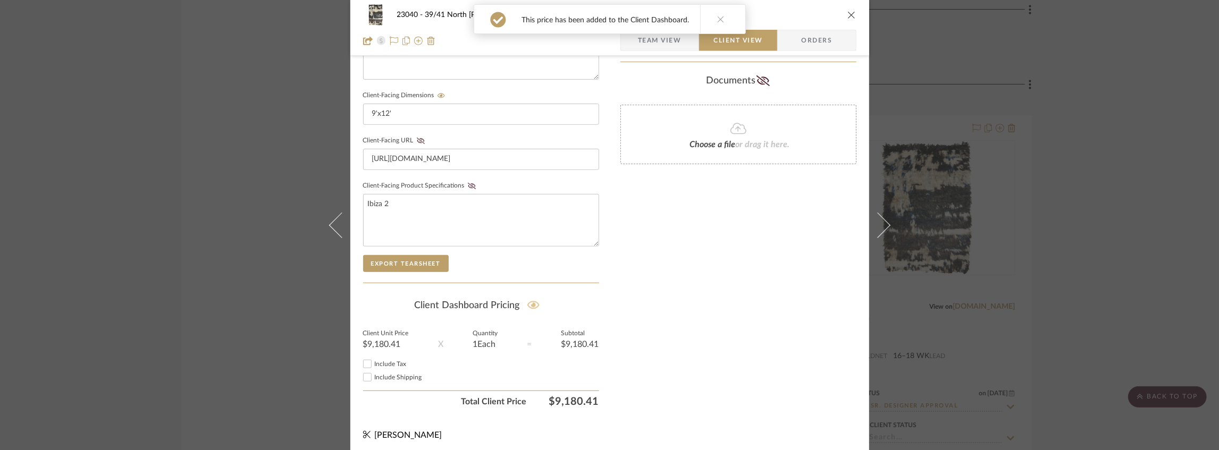
scroll to position [84, 0]
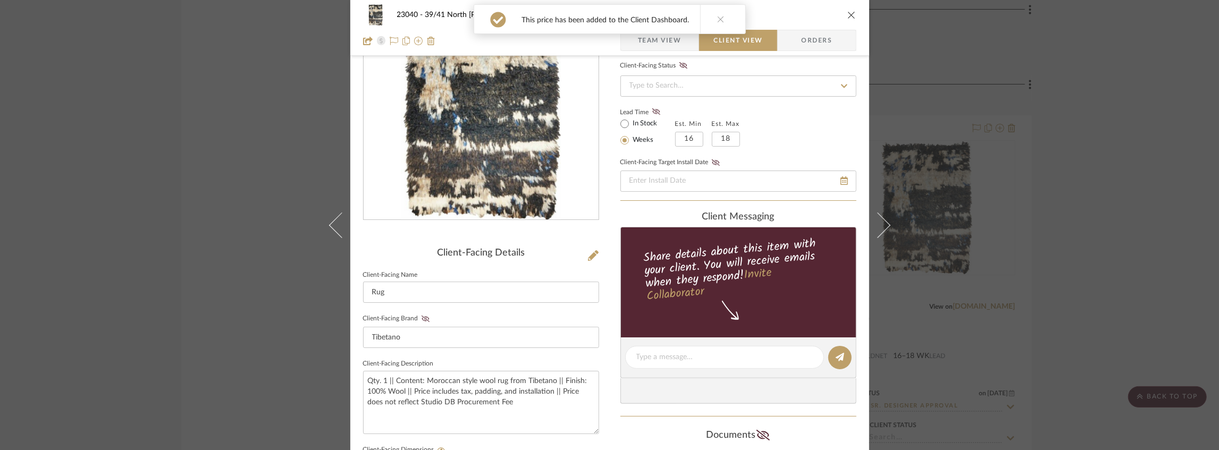
click at [640, 40] on span "Team View" at bounding box center [660, 40] width 44 height 21
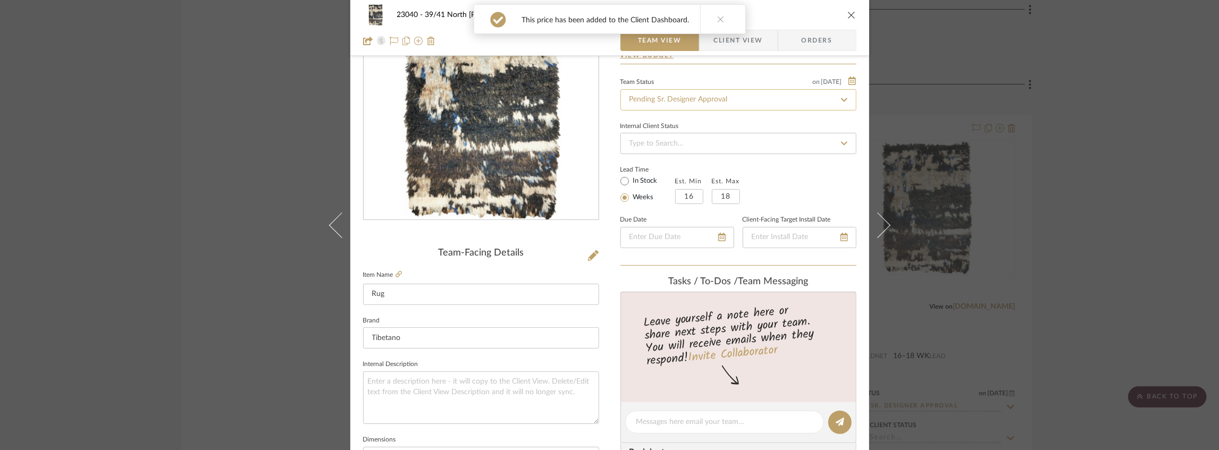
click at [659, 102] on input "Pending Sr. Designer Approval" at bounding box center [738, 99] width 236 height 21
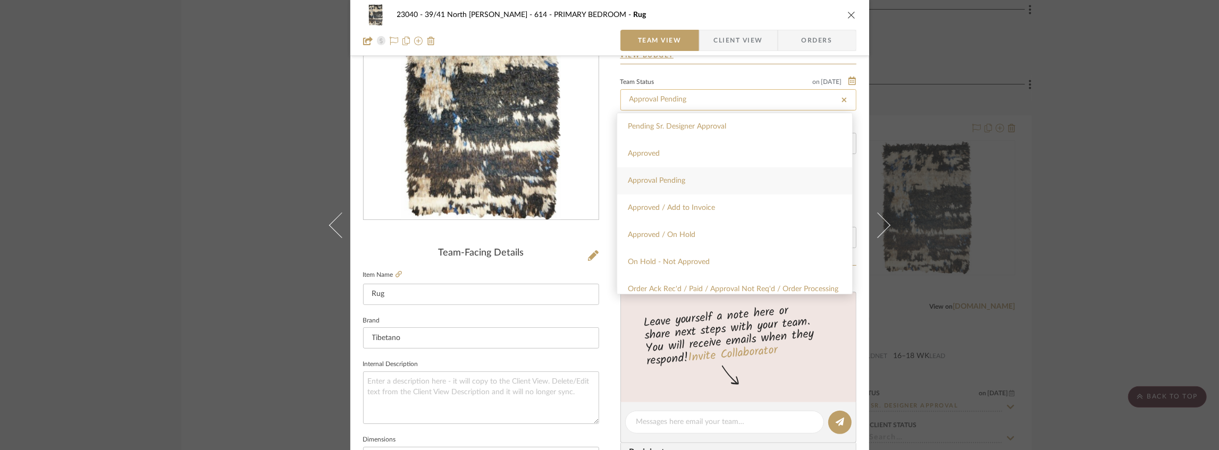
type input "Approval Pending"
type input "[DATE]"
type input "Approval Pending"
click at [1054, 91] on div "23040 - 39/41 North [PERSON_NAME] 614 - PRIMARY BEDROOM Rug Team View Client Vi…" at bounding box center [609, 225] width 1219 height 450
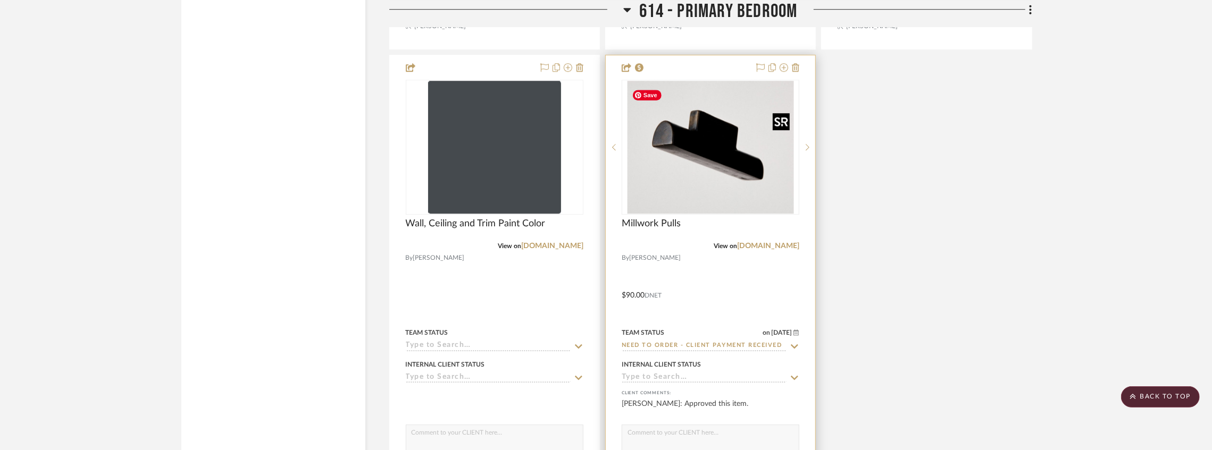
scroll to position [6417, 0]
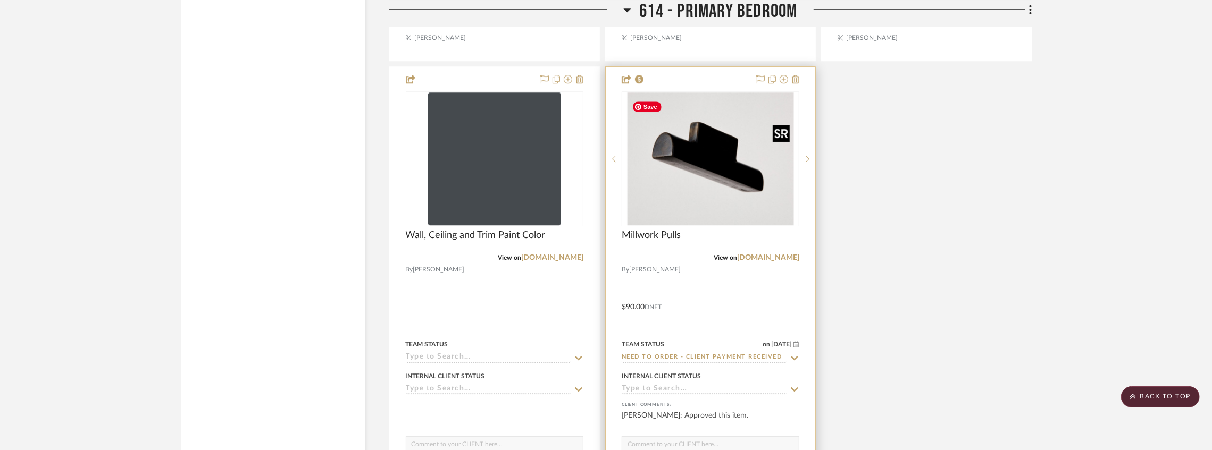
click at [744, 159] on img "0" at bounding box center [710, 159] width 166 height 133
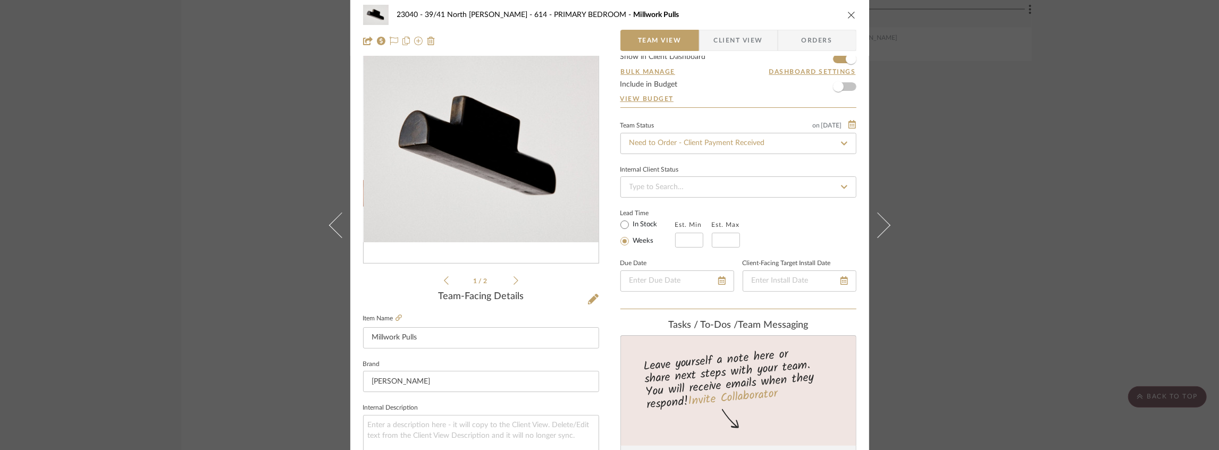
scroll to position [106, 0]
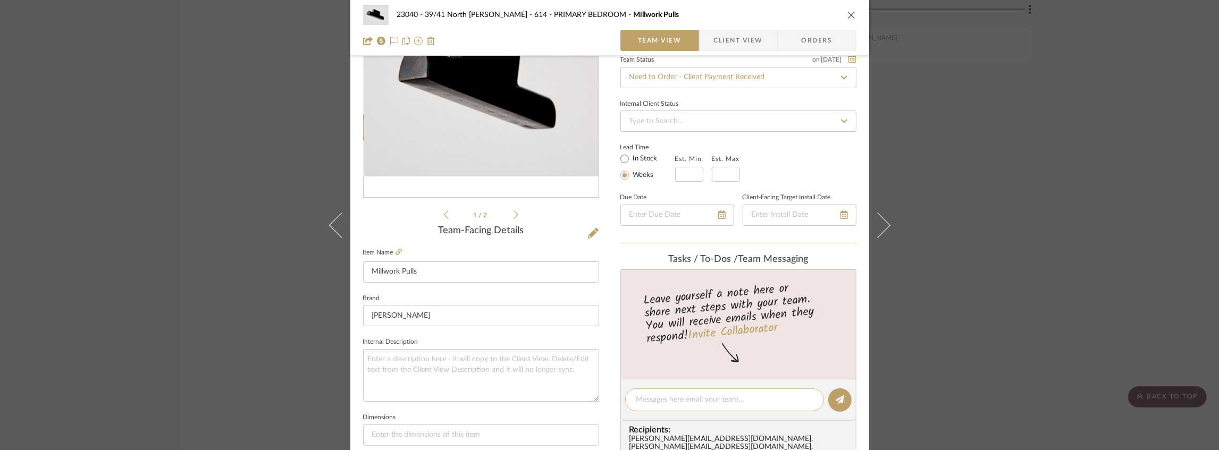
click at [662, 395] on textarea at bounding box center [724, 400] width 177 height 11
paste textarea "SEE "ITEMS THROUGHOUT" FOR BULK ORDER FOR COMBINED TAX AND SHIPPING"
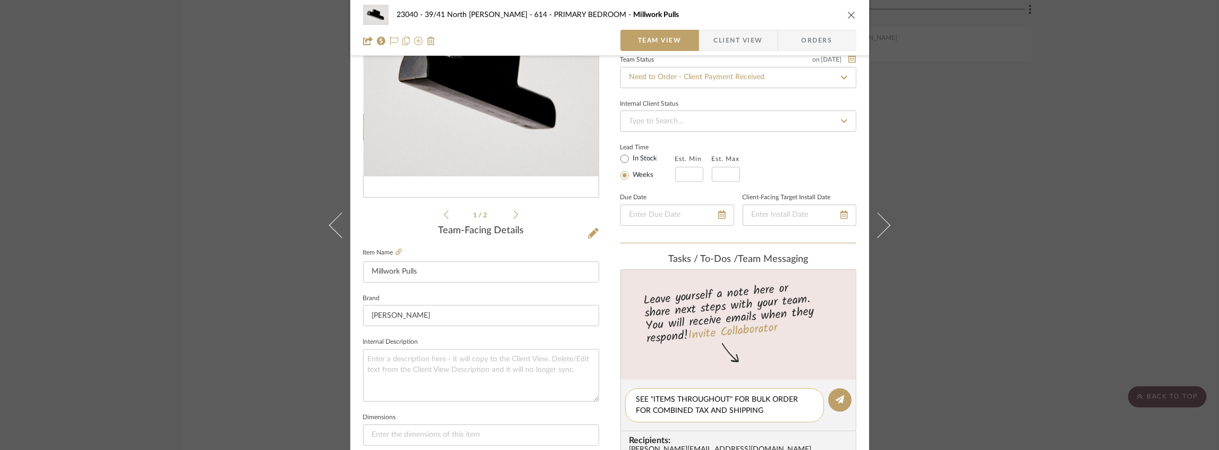
drag, startPoint x: 768, startPoint y: 410, endPoint x: 693, endPoint y: 414, distance: 75.6
click at [693, 414] on textarea "SEE "ITEMS THROUGHOUT" FOR BULK ORDER FOR COMBINED TAX AND SHIPPING" at bounding box center [724, 406] width 177 height 22
type textarea "SEE "ITEMS THROUGHOUT" FOR BULK ORDER FOR COMBINED ORDER"
click at [830, 399] on button at bounding box center [839, 400] width 23 height 23
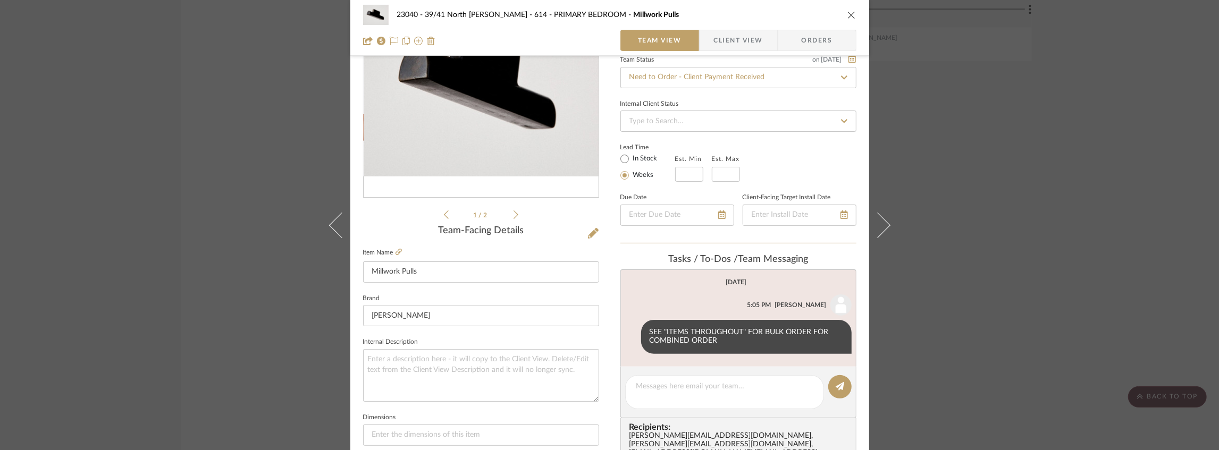
click at [848, 16] on icon "close" at bounding box center [852, 15] width 9 height 9
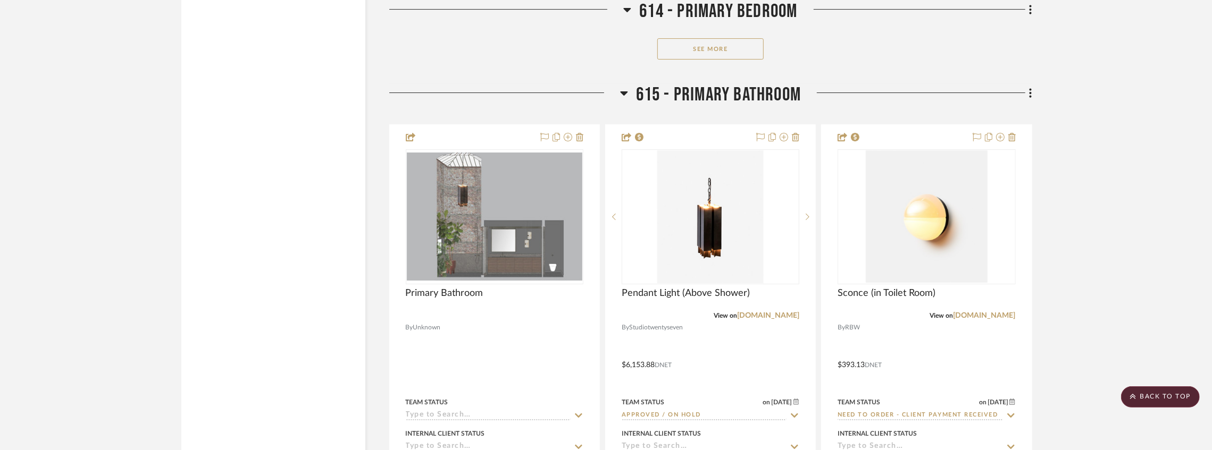
scroll to position [7020, 0]
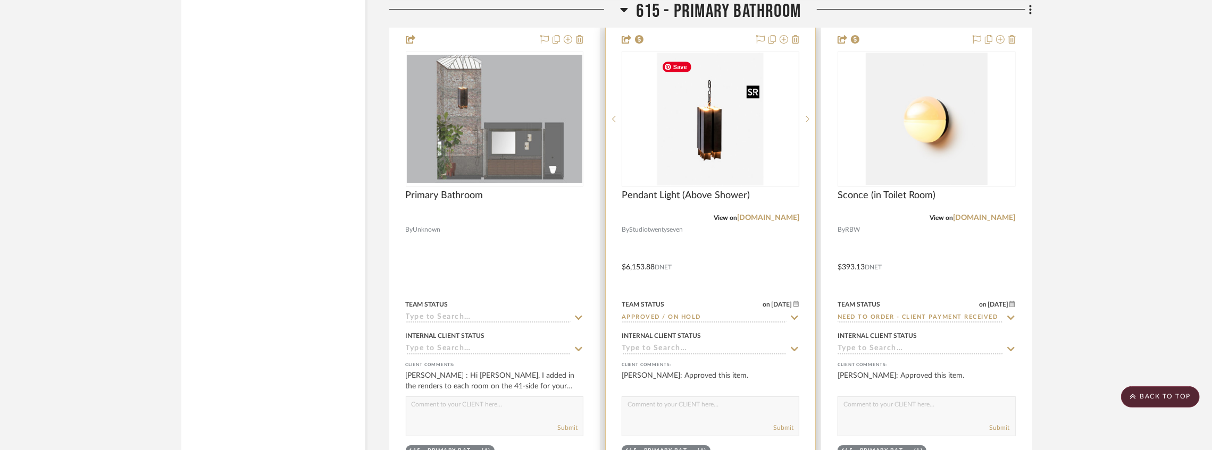
click at [681, 173] on img "0" at bounding box center [710, 119] width 106 height 133
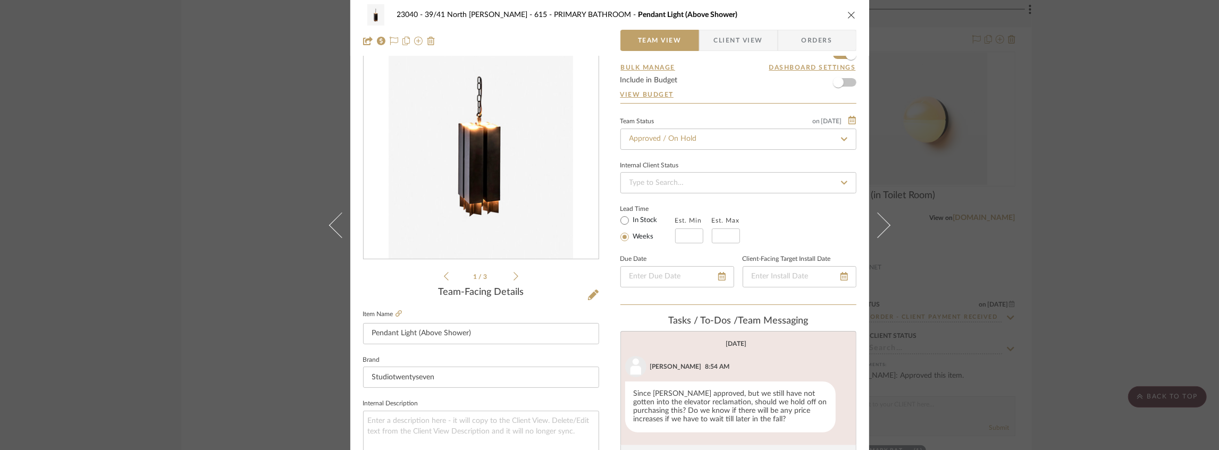
scroll to position [106, 0]
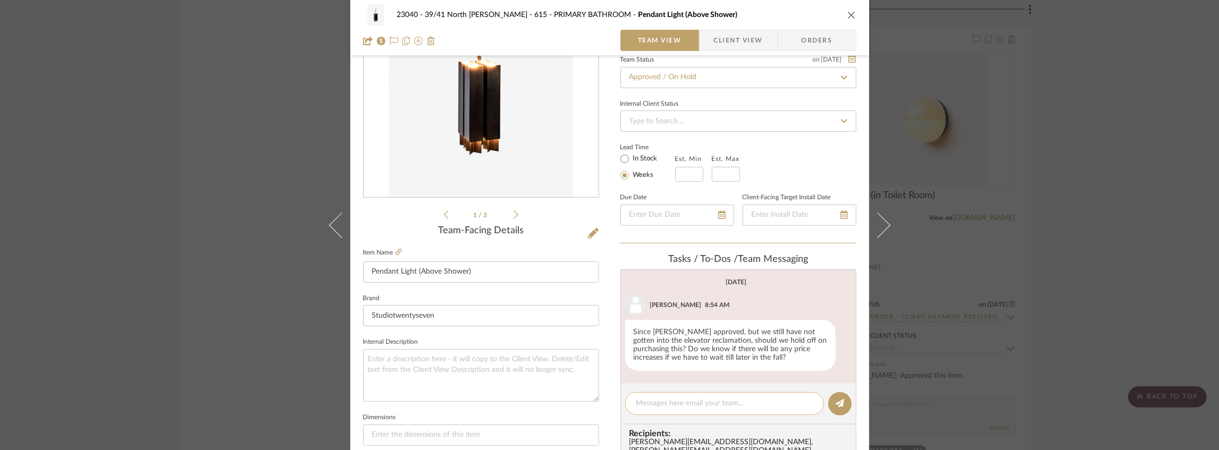
click at [666, 405] on textarea at bounding box center [724, 403] width 177 height 11
type textarea "p"
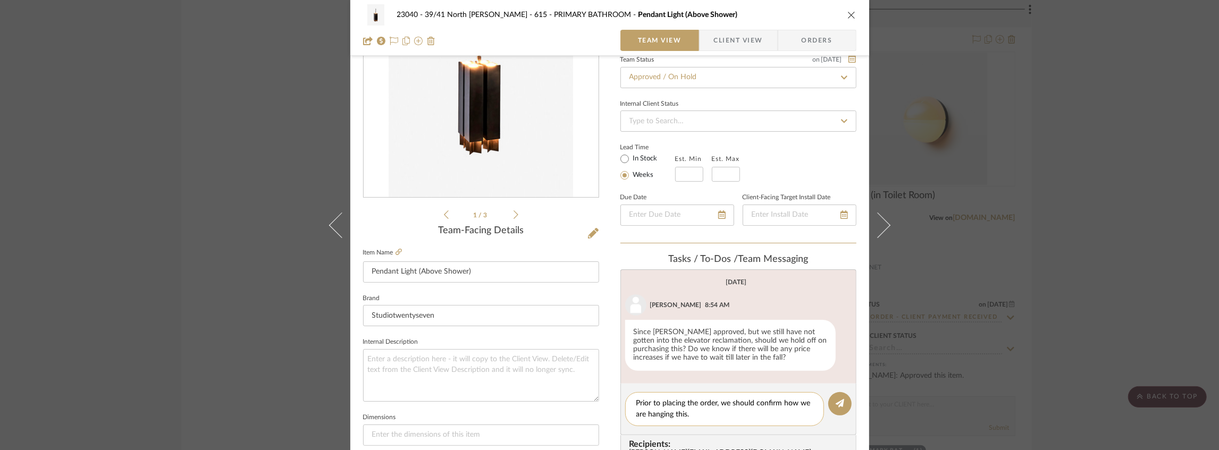
click at [684, 416] on textarea "Prior to placing the order, we should confirm how we are hanging this." at bounding box center [724, 409] width 177 height 22
click at [778, 410] on textarea "Prior to placing the order, we should confirm how we are hanging this and getti…" at bounding box center [724, 409] width 177 height 22
type textarea "Prior to placing the order, we should confirm how we are hanging this and getti…"
click at [831, 404] on button at bounding box center [839, 403] width 23 height 23
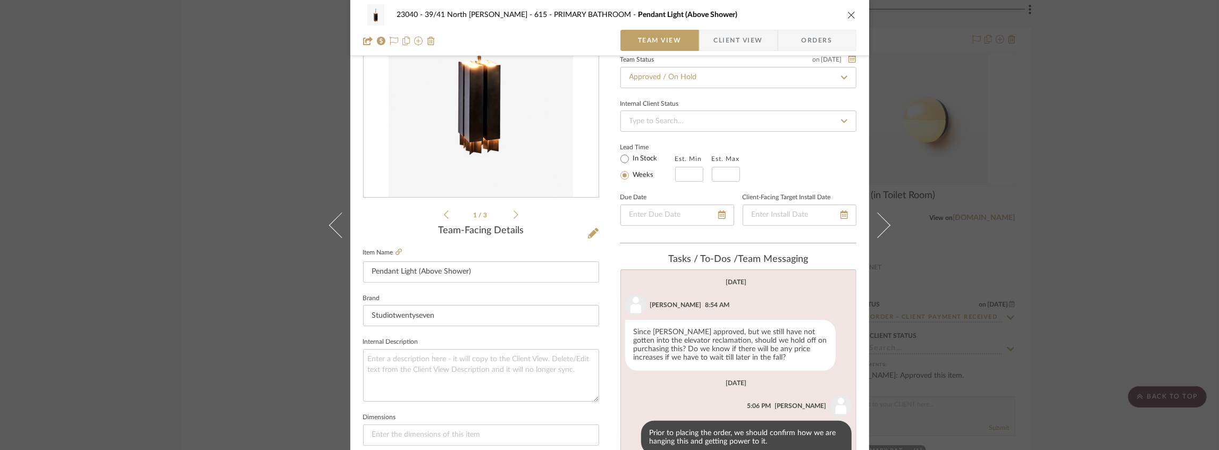
click at [849, 14] on icon "close" at bounding box center [852, 15] width 9 height 9
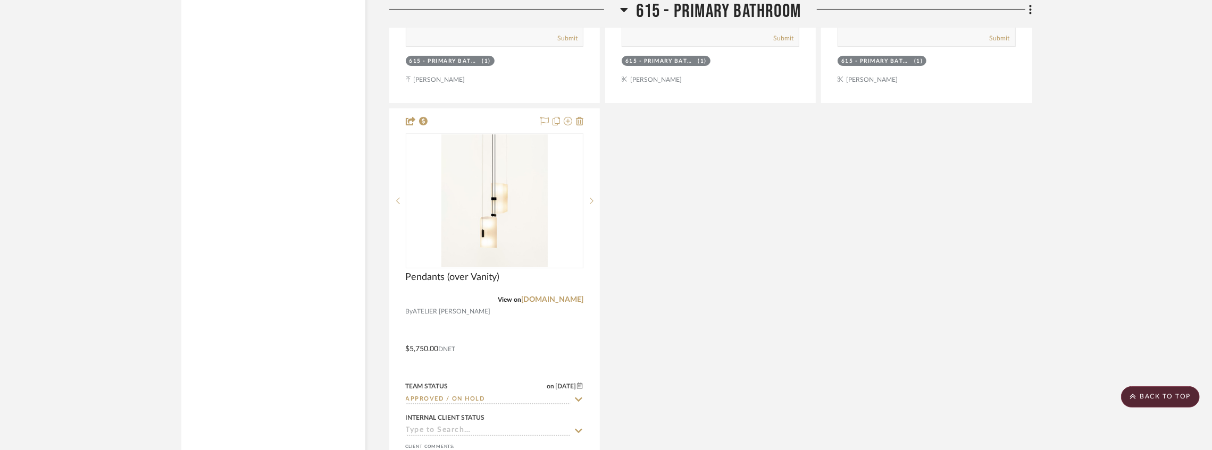
scroll to position [7446, 0]
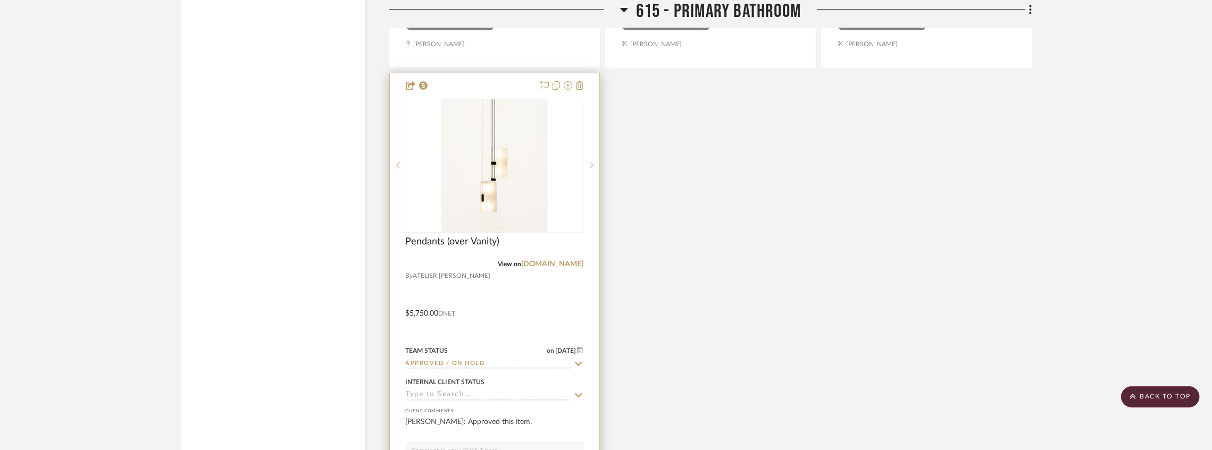
click at [473, 368] on input "Approved / On Hold" at bounding box center [488, 364] width 165 height 10
type input "Need to Order - Client Payment Received"
type input "[DATE]"
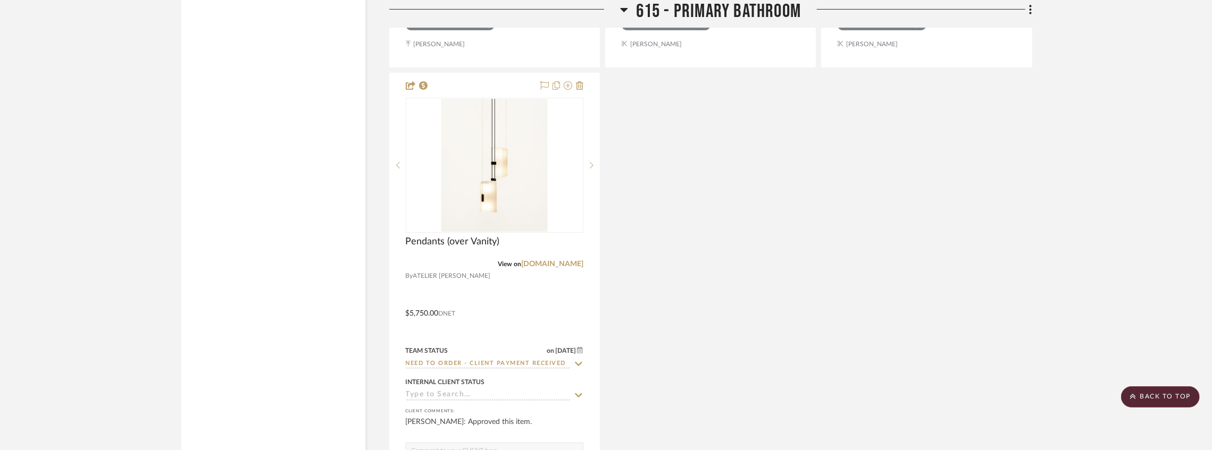
click at [723, 270] on div "Primary Bathroom By Unknown Team Status Internal Client Status client Comments:…" at bounding box center [710, 70] width 643 height 938
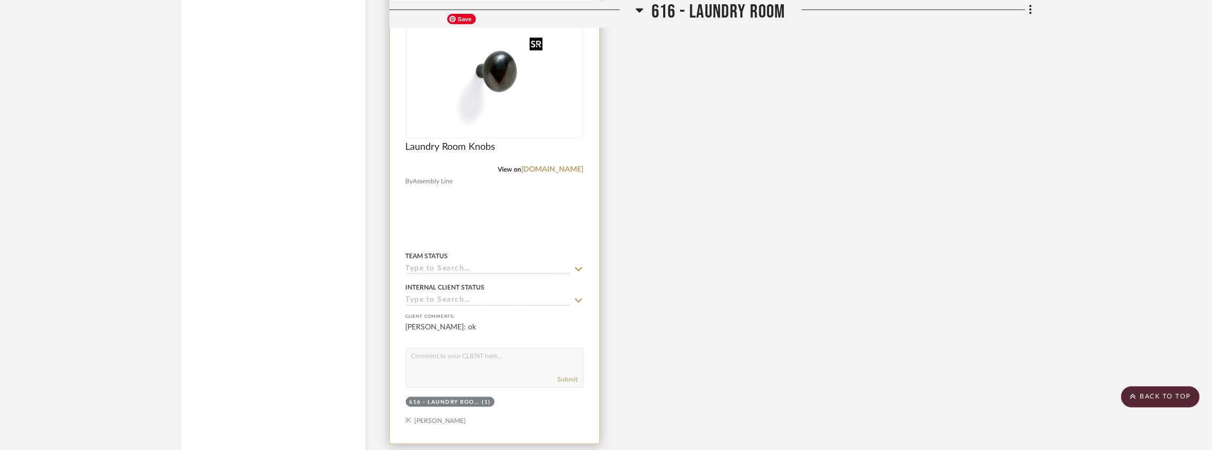
scroll to position [8119, 0]
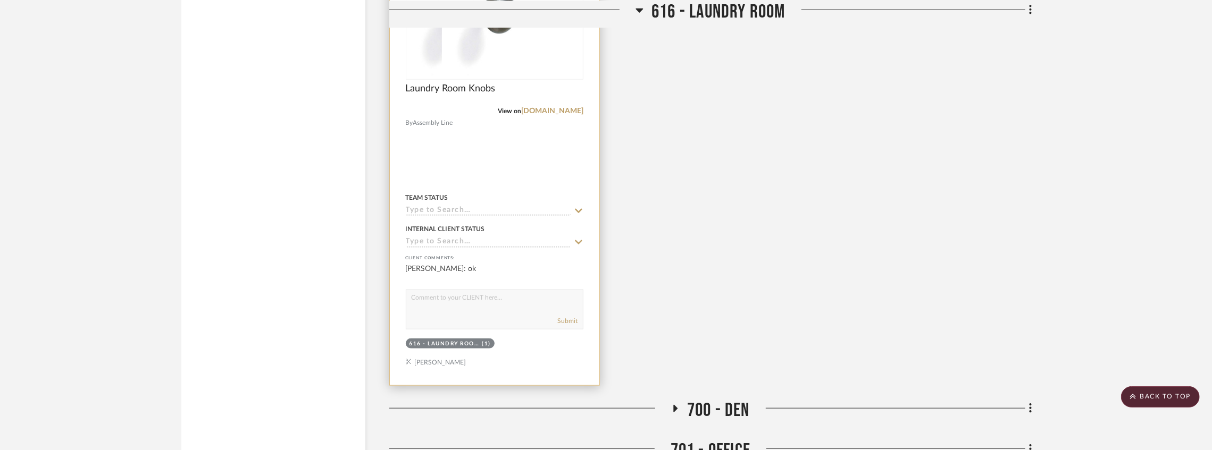
click at [493, 59] on img "0" at bounding box center [459, 12] width 104 height 133
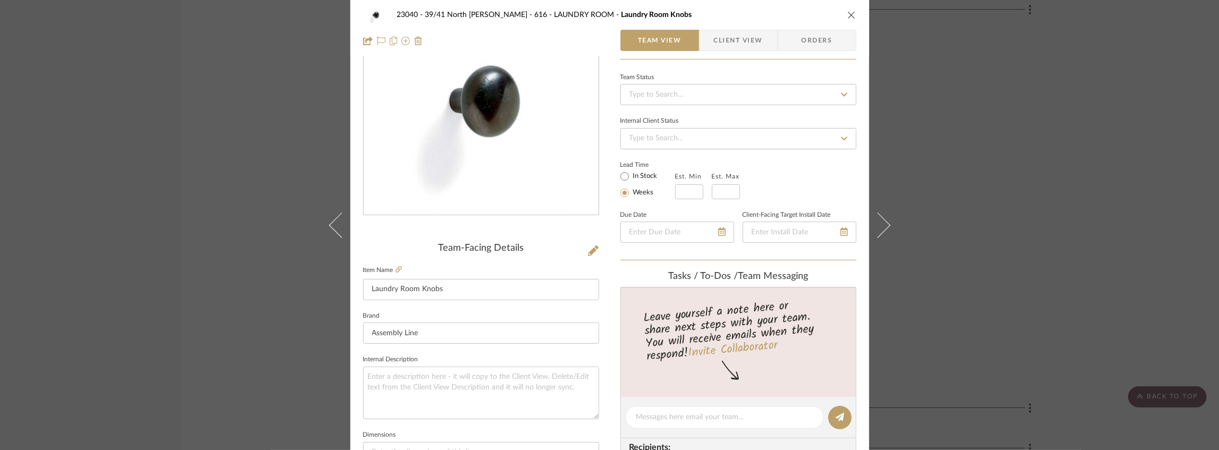
scroll to position [177, 0]
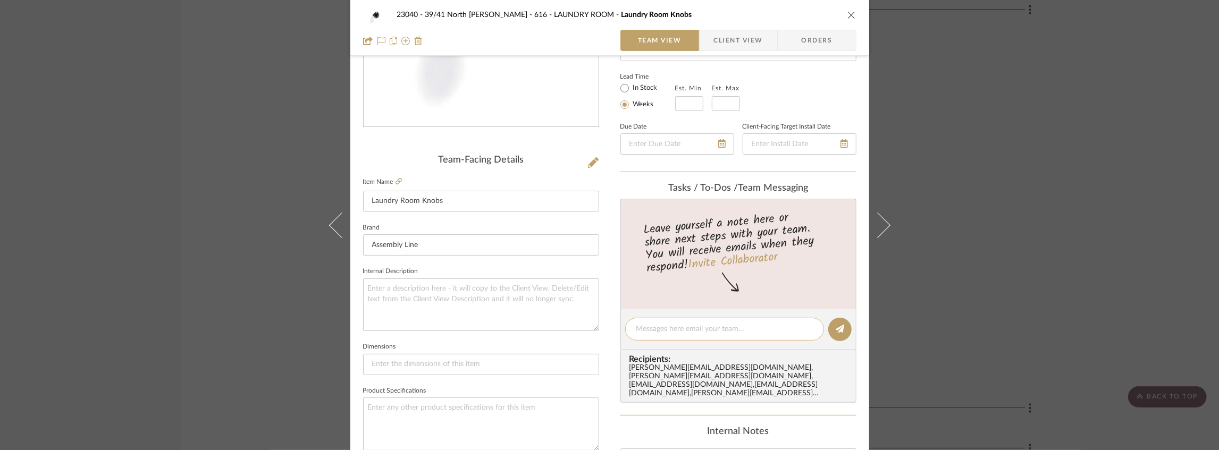
click at [652, 324] on textarea at bounding box center [724, 329] width 177 height 11
paste textarea "SEE "ITEMS THROUGHOUT" FOR BULK ORDER FOR COMBINED TAX AND SHIPPING"
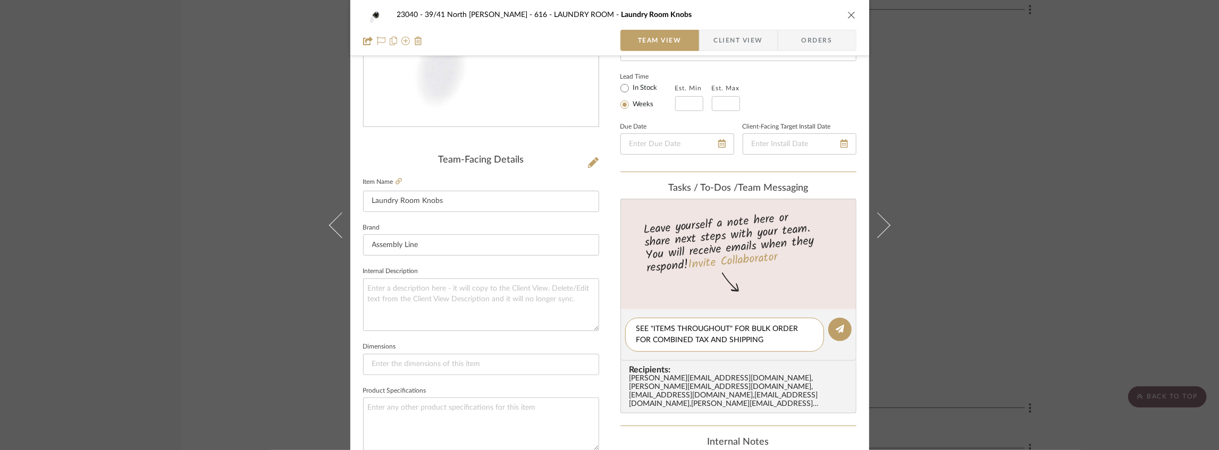
scroll to position [0, 0]
drag, startPoint x: 767, startPoint y: 339, endPoint x: 693, endPoint y: 343, distance: 74.5
click at [693, 343] on textarea "SEE "ITEMS THROUGHOUT" FOR BULK ORDER FOR COMBINED TAX AND SHIPPING" at bounding box center [724, 335] width 177 height 22
drag, startPoint x: 726, startPoint y: 340, endPoint x: 618, endPoint y: 324, distance: 109.1
click at [620, 324] on editor-of-message "SEE "ITEMS THROUGHOUT" FOR BULK ORDER FOR COMBINED ORDER" at bounding box center [738, 335] width 236 height 52
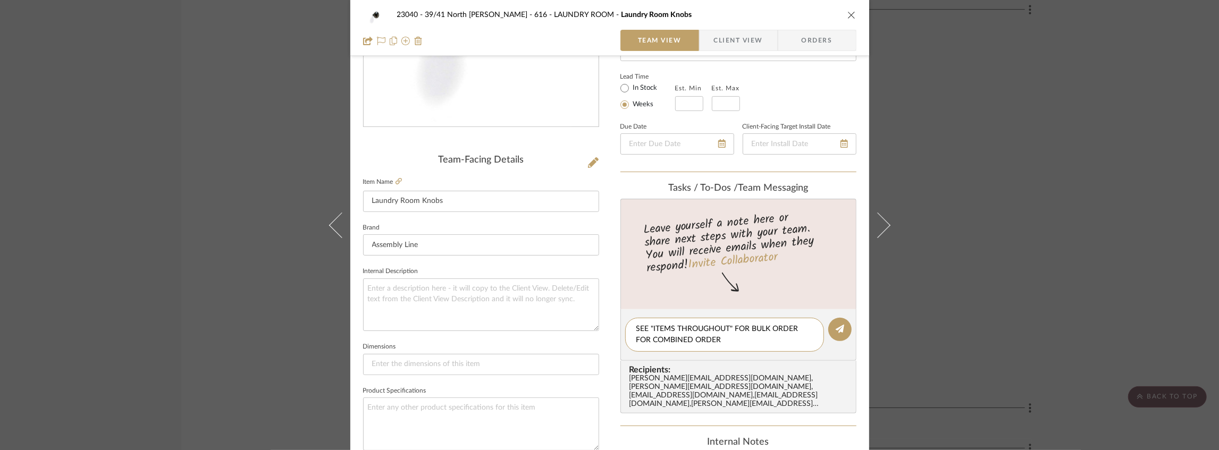
type textarea "SEE "ITEMS THROUGHOUT" FOR BULK ORDER FOR COMBINED ORDER"
click at [849, 16] on icon "close" at bounding box center [852, 15] width 9 height 9
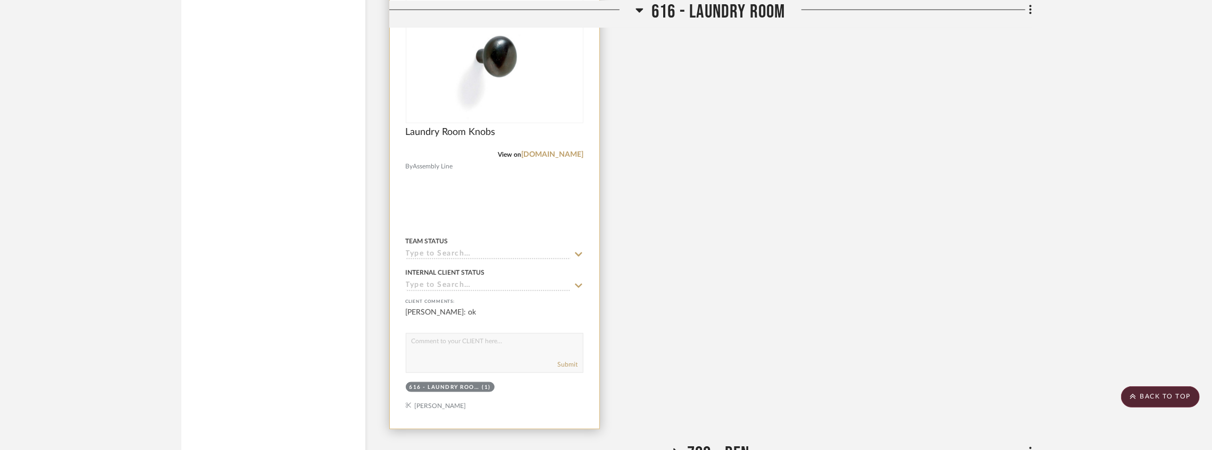
scroll to position [8022, 0]
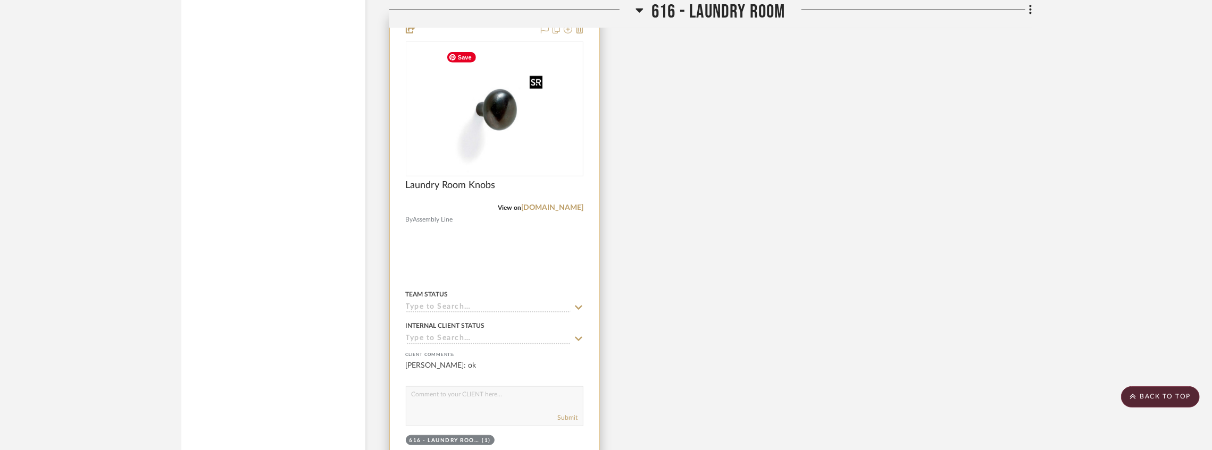
click at [497, 138] on img "0" at bounding box center [494, 109] width 104 height 133
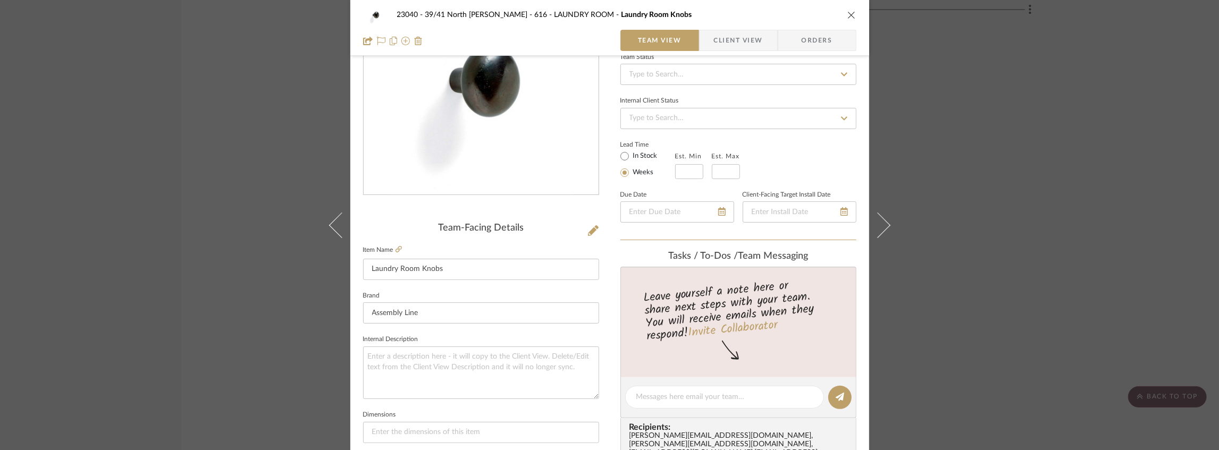
scroll to position [248, 0]
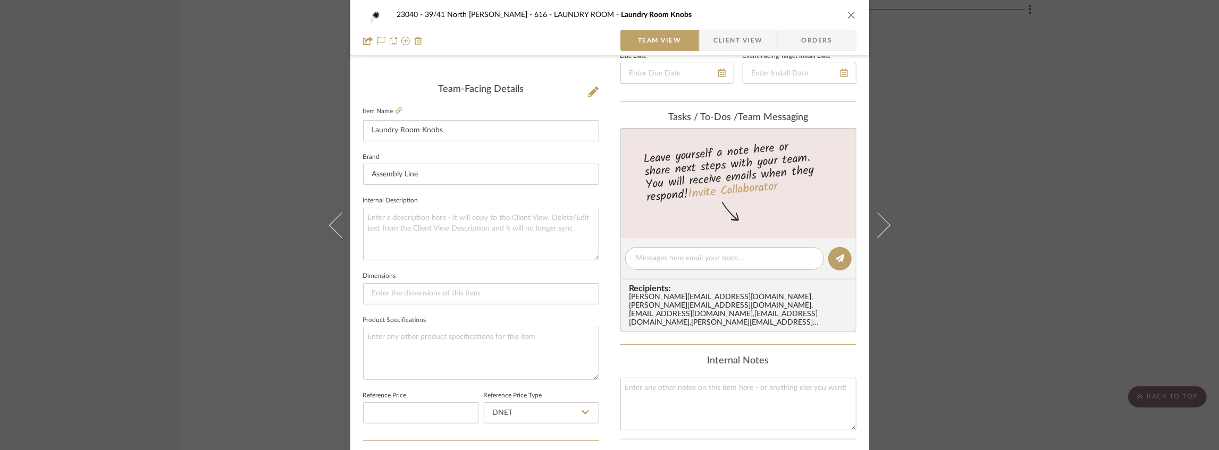
click at [657, 262] on textarea at bounding box center [724, 258] width 177 height 11
paste textarea "SEE "ITEMS THROUGHOUT" FOR BULK ORDER FOR COMBINED ORDER"
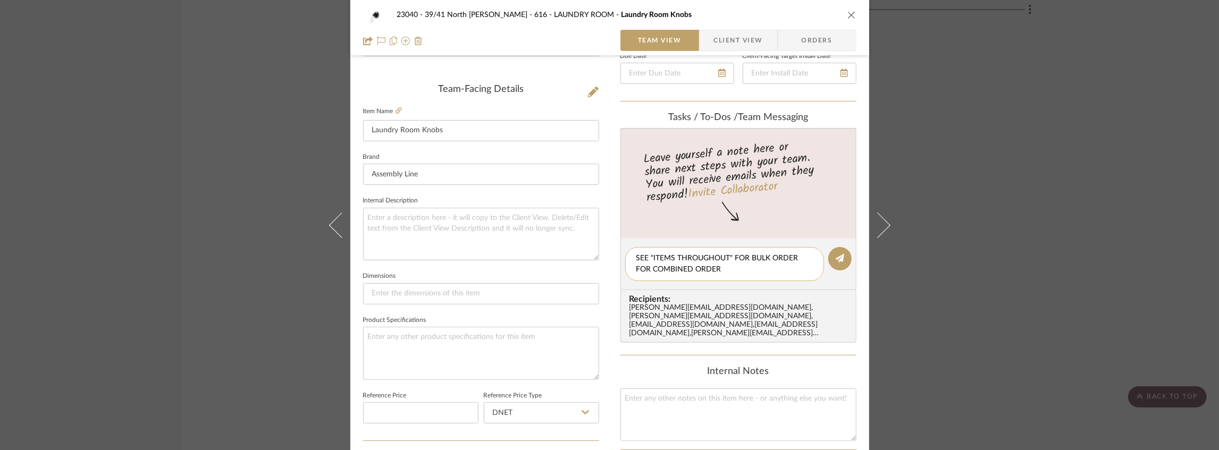
scroll to position [0, 0]
type textarea "SEE "ITEMS THROUGHOUT" FOR BULK ORDER FOR COMBINED ORDER"
click at [840, 260] on icon at bounding box center [840, 258] width 9 height 9
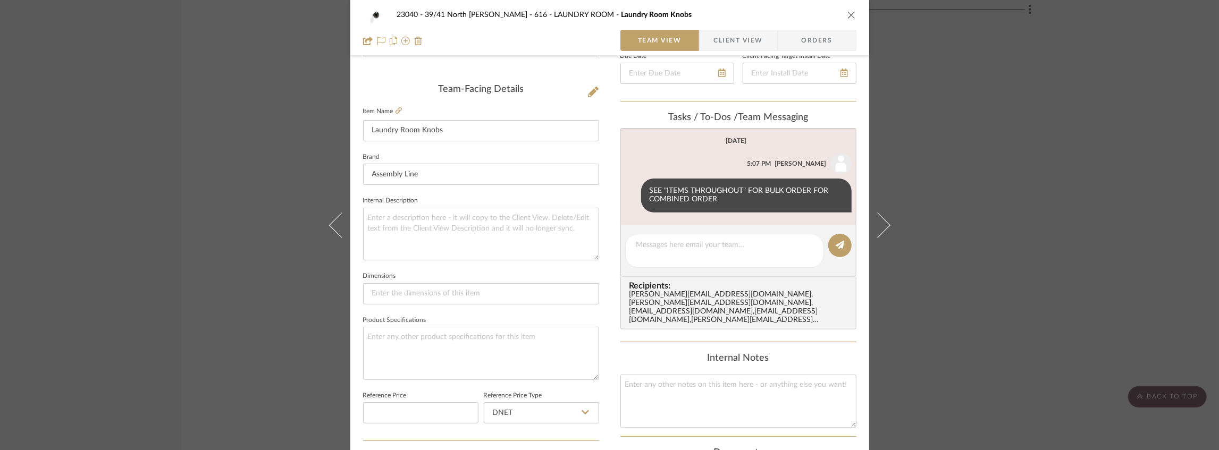
click at [842, 15] on div "23040 - 39/41 North [PERSON_NAME] 616 - LAUNDRY ROOM Laundry Room Knobs" at bounding box center [609, 14] width 493 height 21
click at [848, 15] on icon "close" at bounding box center [852, 15] width 9 height 9
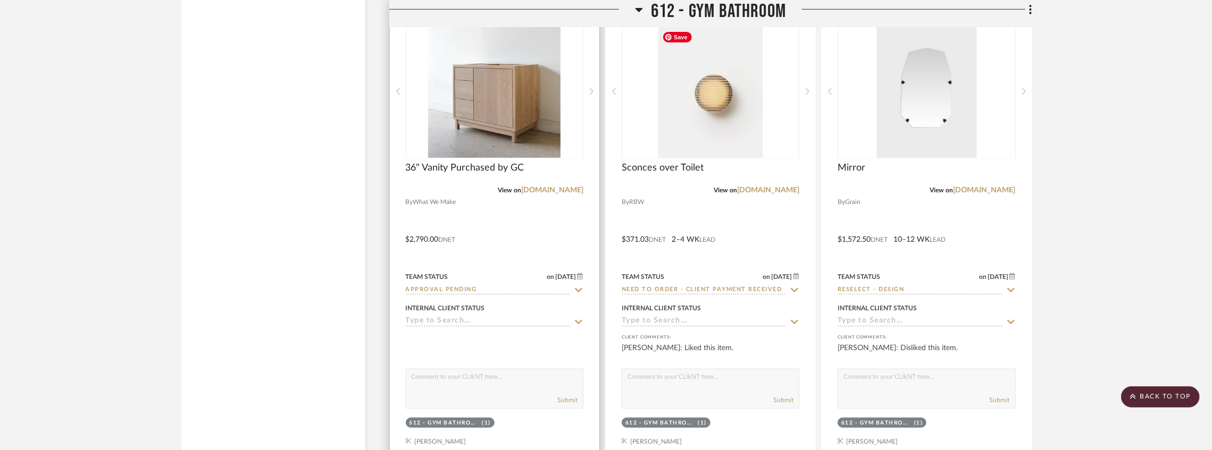
scroll to position [4037, 0]
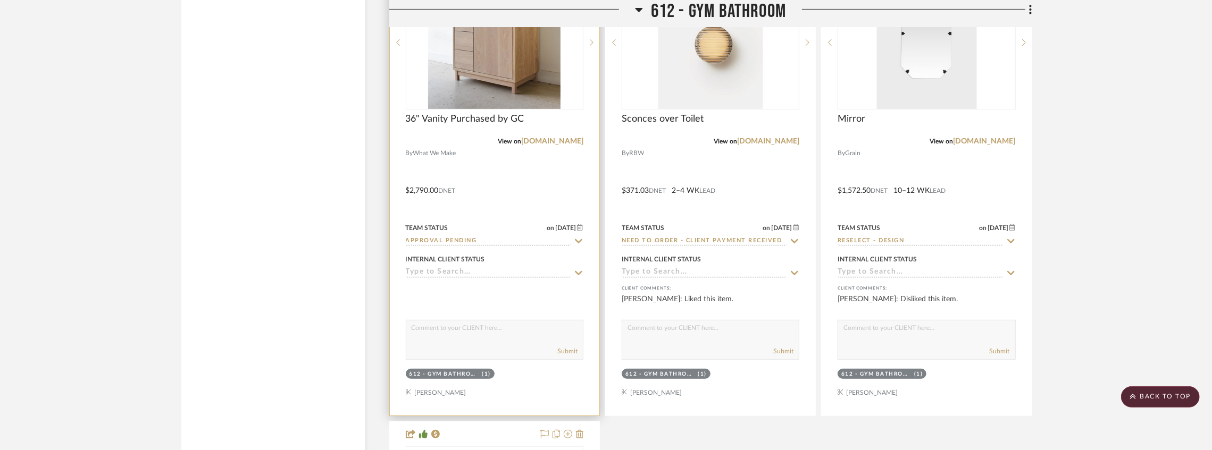
click at [553, 242] on input "Approval Pending" at bounding box center [488, 242] width 165 height 10
click at [576, 244] on icon at bounding box center [579, 241] width 10 height 9
type input "[DATE]"
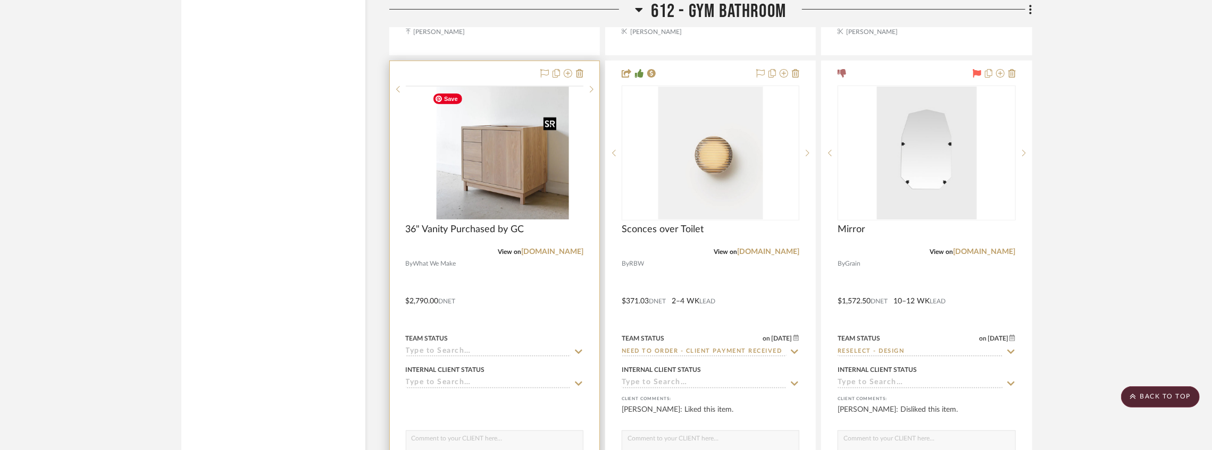
scroll to position [3859, 0]
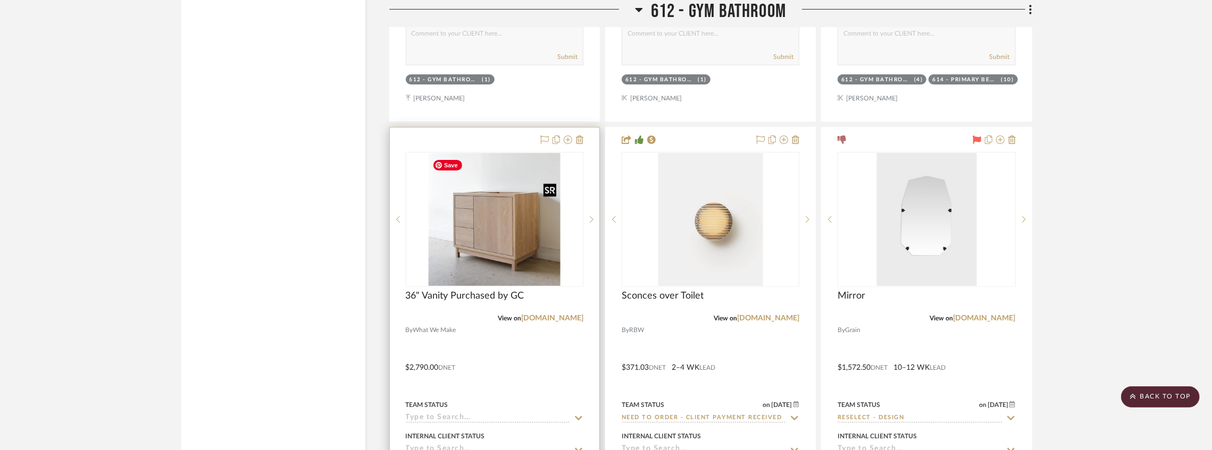
click at [0, 0] on img at bounding box center [0, 0] width 0 height 0
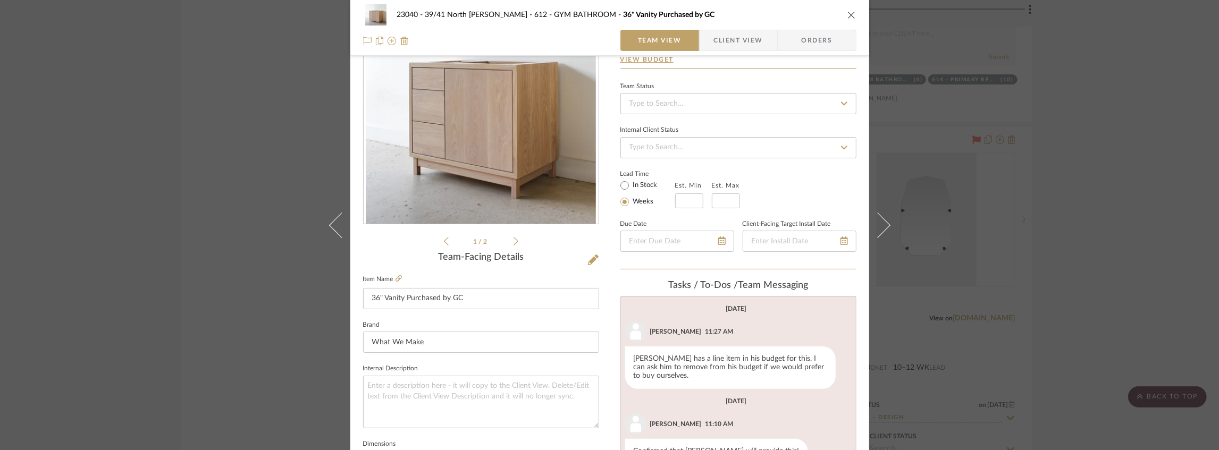
scroll to position [141, 0]
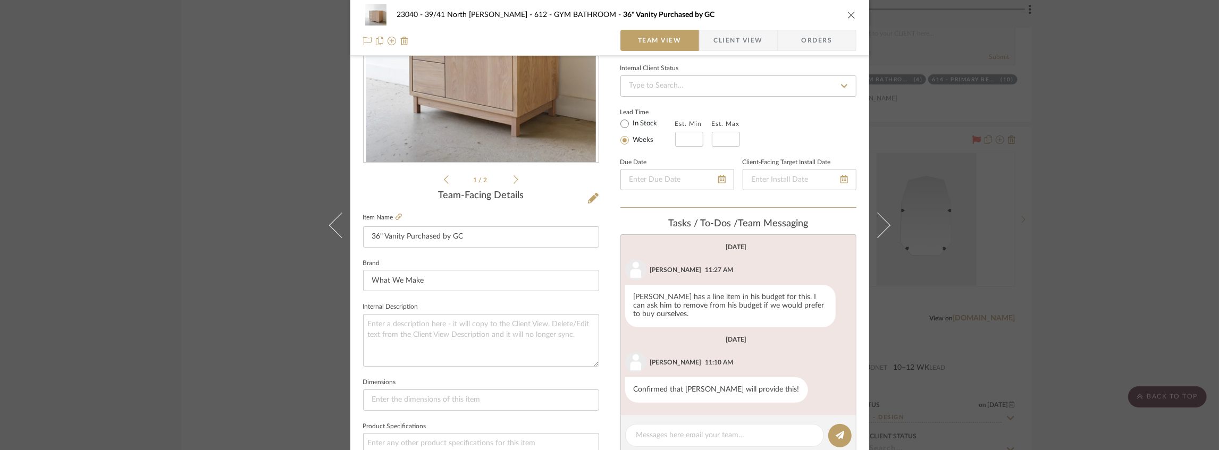
click at [848, 14] on icon "close" at bounding box center [852, 15] width 9 height 9
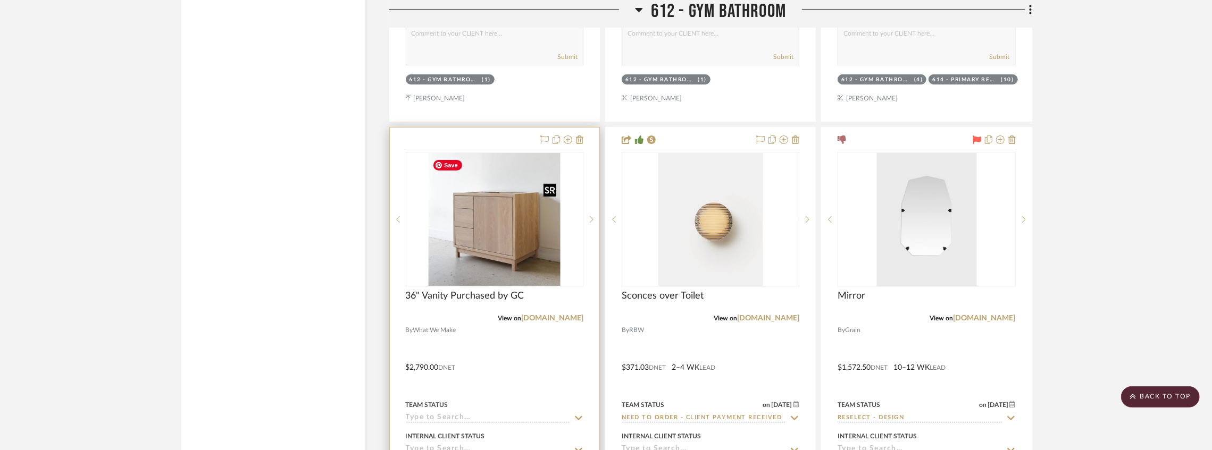
scroll to position [3753, 0]
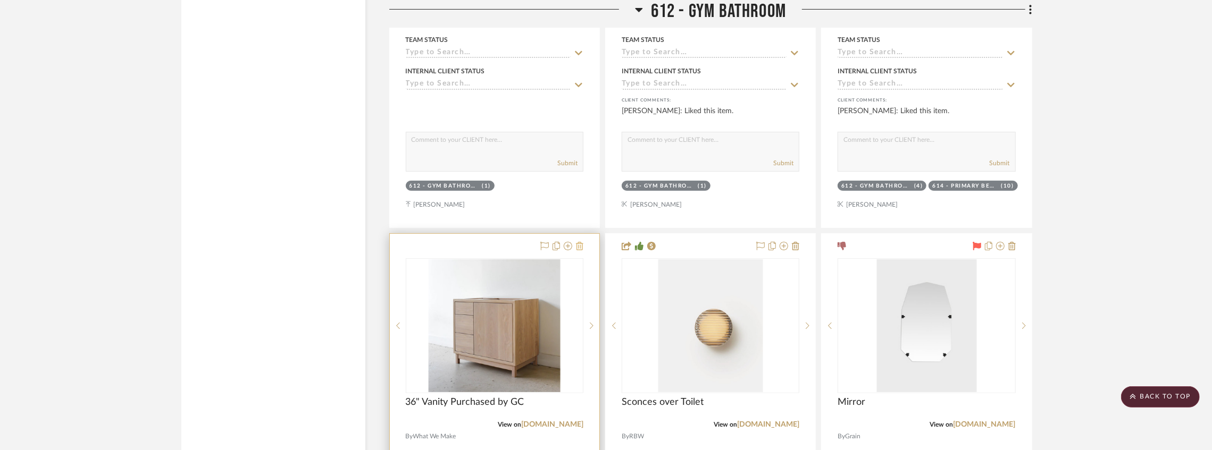
click at [580, 248] on icon at bounding box center [579, 246] width 7 height 9
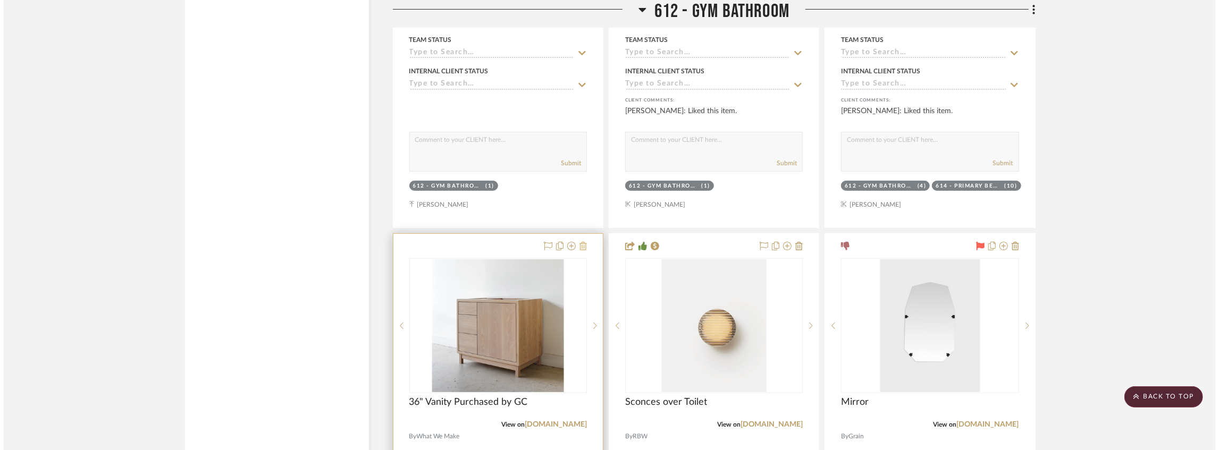
scroll to position [0, 0]
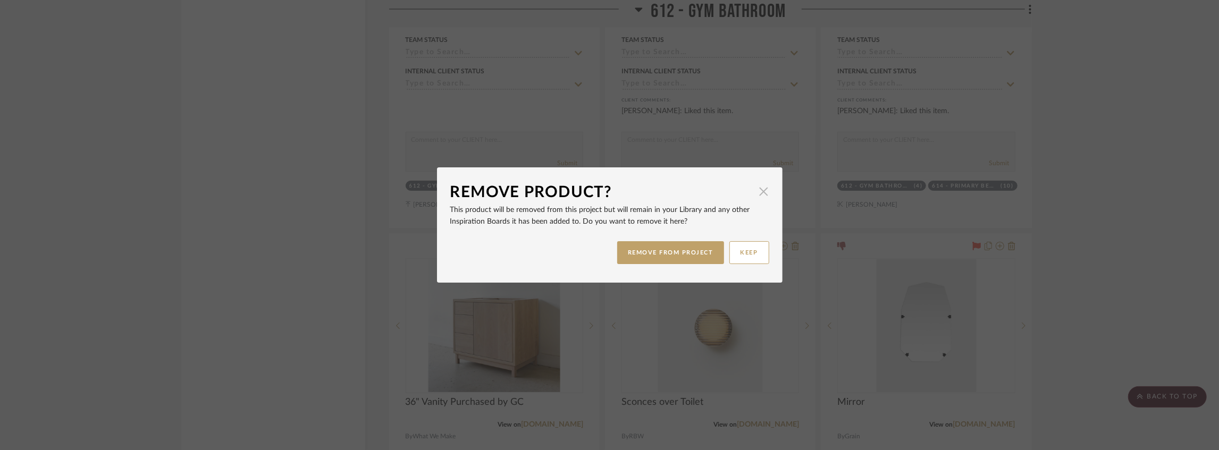
click at [760, 194] on span "button" at bounding box center [763, 191] width 21 height 21
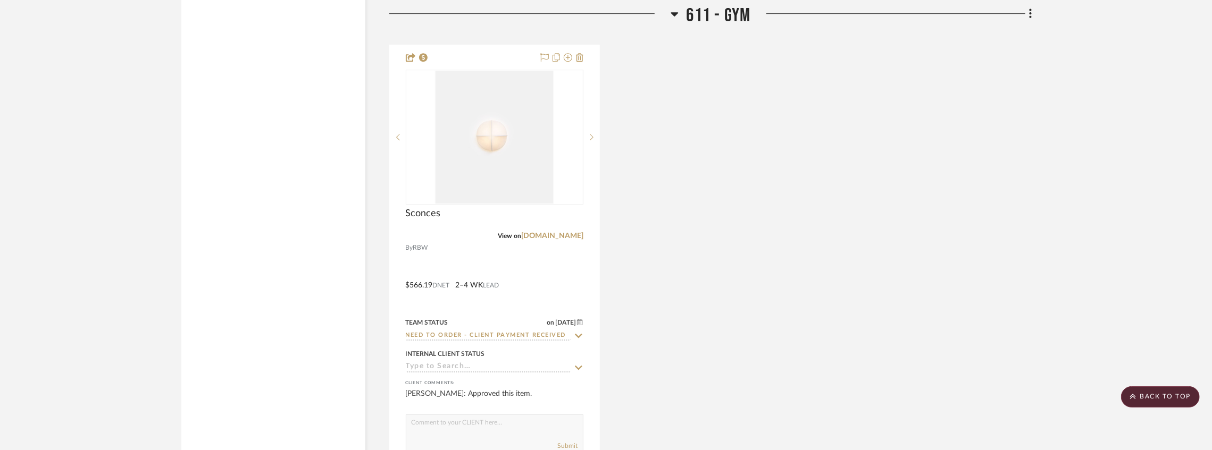
scroll to position [2938, 0]
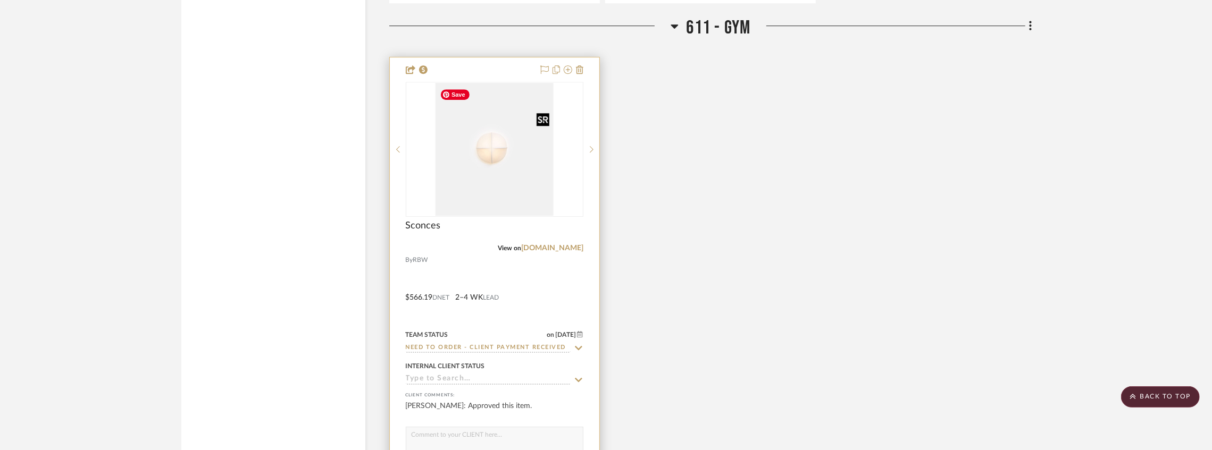
click at [505, 182] on img "0" at bounding box center [494, 149] width 118 height 133
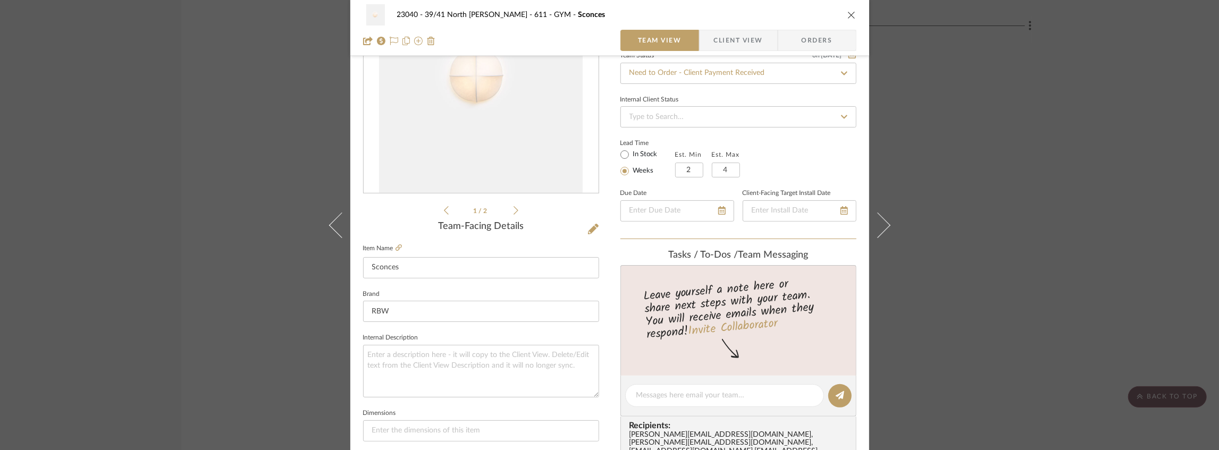
scroll to position [213, 0]
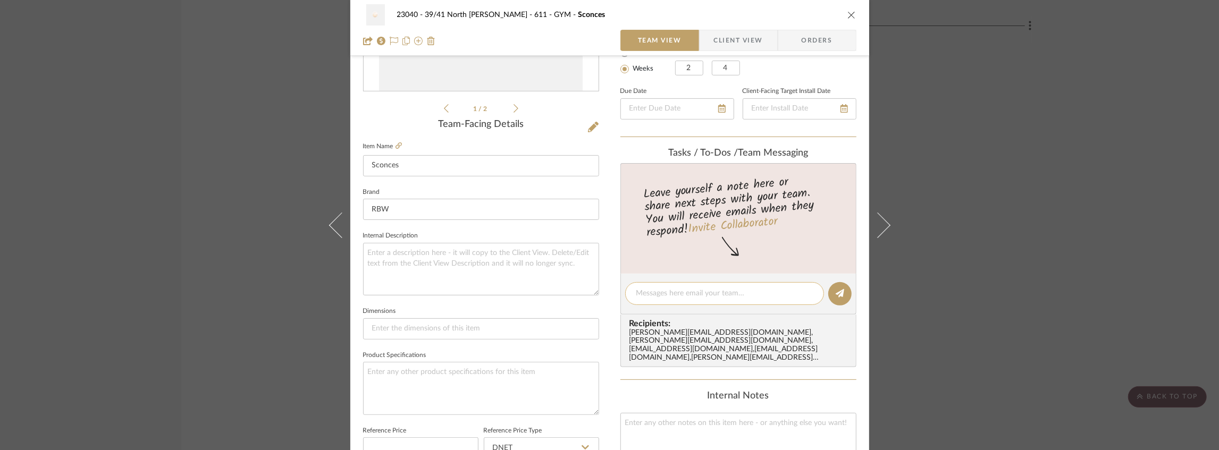
click at [661, 290] on textarea at bounding box center [724, 293] width 177 height 11
paste textarea "SEE "ITEMS THROUGHOUT" FOR BULK ORDER FOR COMBINED ORDER"
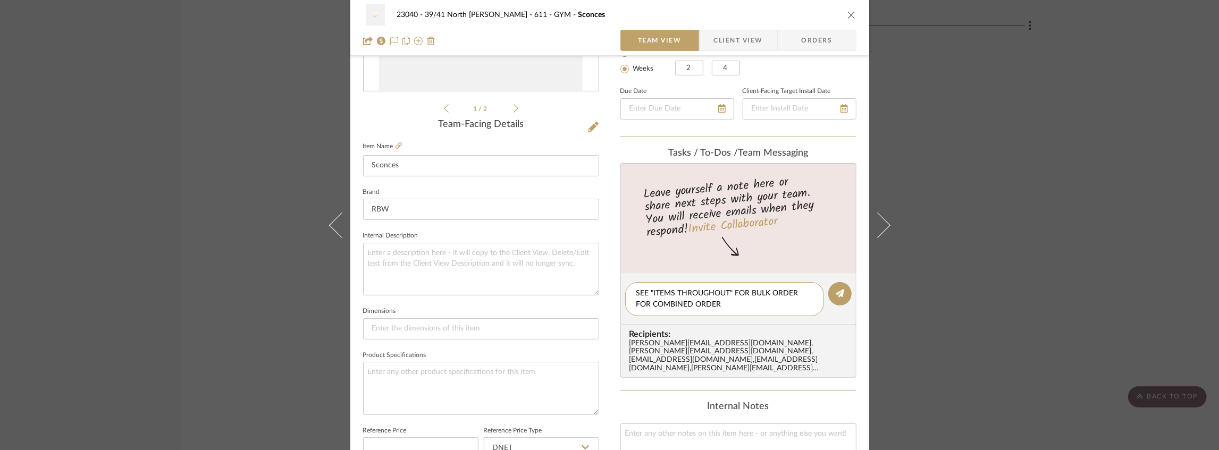
type textarea "SEE "ITEMS THROUGHOUT" FOR BULK ORDER FOR COMBINED ORDER"
click at [848, 15] on icon "close" at bounding box center [852, 15] width 9 height 9
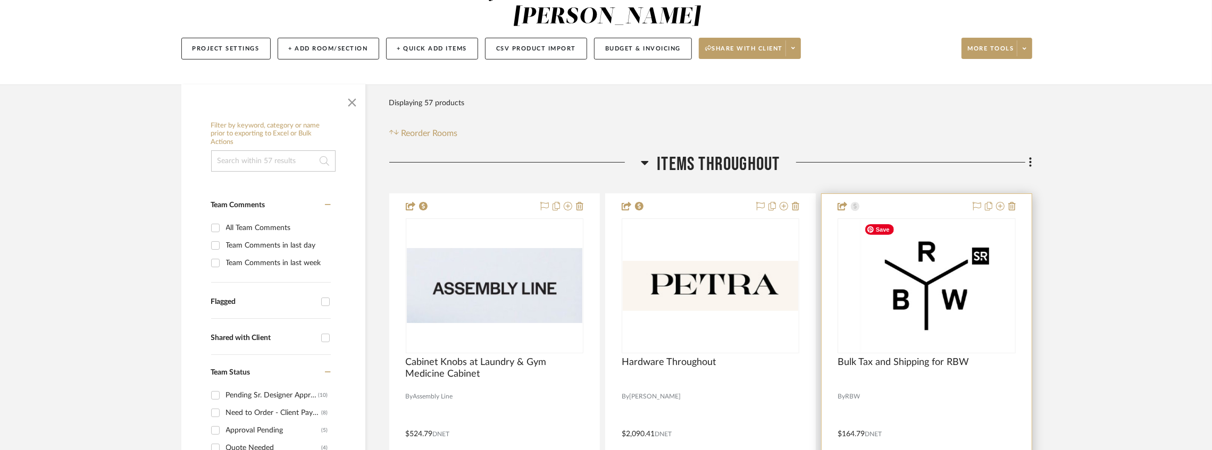
scroll to position [177, 0]
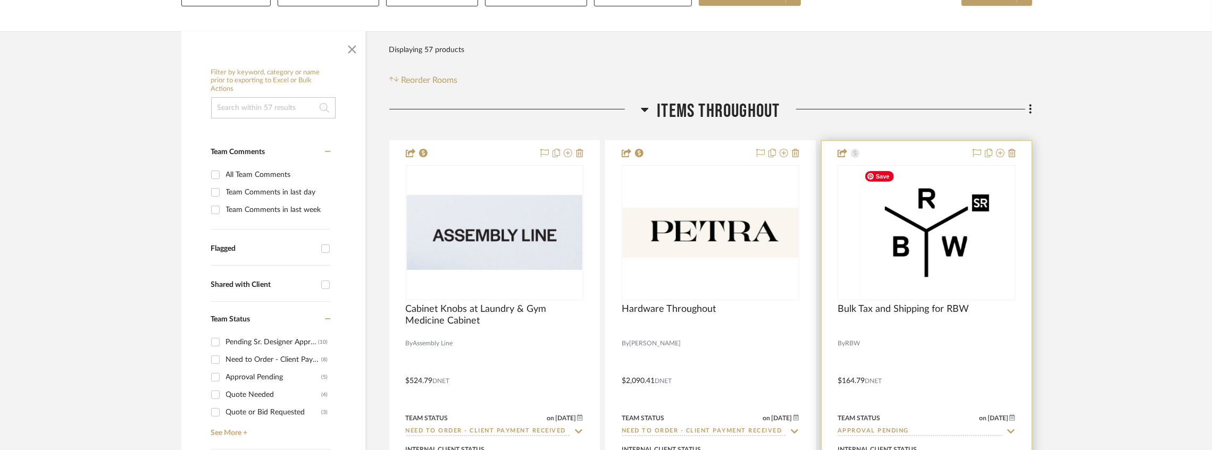
click at [901, 251] on img "0" at bounding box center [926, 232] width 133 height 133
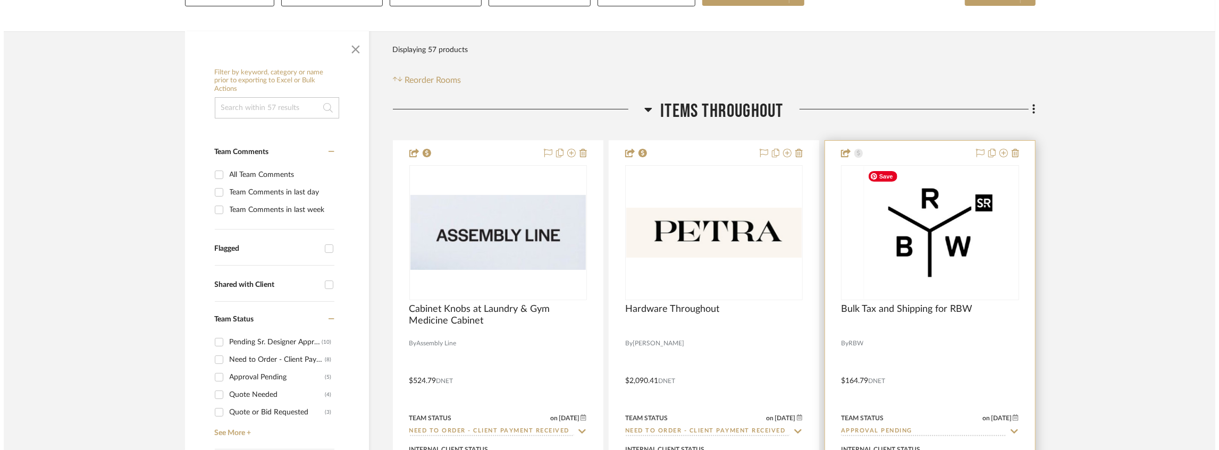
scroll to position [0, 0]
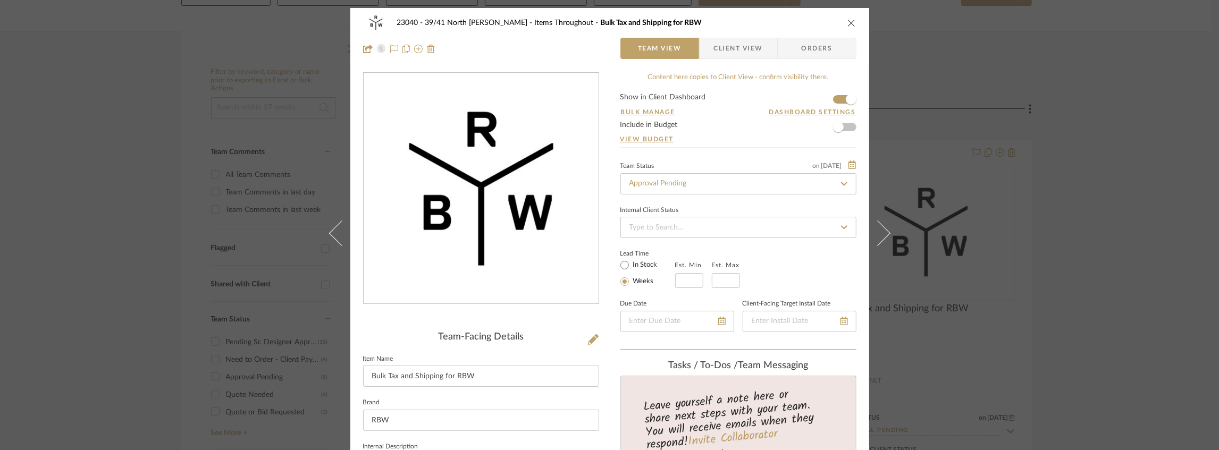
click at [848, 26] on icon "close" at bounding box center [852, 23] width 9 height 9
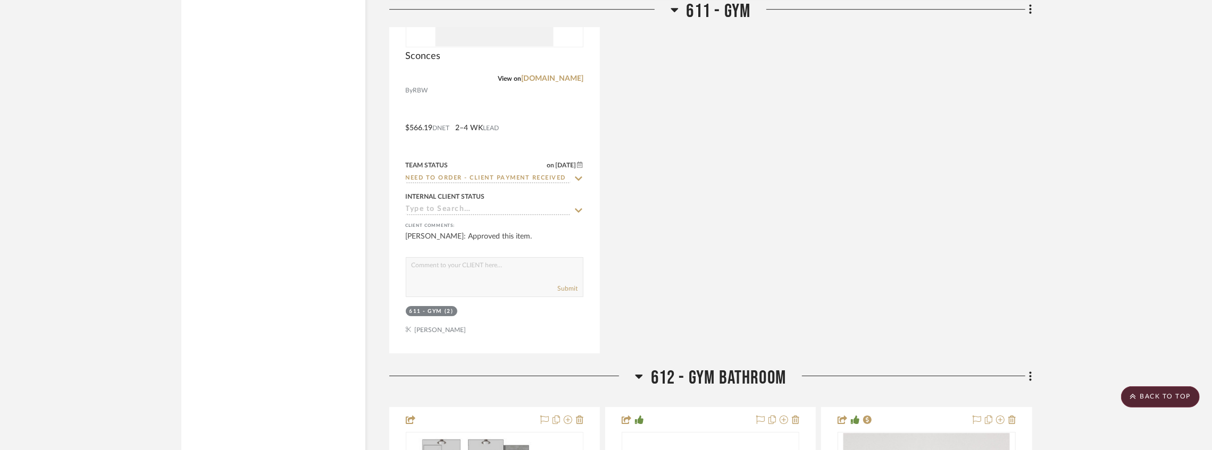
scroll to position [2974, 0]
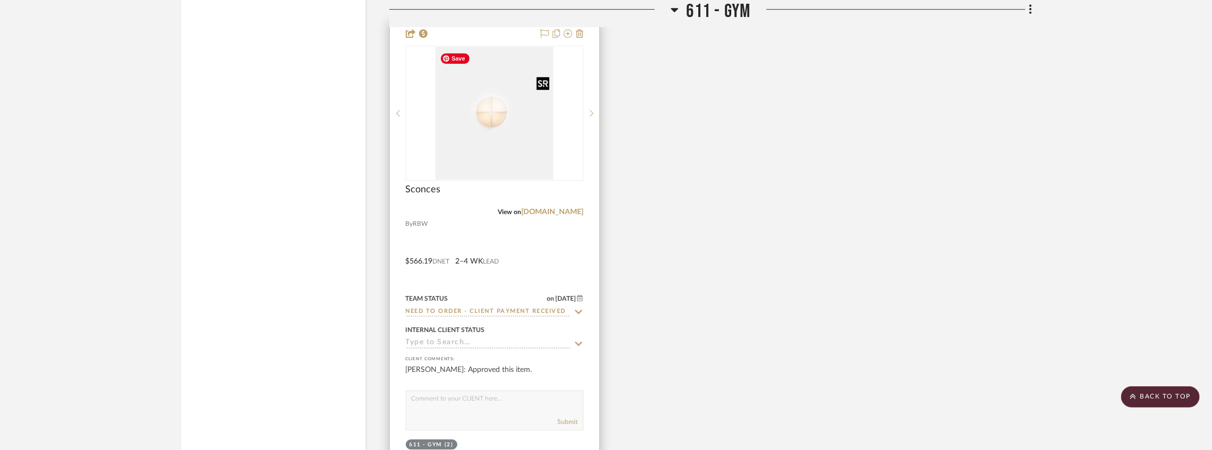
click at [523, 97] on img "0" at bounding box center [494, 113] width 118 height 133
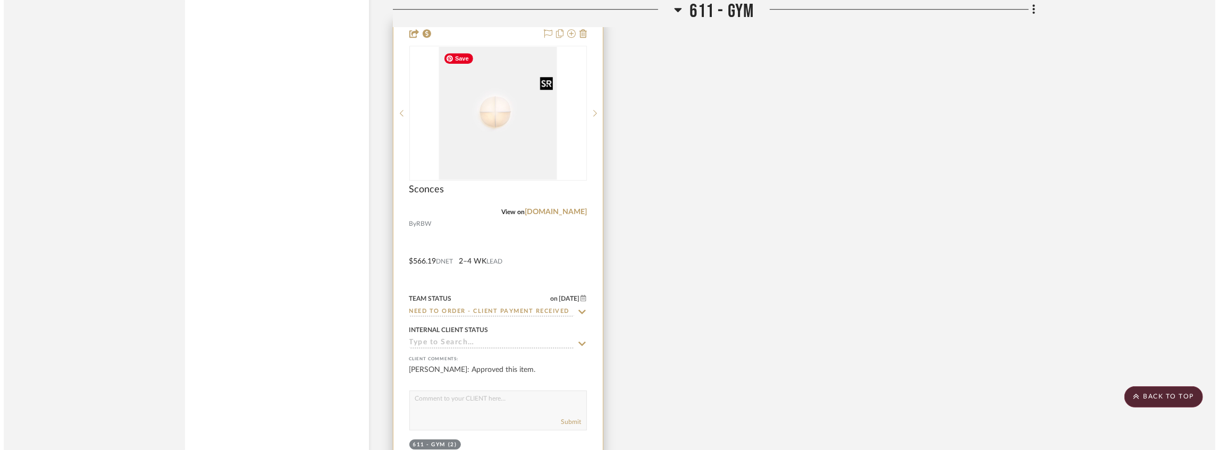
scroll to position [0, 0]
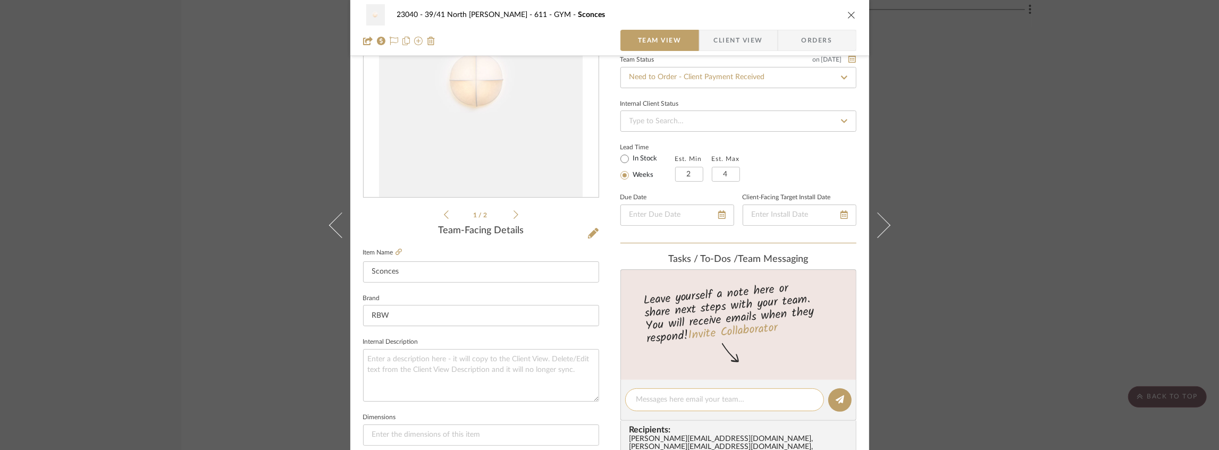
click at [653, 400] on textarea at bounding box center [724, 400] width 177 height 11
paste textarea "SEE "ITEMS THROUGHOUT" FOR BULK ORDER FOR COMBINED ORDER"
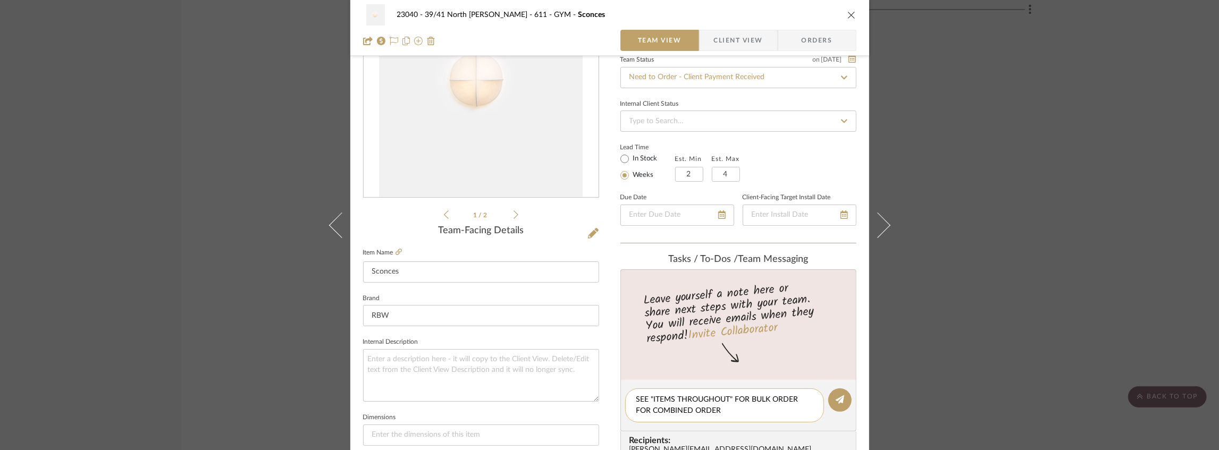
drag, startPoint x: 725, startPoint y: 412, endPoint x: 695, endPoint y: 412, distance: 30.3
click at [698, 412] on textarea "SEE "ITEMS THROUGHOUT" FOR BULK ORDER FOR COMBINED ORDER" at bounding box center [724, 406] width 177 height 22
click at [694, 413] on textarea "SEE "ITEMS THROUGHOUT" FOR BULK ORDER FOR COMBINED ORDER" at bounding box center [724, 406] width 177 height 22
drag, startPoint x: 690, startPoint y: 413, endPoint x: 733, endPoint y: 413, distance: 42.5
click at [733, 413] on textarea "SEE "ITEMS THROUGHOUT" FOR BULK ORDER FOR COMBINED ORDER" at bounding box center [724, 406] width 177 height 22
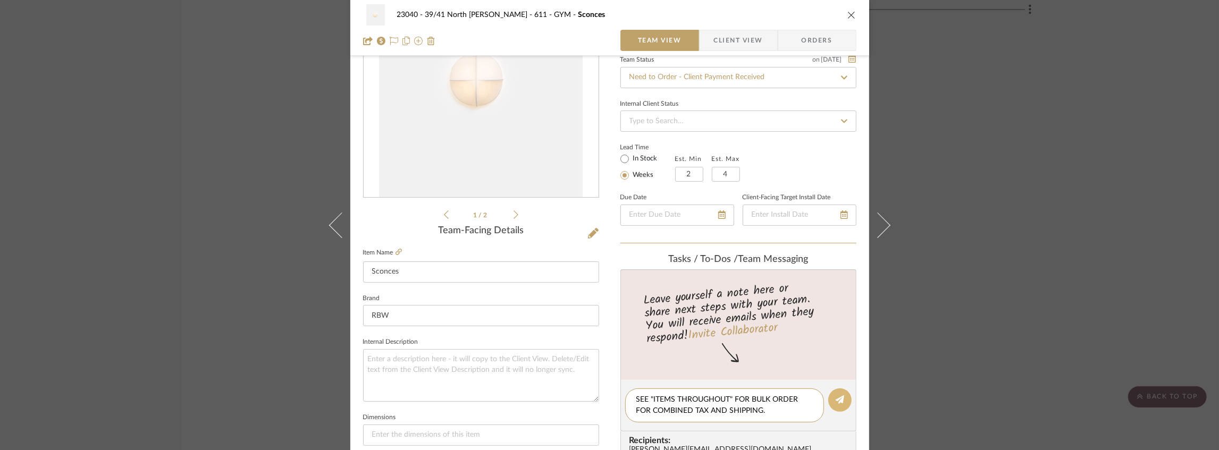
type textarea "SEE "ITEMS THROUGHOUT" FOR BULK ORDER FOR COMBINED TAX AND SHIPPING."
click at [836, 404] on button at bounding box center [839, 400] width 23 height 23
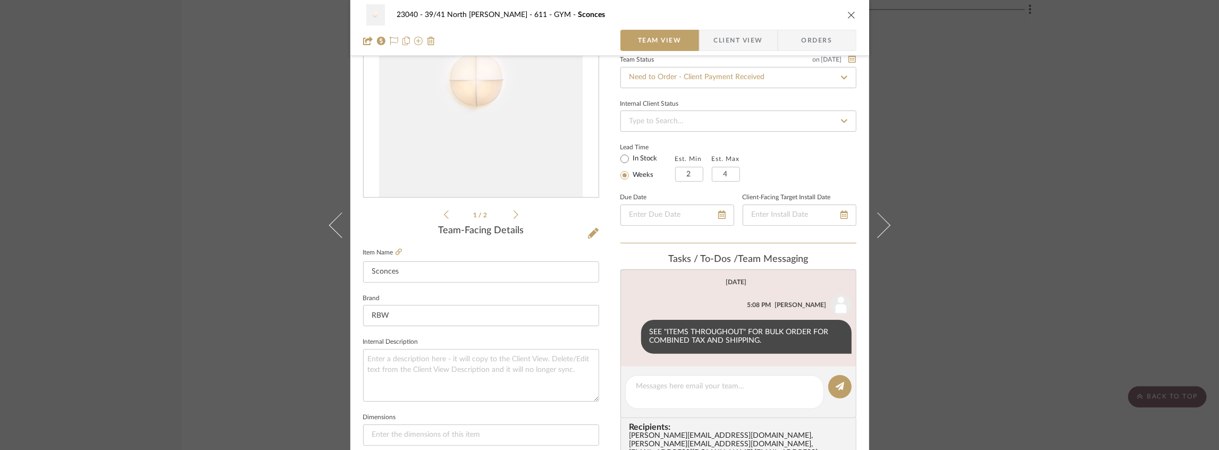
click at [852, 16] on icon "close" at bounding box center [852, 15] width 9 height 9
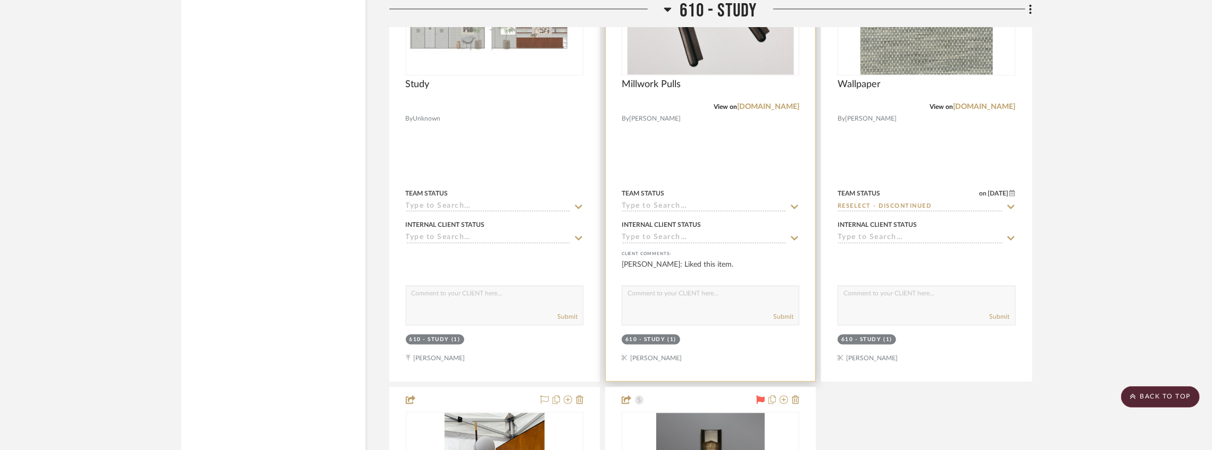
scroll to position [1911, 0]
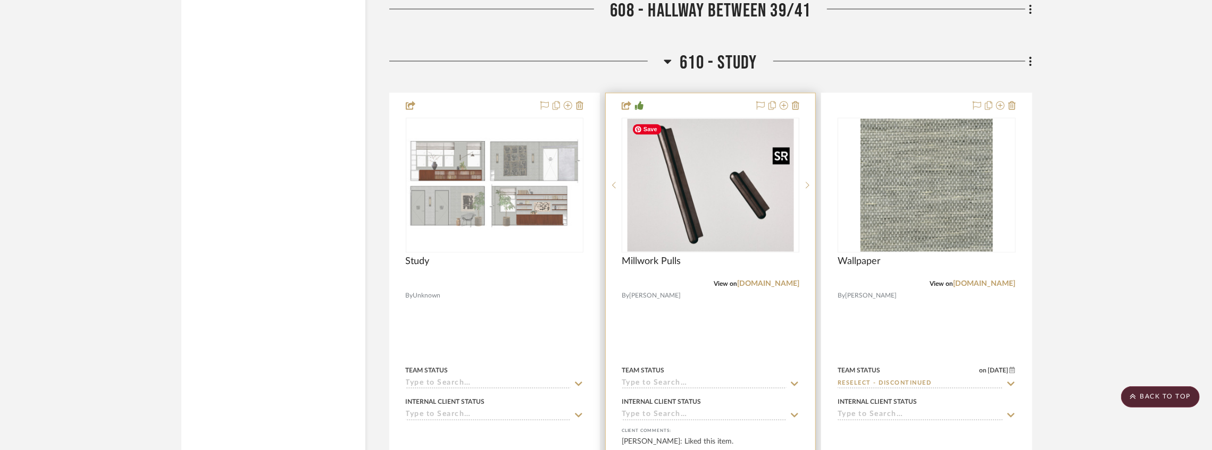
click at [694, 214] on img "0" at bounding box center [710, 185] width 166 height 133
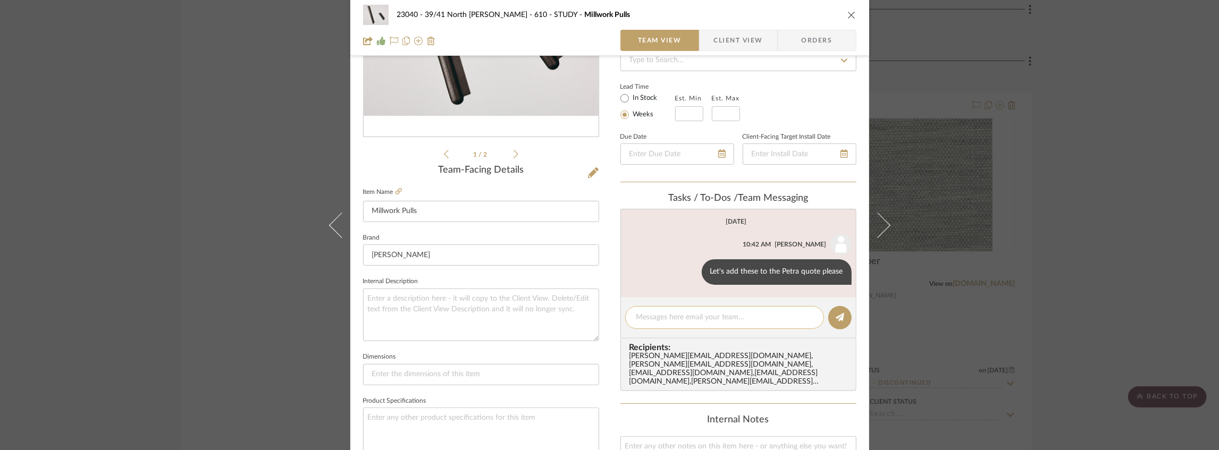
scroll to position [177, 0]
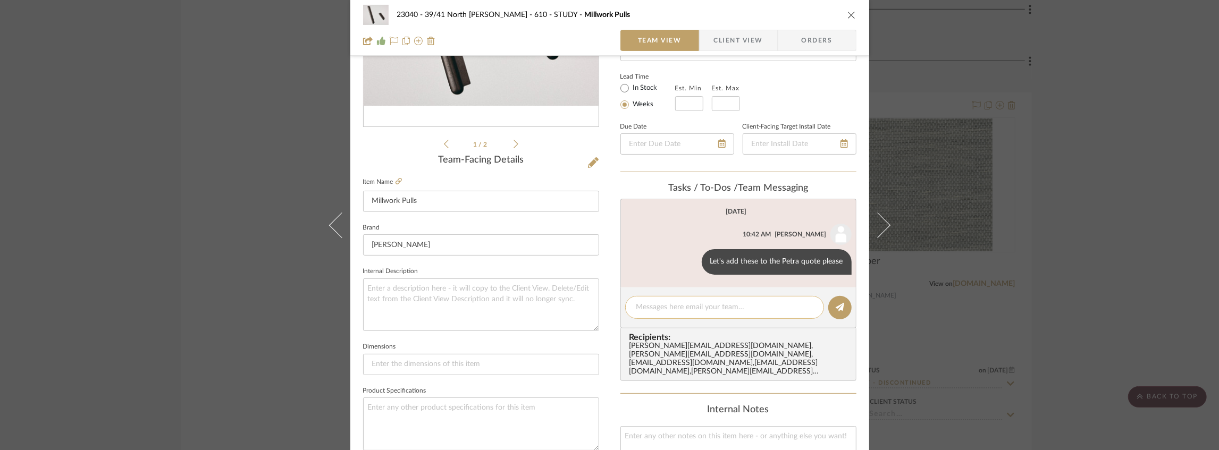
click at [661, 303] on textarea at bounding box center [724, 307] width 177 height 11
paste textarea "SEE "ITEMS THROUGHOUT" FOR BULK ORDER FOR COMBINED ORDER"
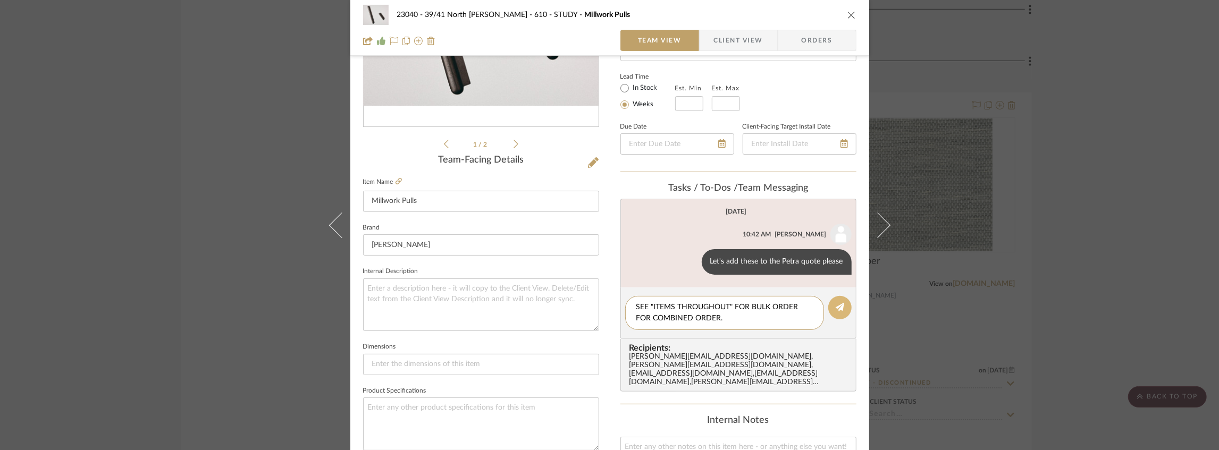
type textarea "SEE "ITEMS THROUGHOUT" FOR BULK ORDER FOR COMBINED ORDER."
click at [841, 303] on button at bounding box center [839, 307] width 23 height 23
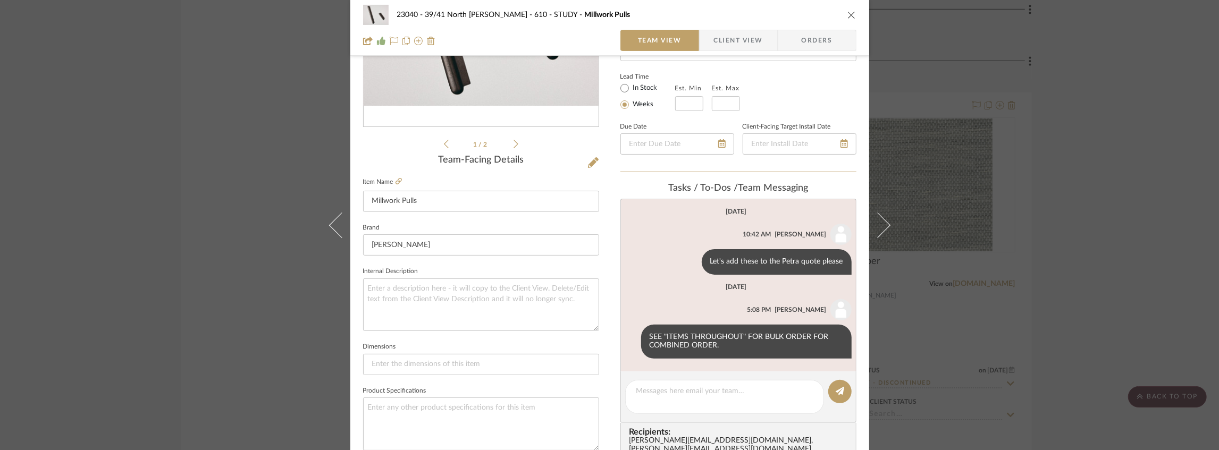
click at [848, 15] on icon "close" at bounding box center [852, 15] width 9 height 9
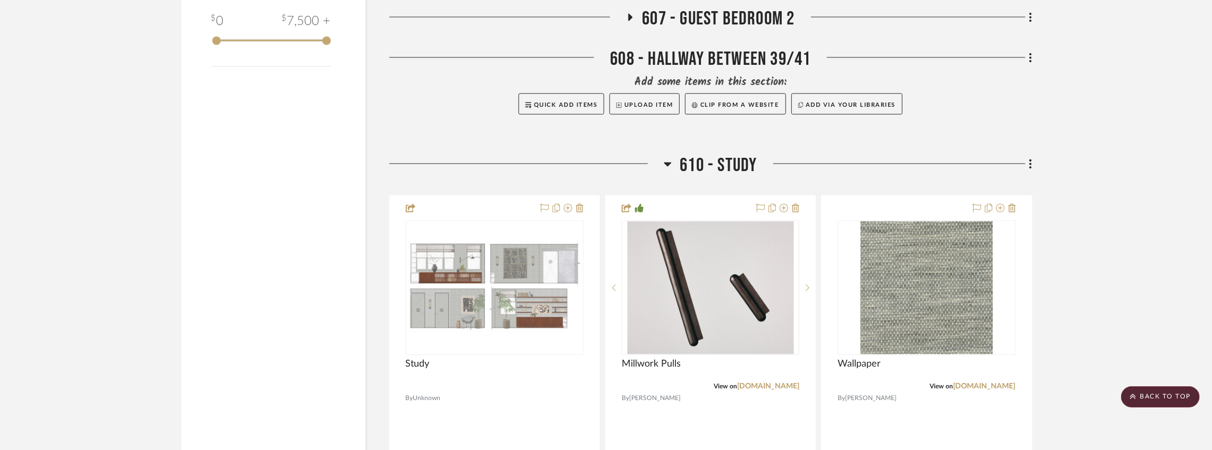
scroll to position [1911, 0]
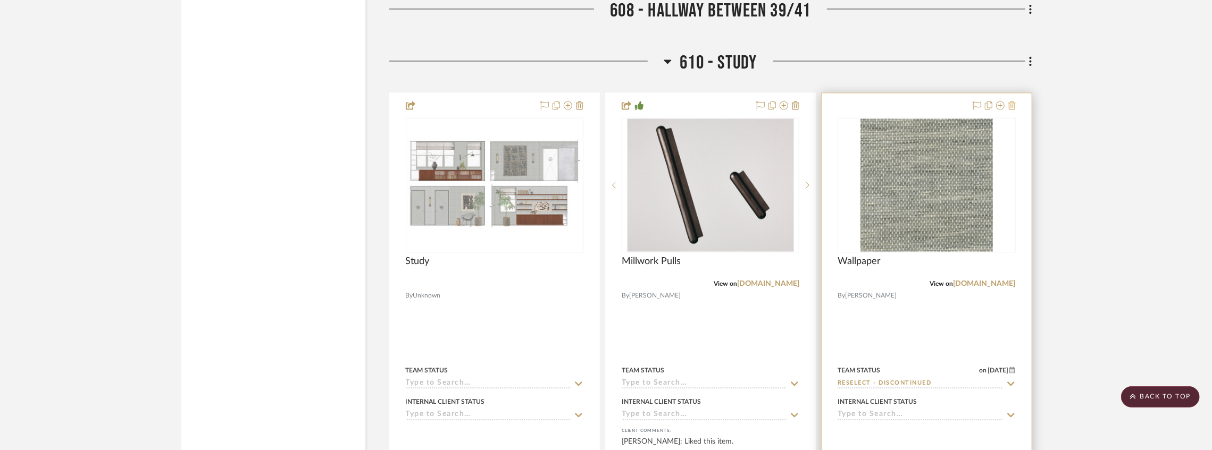
click at [1010, 104] on icon at bounding box center [1011, 105] width 7 height 9
click at [905, 208] on img "0" at bounding box center [926, 185] width 132 height 133
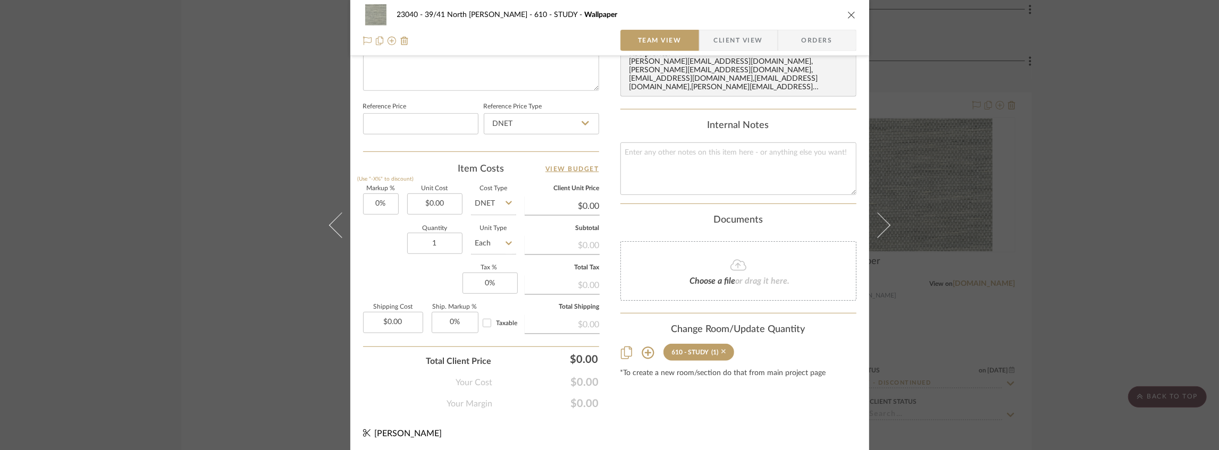
click at [721, 348] on icon at bounding box center [723, 351] width 5 height 7
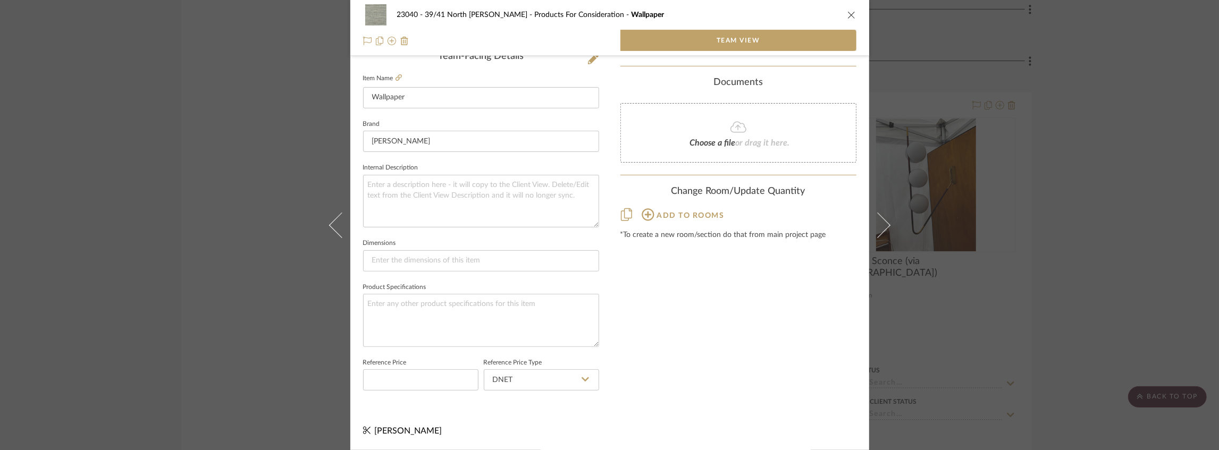
scroll to position [337, 0]
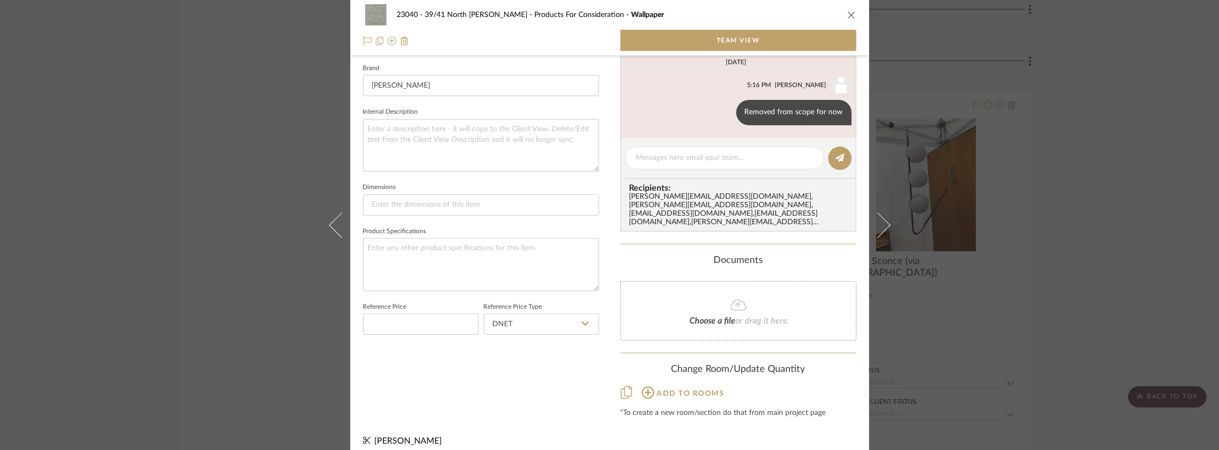
click at [848, 15] on icon "close" at bounding box center [852, 15] width 9 height 9
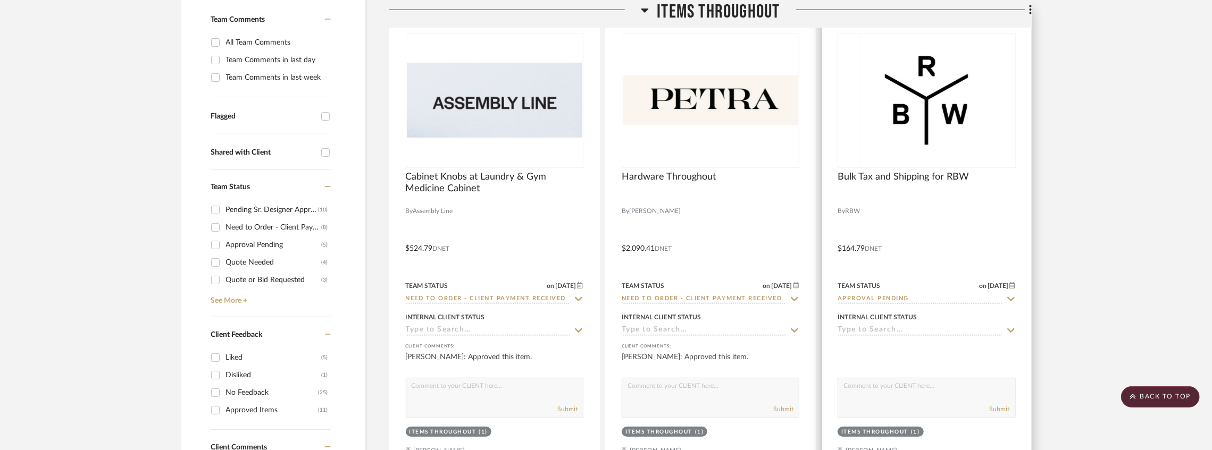
scroll to position [280, 0]
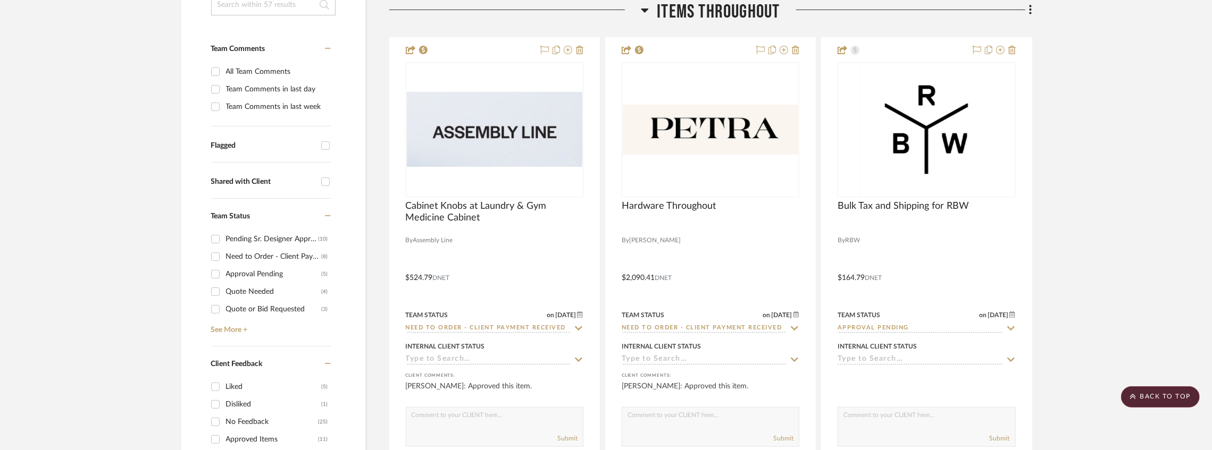
drag, startPoint x: 1092, startPoint y: 191, endPoint x: 1071, endPoint y: 200, distance: 22.1
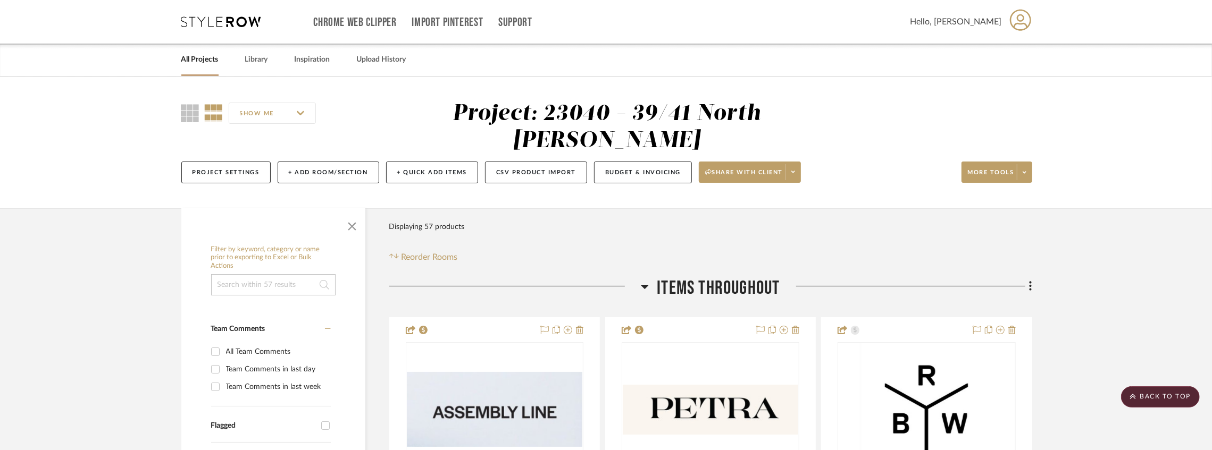
scroll to position [0, 0]
